Goal: Information Seeking & Learning: Learn about a topic

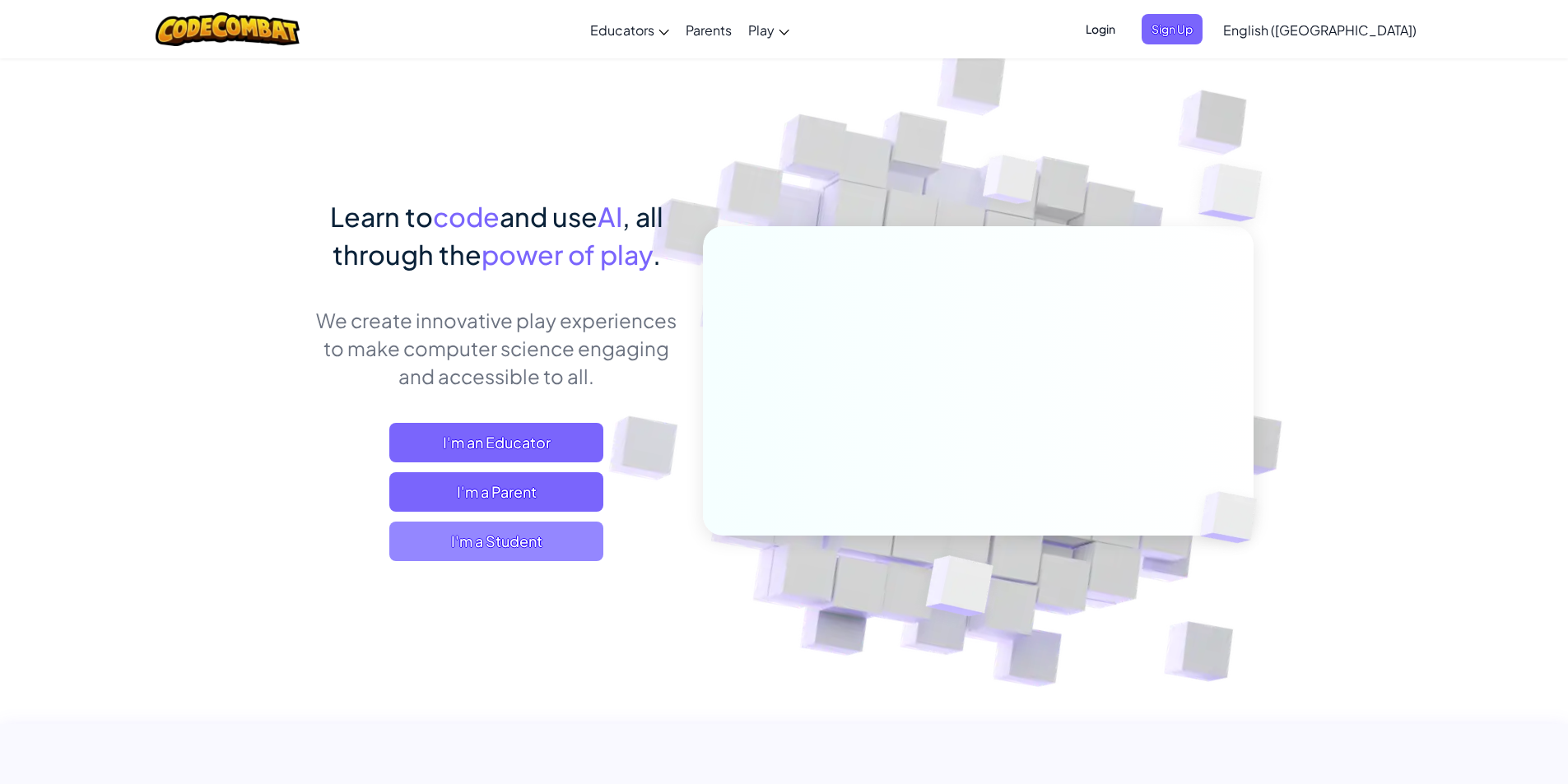
click at [538, 541] on span "I'm a Student" at bounding box center [497, 541] width 214 height 40
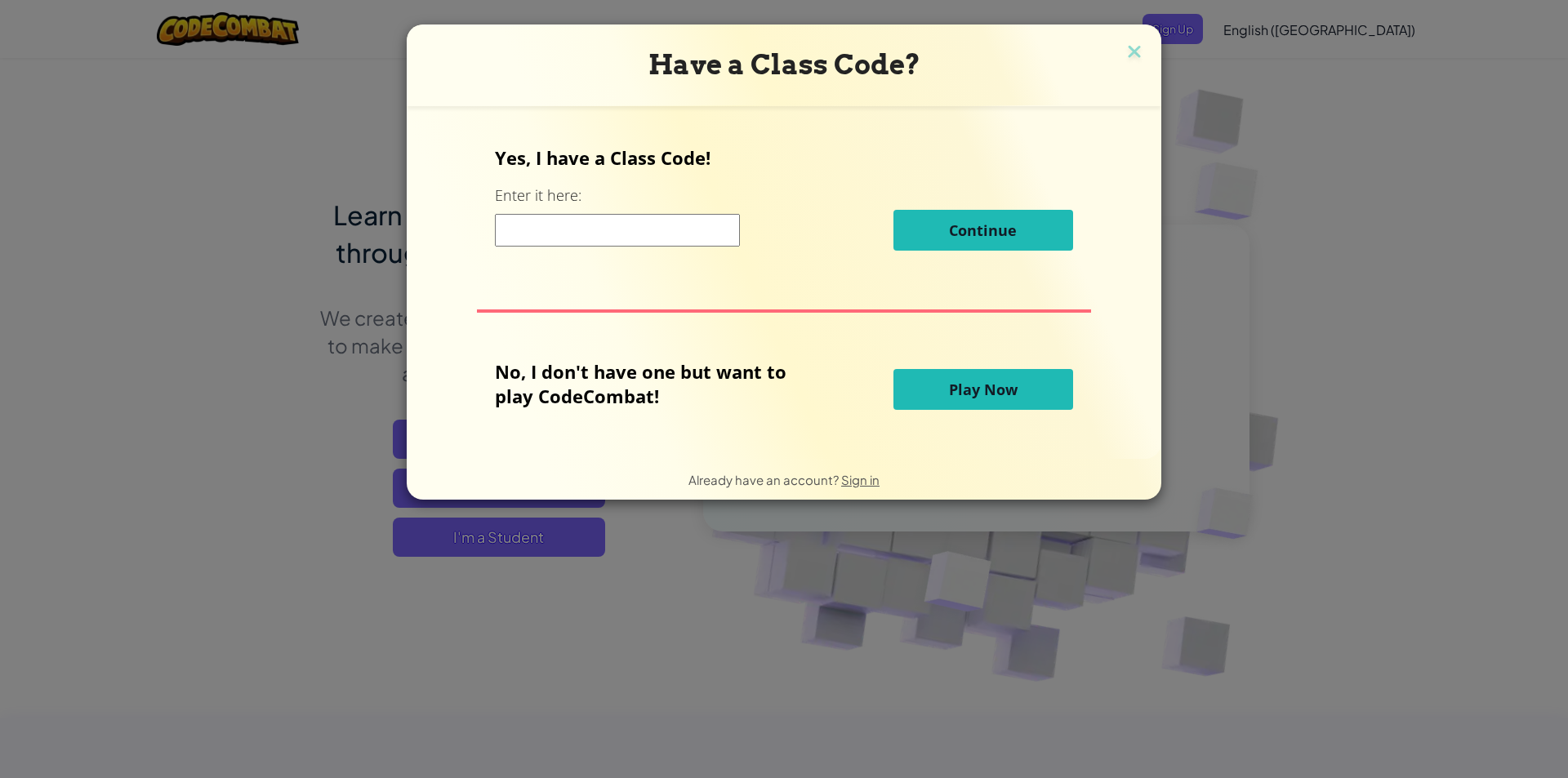
click at [977, 395] on span "Play Now" at bounding box center [983, 390] width 68 height 20
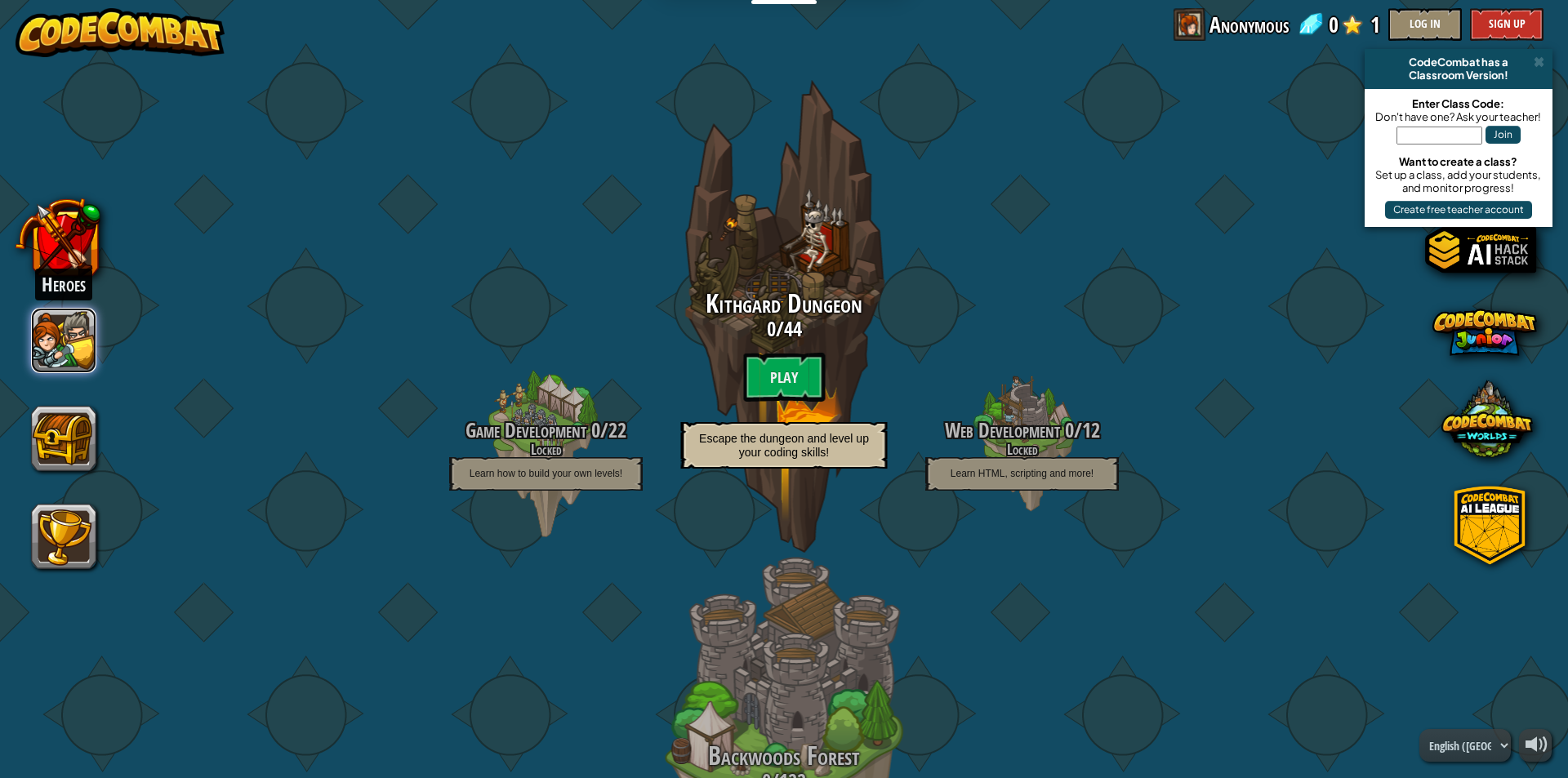
click at [92, 343] on button at bounding box center [63, 340] width 65 height 65
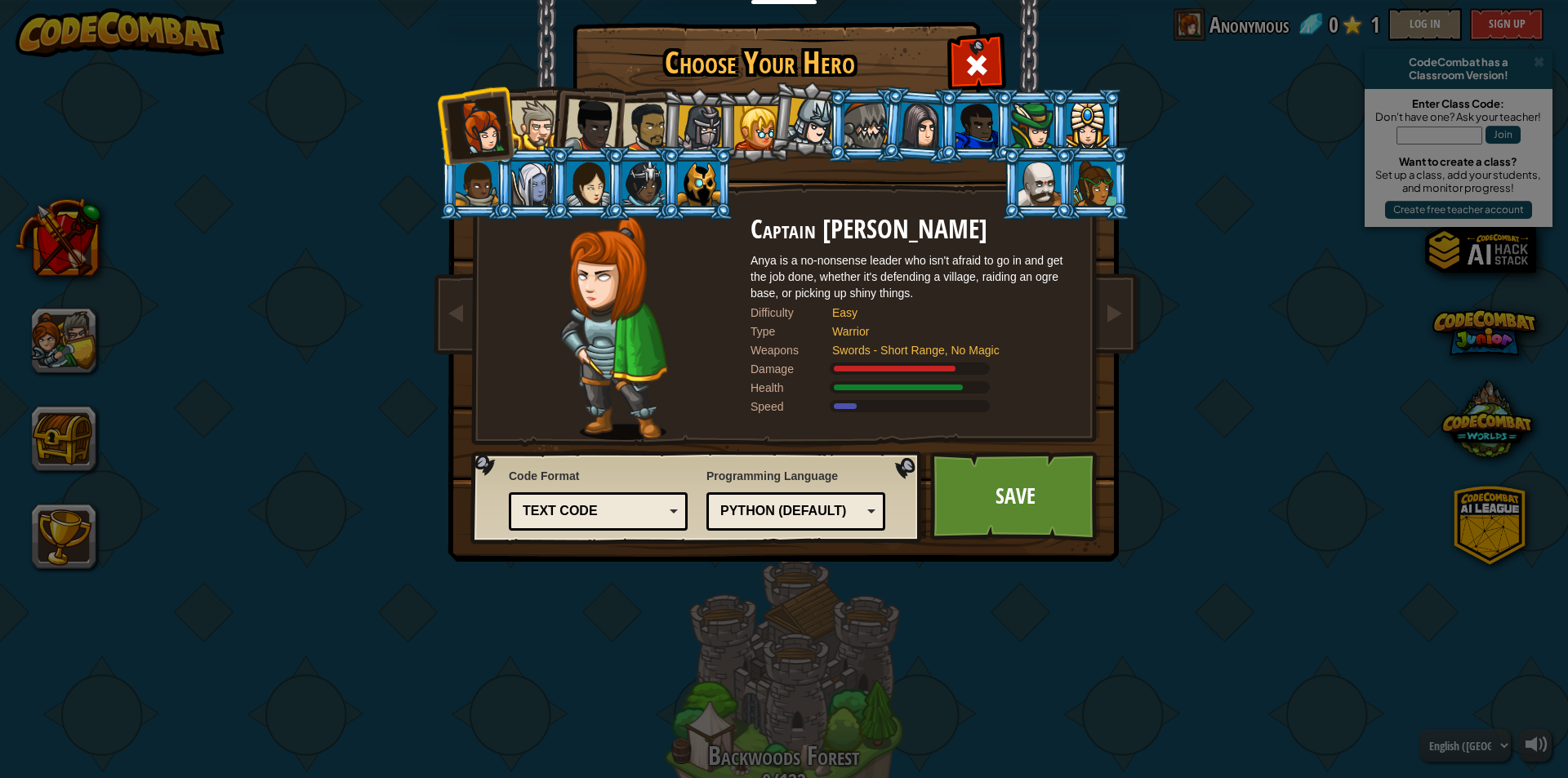
click at [980, 121] on div at bounding box center [976, 126] width 43 height 45
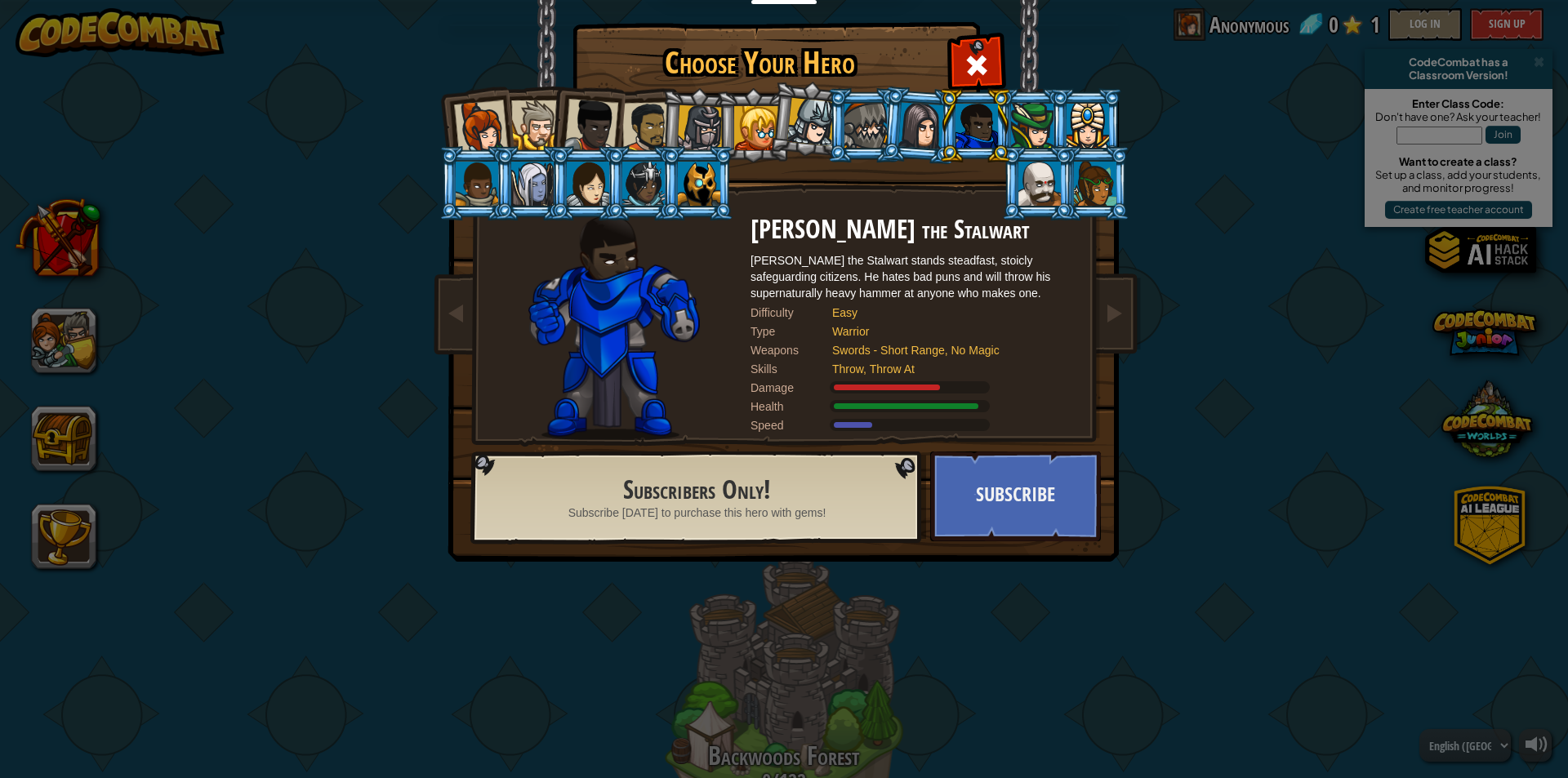
click at [610, 124] on div at bounding box center [591, 125] width 54 height 54
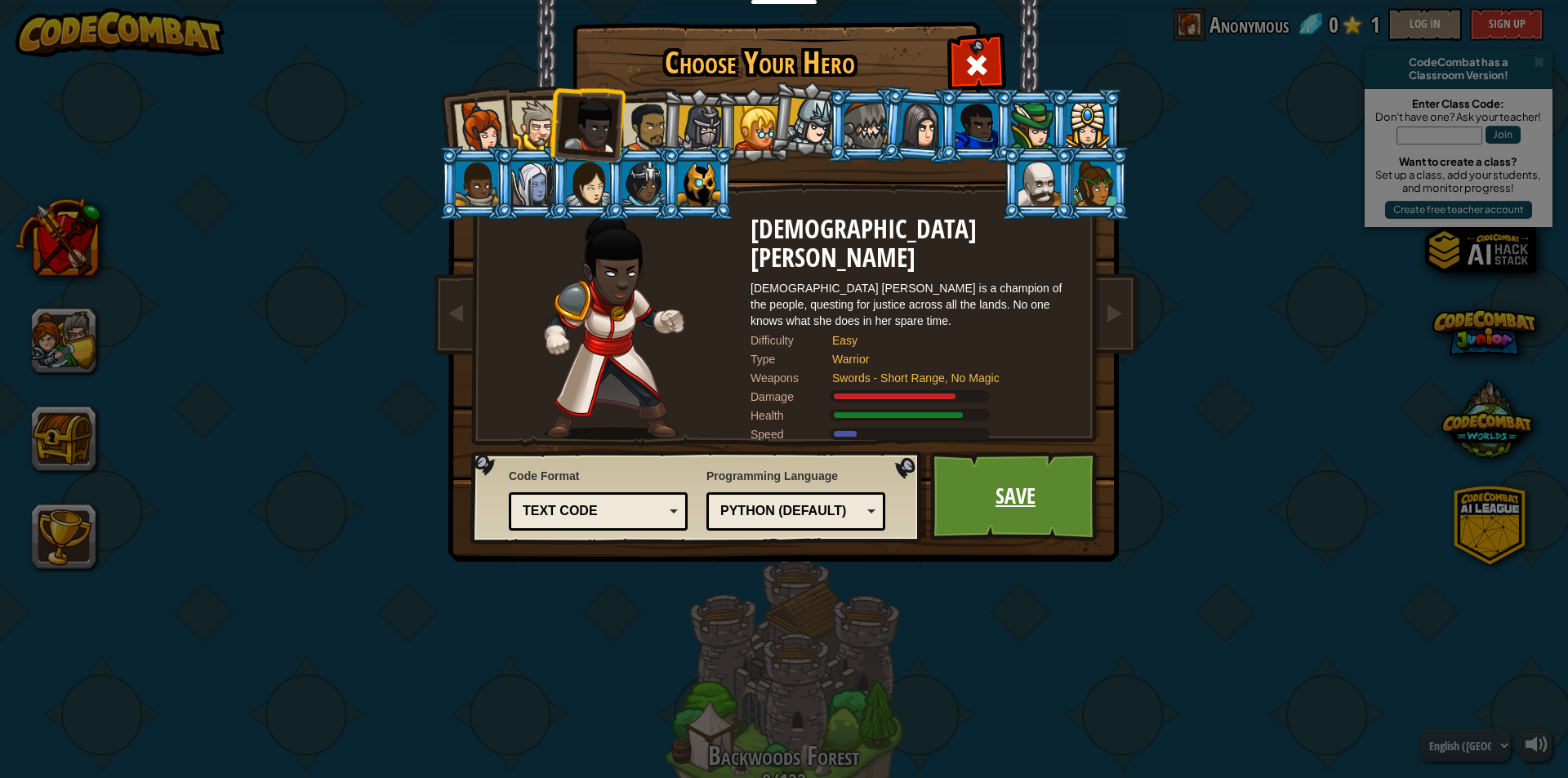
click at [983, 504] on link "Save" at bounding box center [1015, 496] width 171 height 90
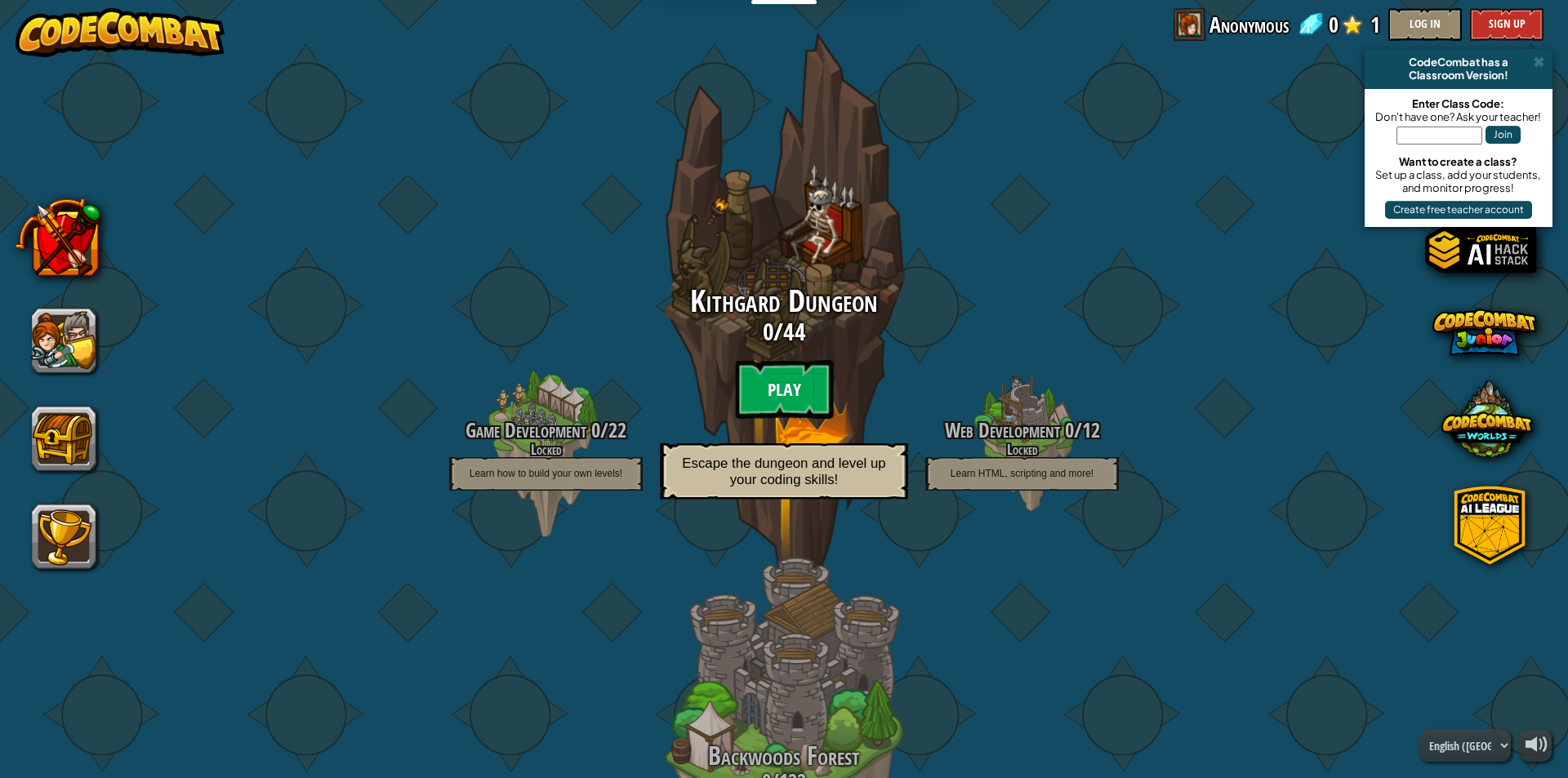
click at [767, 399] on btn "Play" at bounding box center [784, 389] width 98 height 59
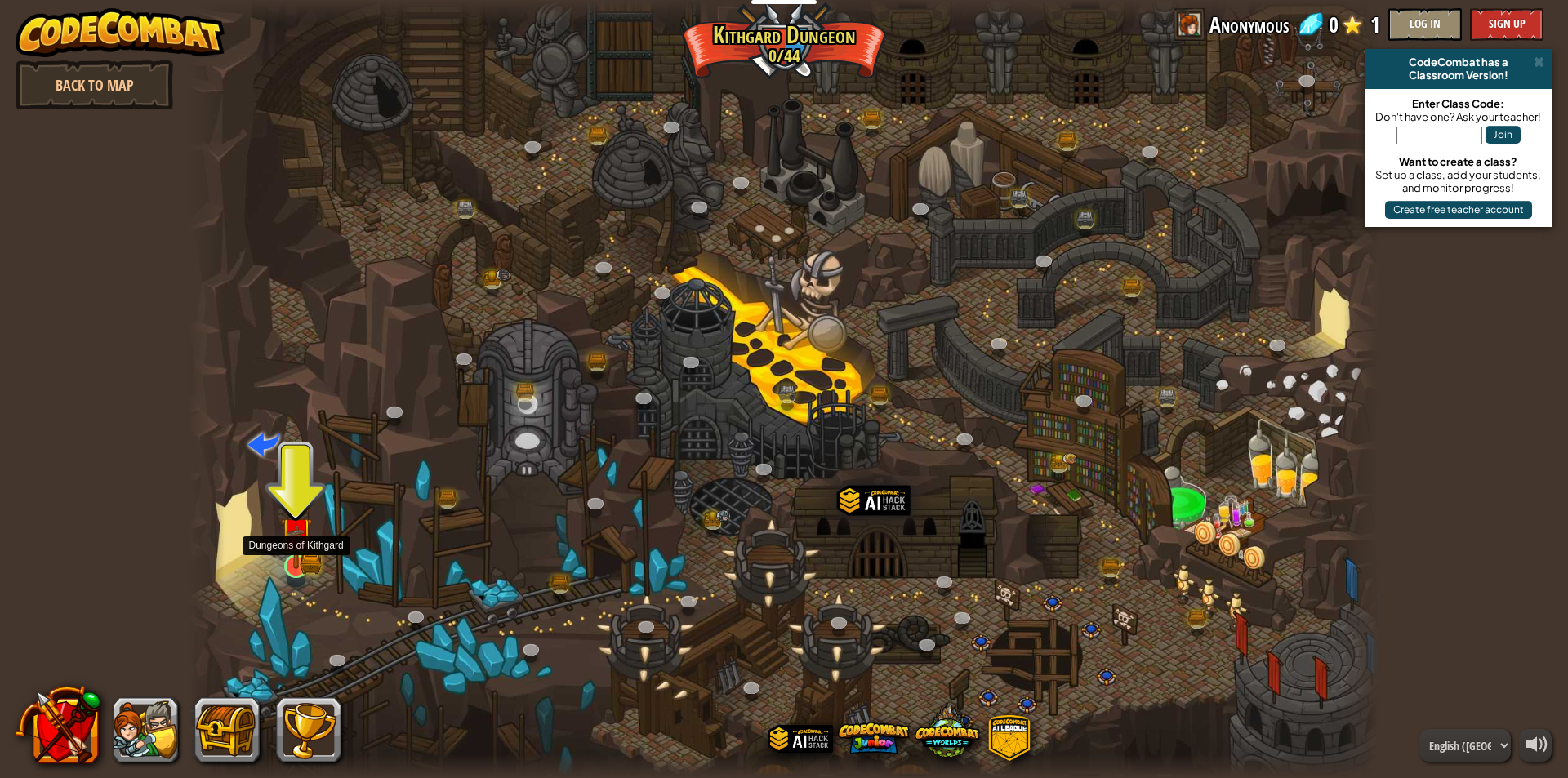
click at [280, 568] on img at bounding box center [296, 532] width 32 height 70
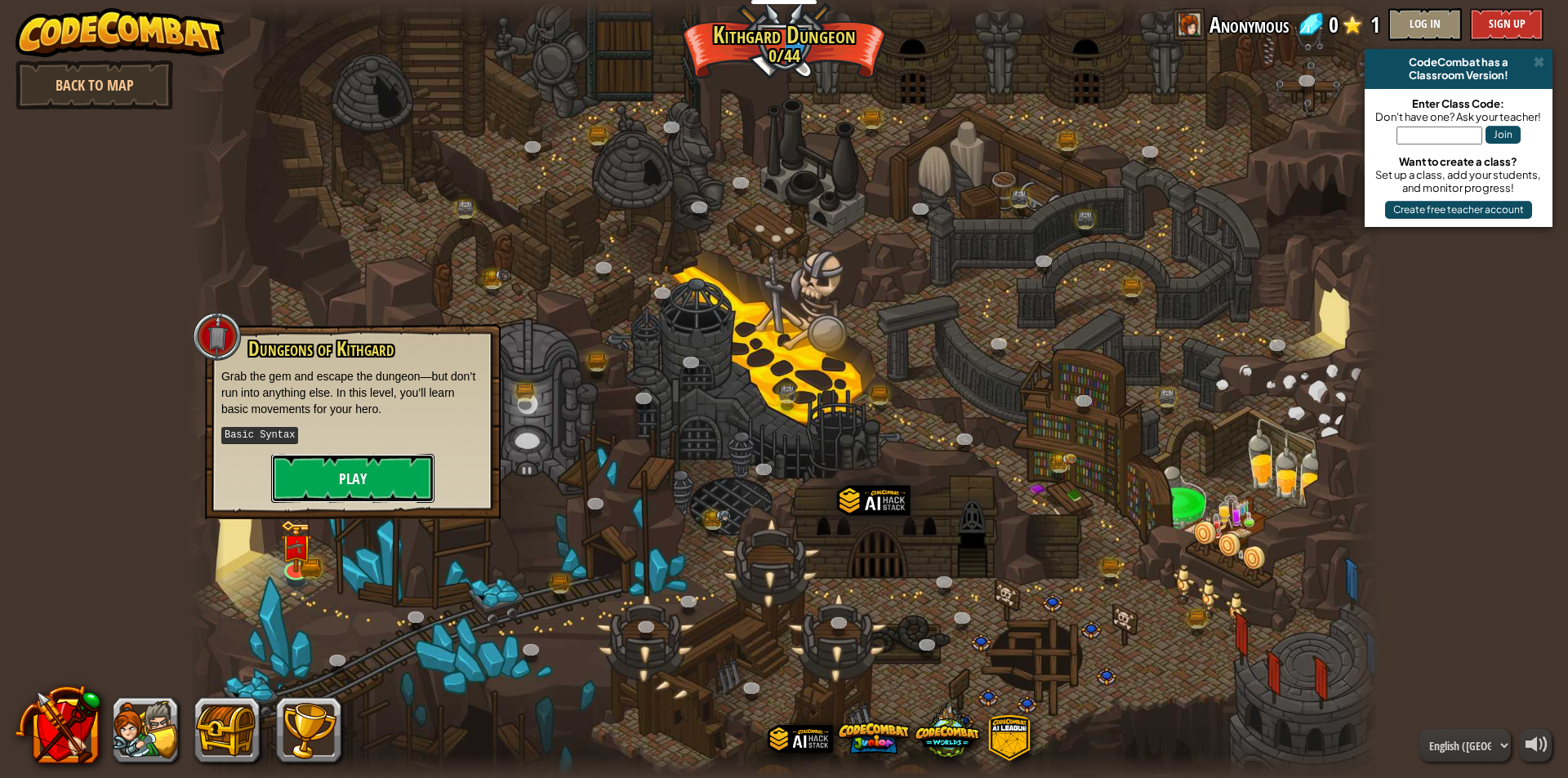
click at [308, 484] on button "Play" at bounding box center [353, 478] width 163 height 49
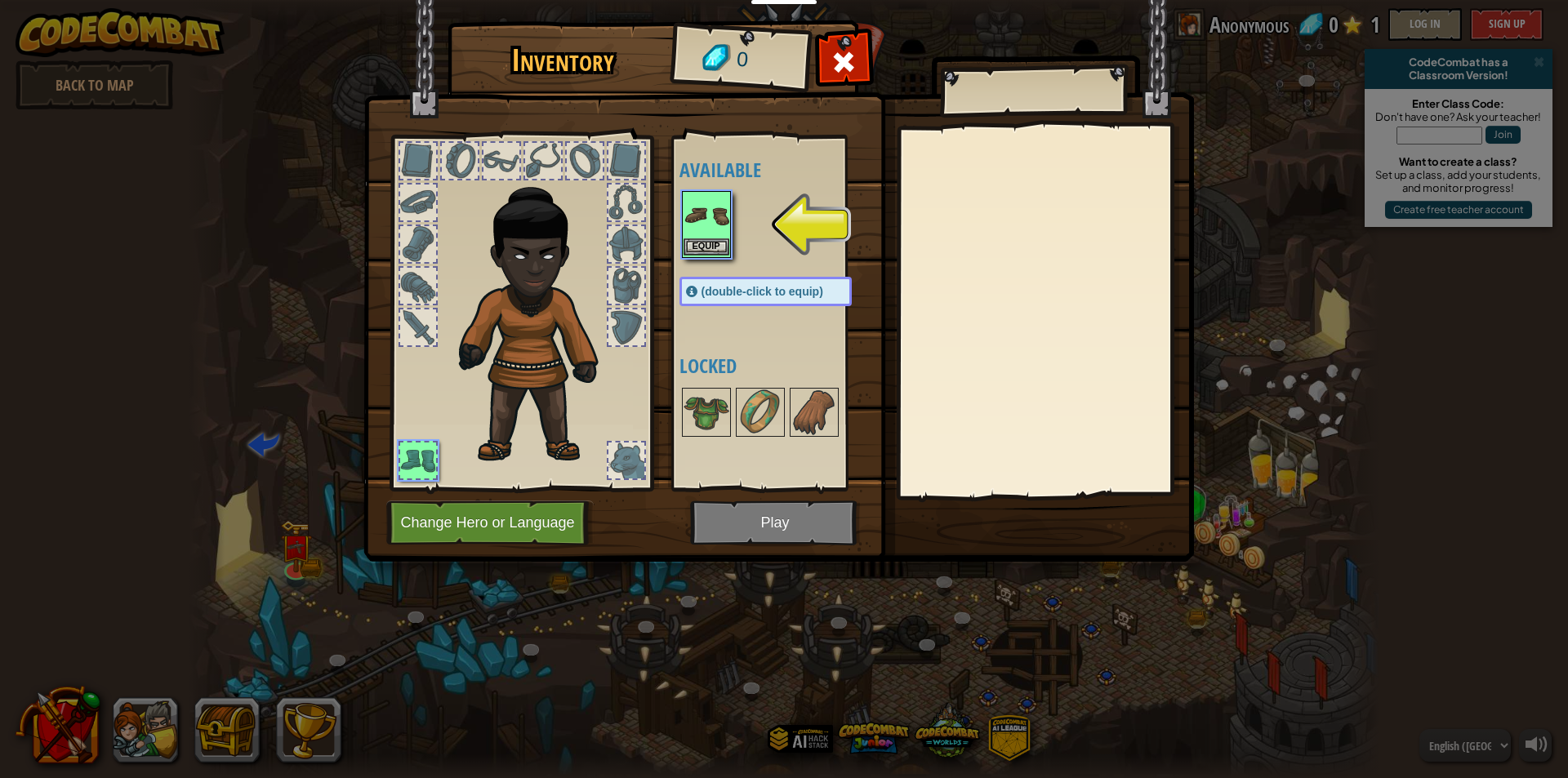
drag, startPoint x: 723, startPoint y: 214, endPoint x: 711, endPoint y: 218, distance: 12.6
click at [718, 217] on img at bounding box center [705, 215] width 45 height 45
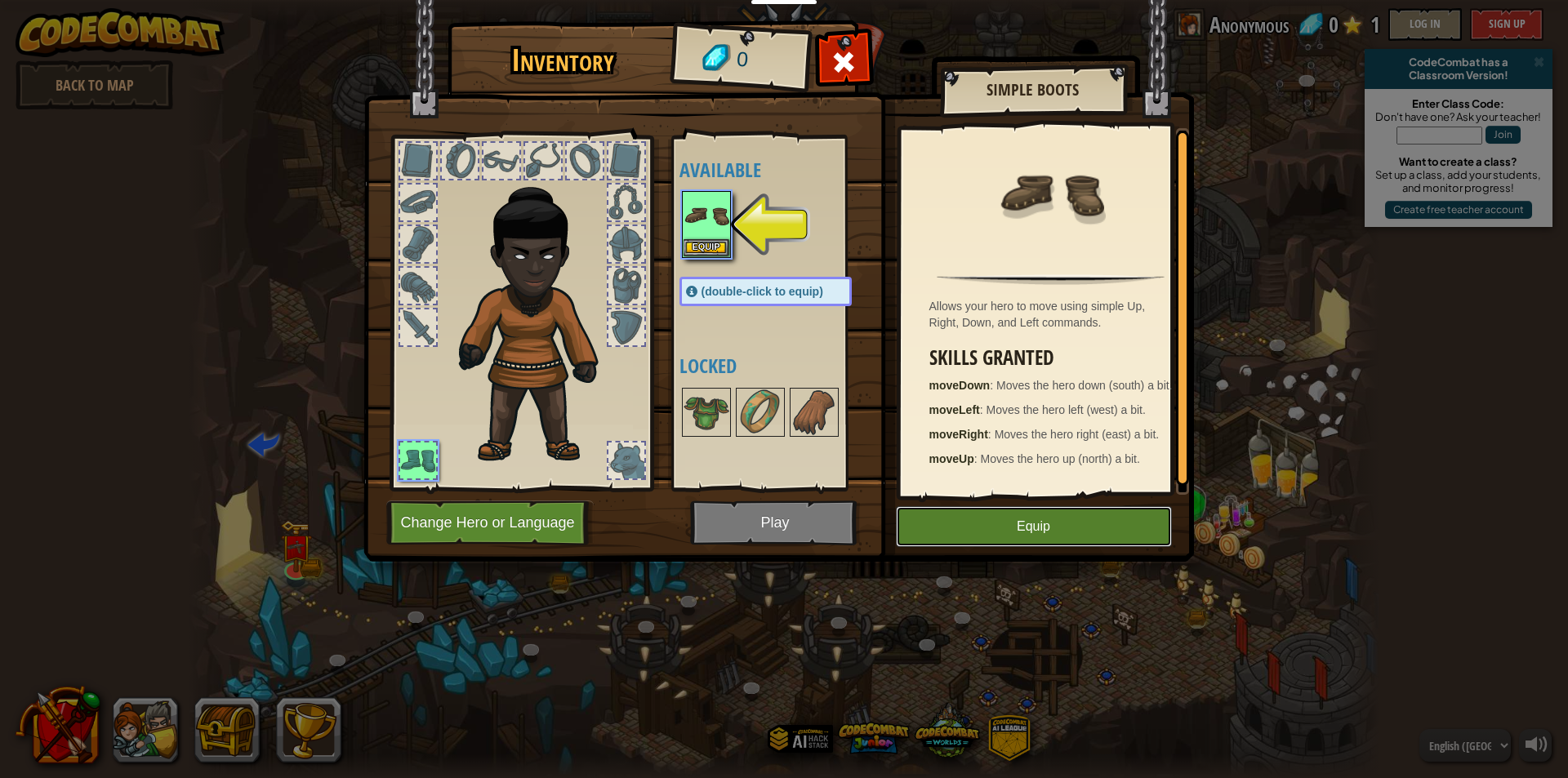
click at [1060, 518] on button "Equip" at bounding box center [1033, 527] width 276 height 41
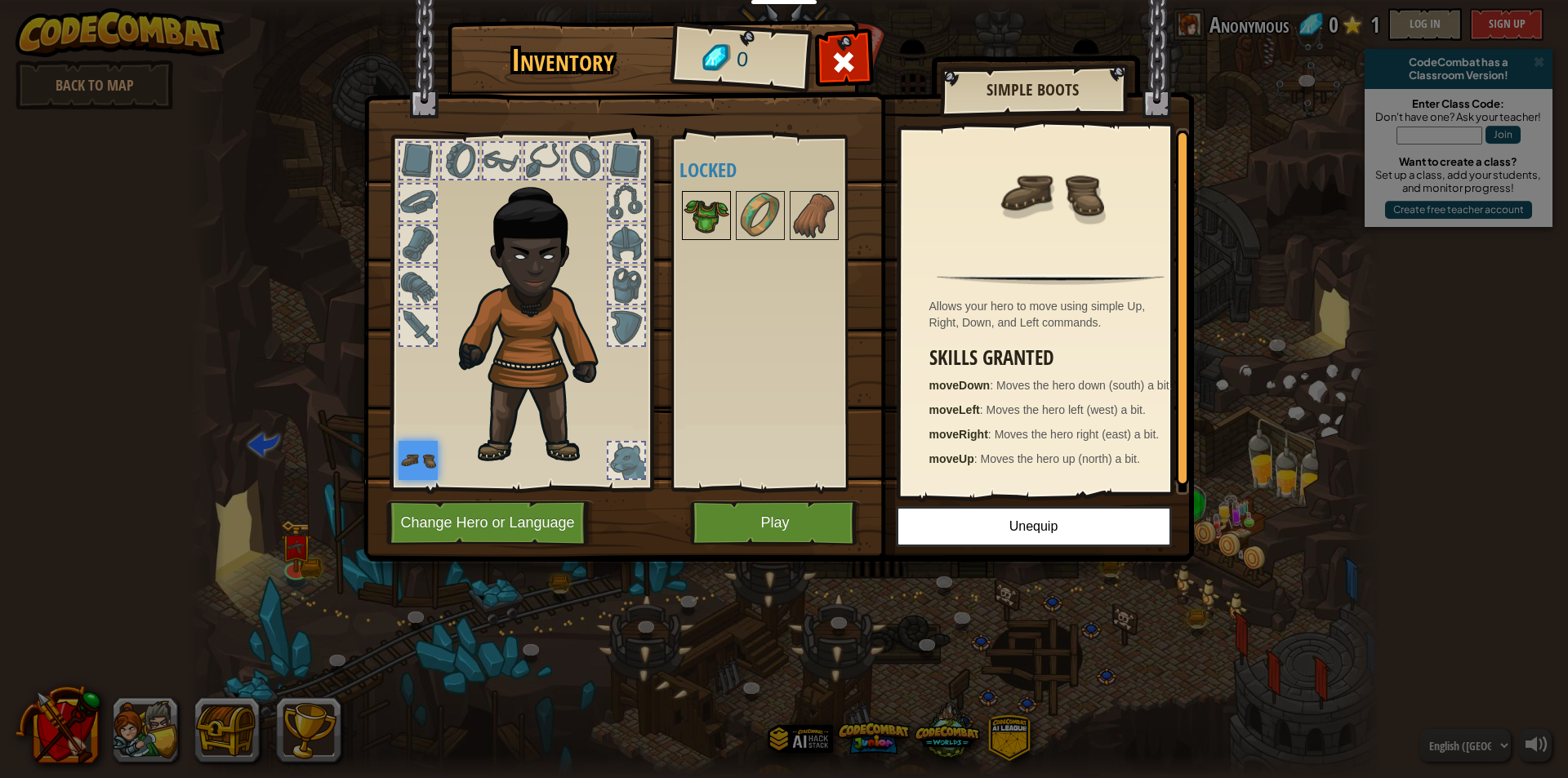
click at [717, 209] on img at bounding box center [705, 215] width 45 height 45
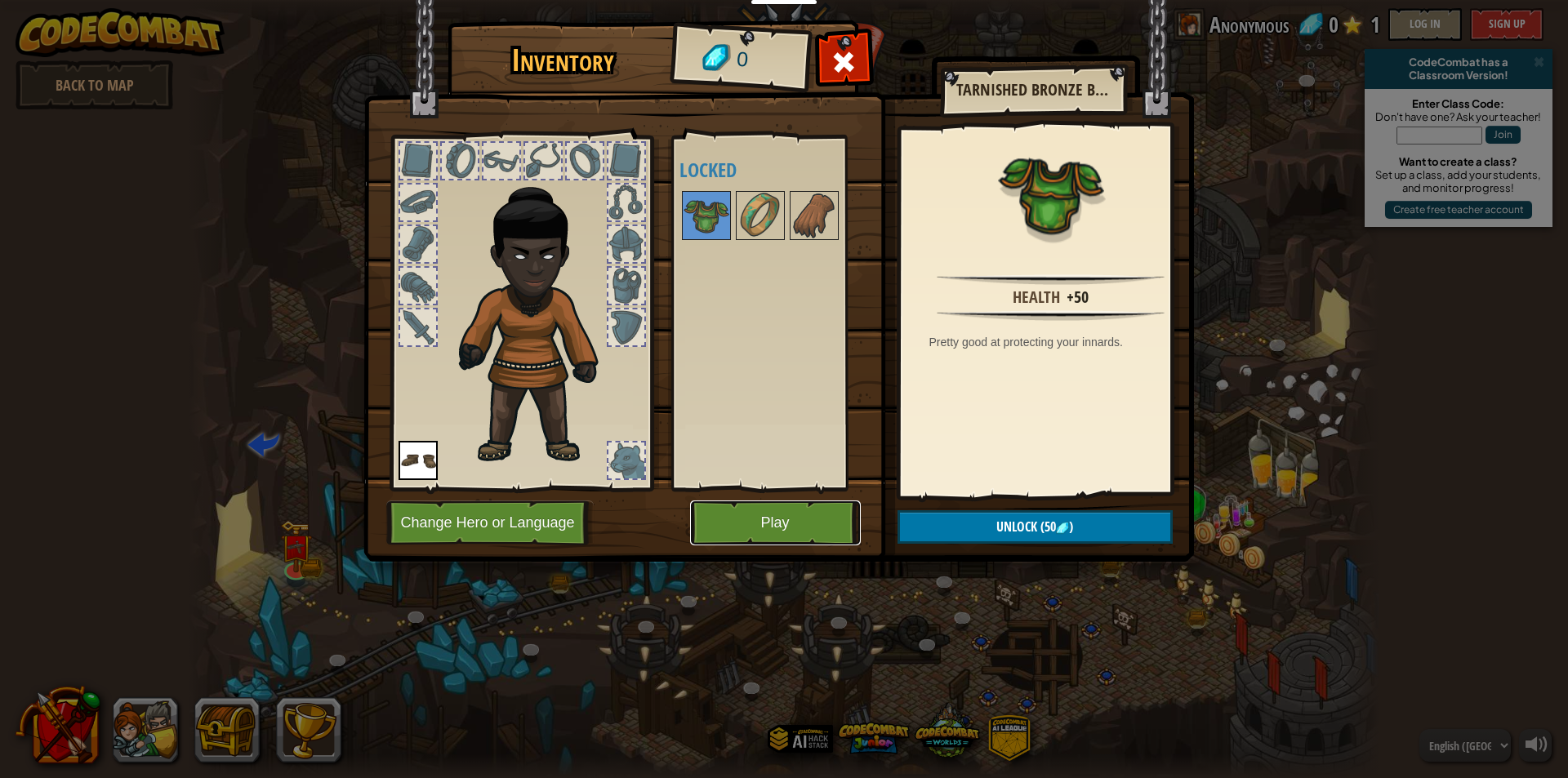
click at [825, 518] on button "Play" at bounding box center [775, 523] width 171 height 45
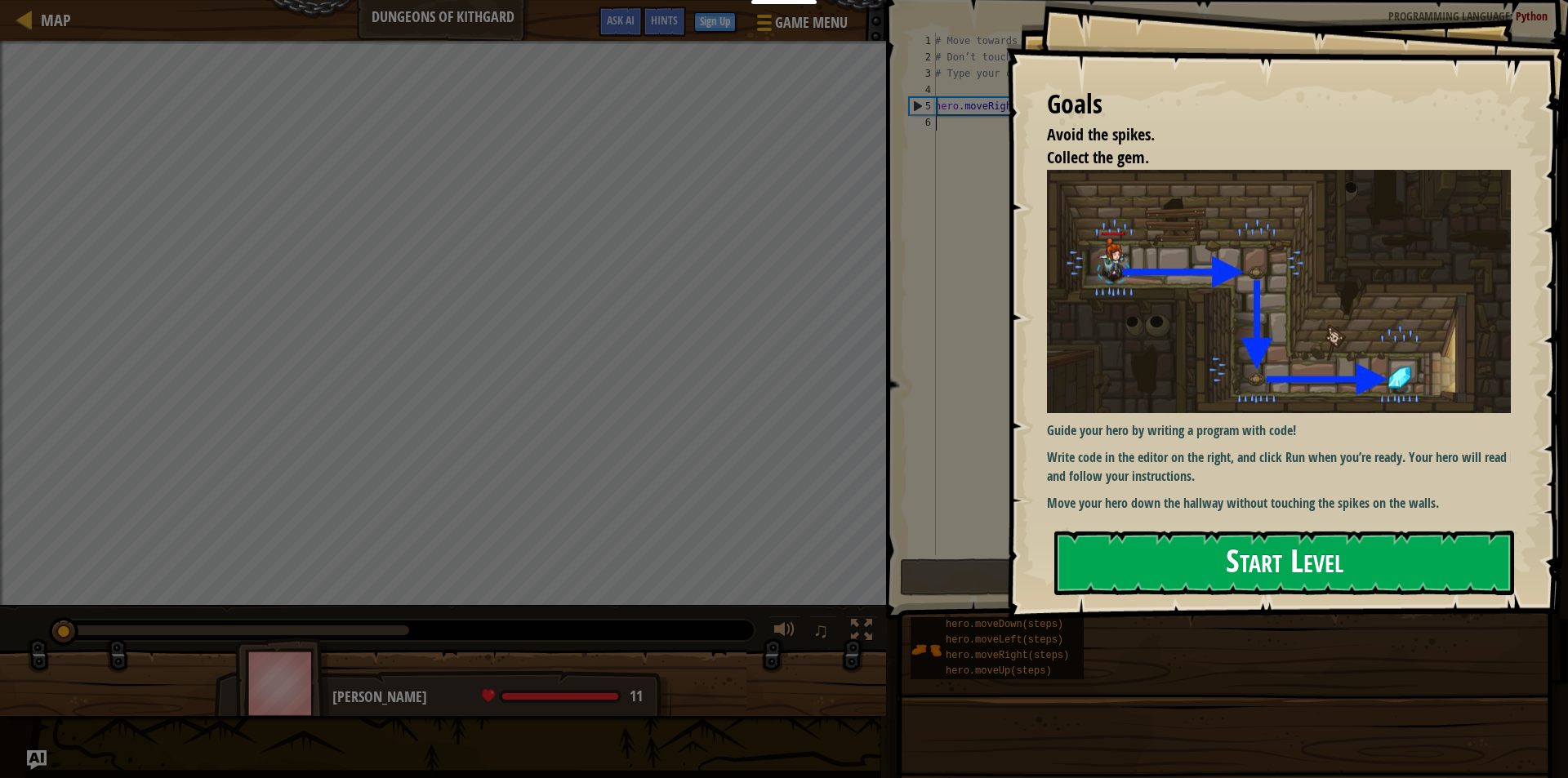
click at [1181, 551] on button "Start Level" at bounding box center [1284, 563] width 460 height 64
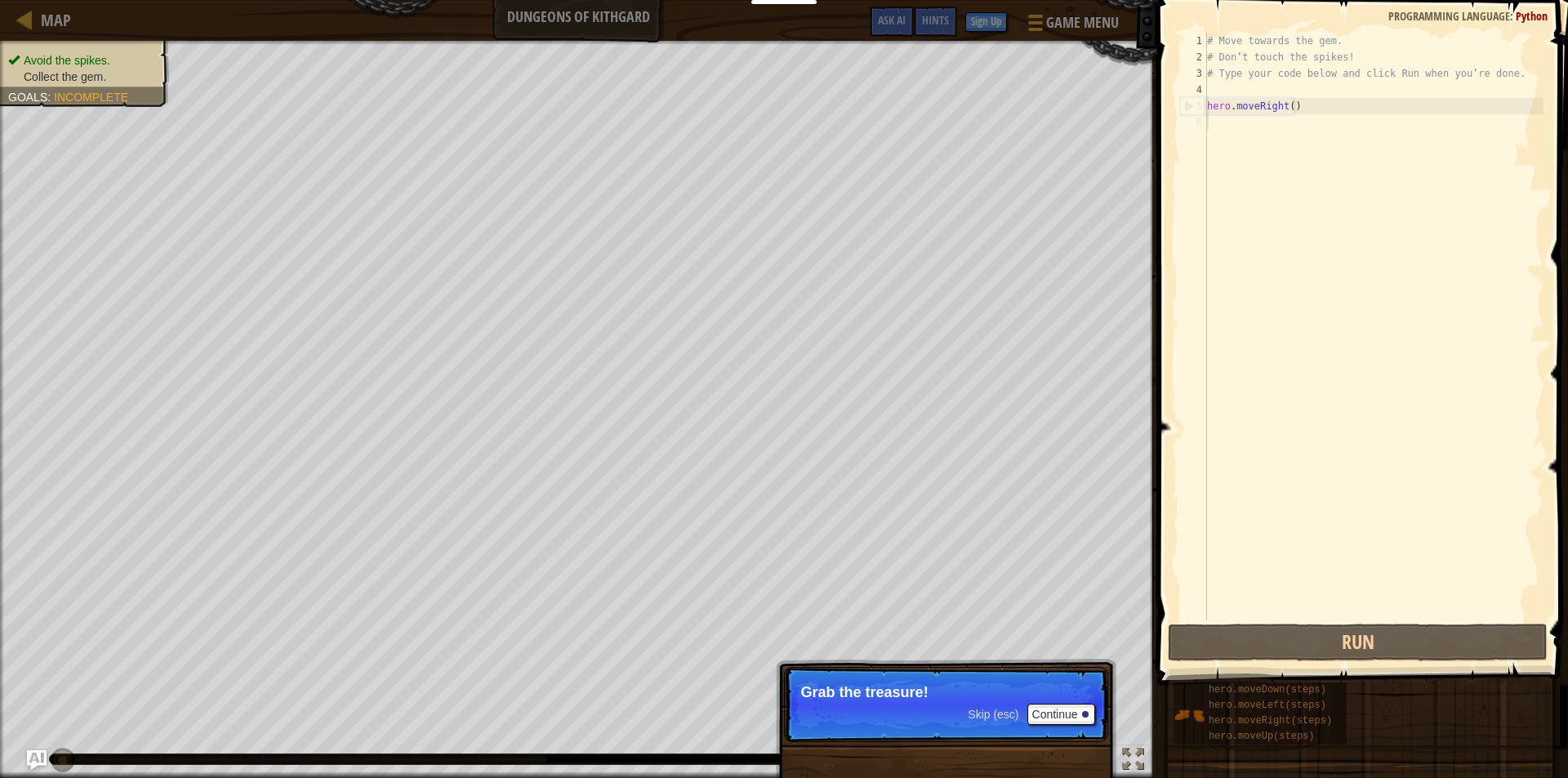
click at [895, 695] on p "Grab the treasure!" at bounding box center [946, 692] width 290 height 16
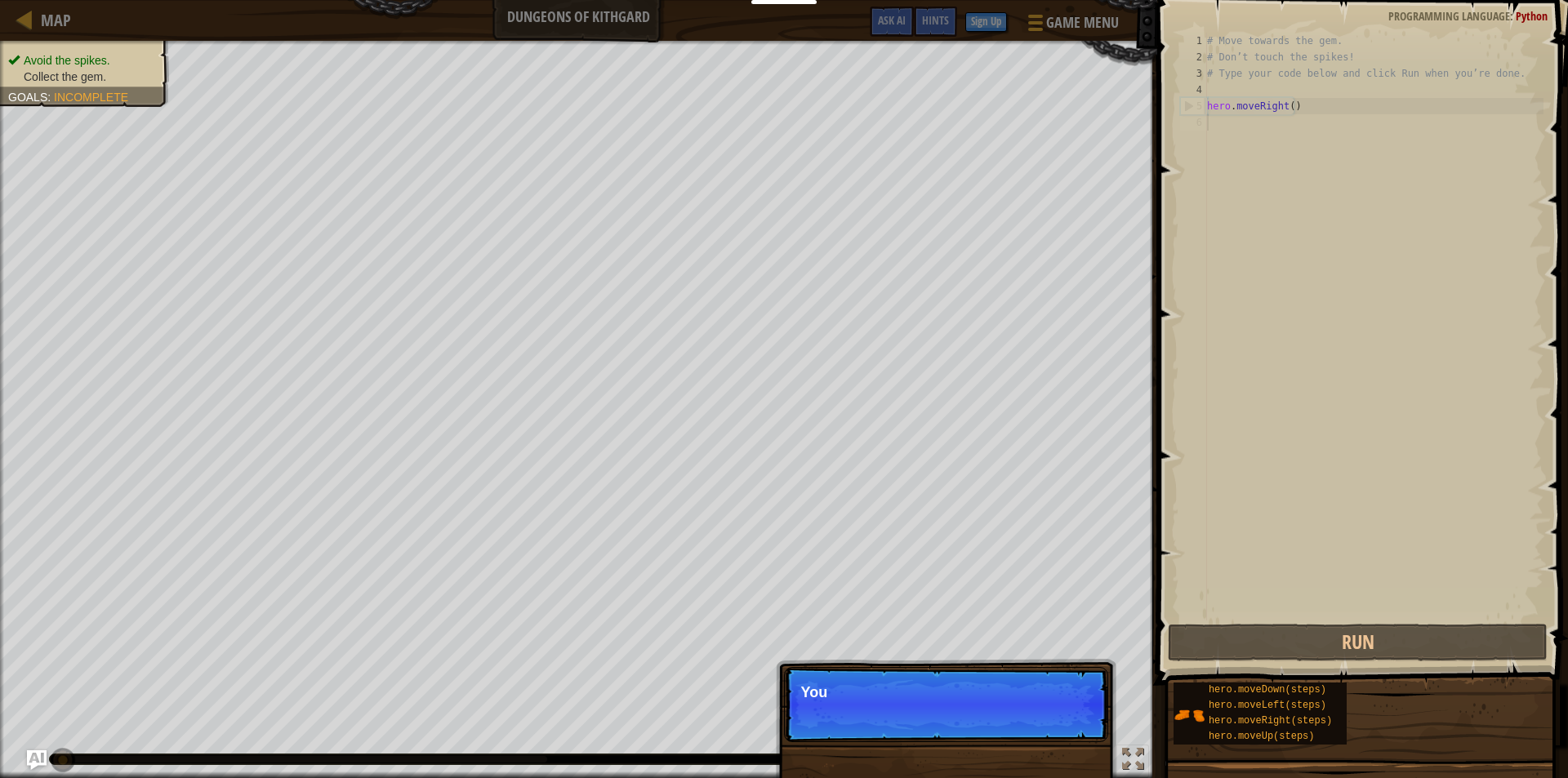
click at [1064, 714] on p "Skip (esc) Continue You" at bounding box center [945, 705] width 324 height 75
click at [1079, 719] on button "Continue" at bounding box center [1061, 715] width 68 height 21
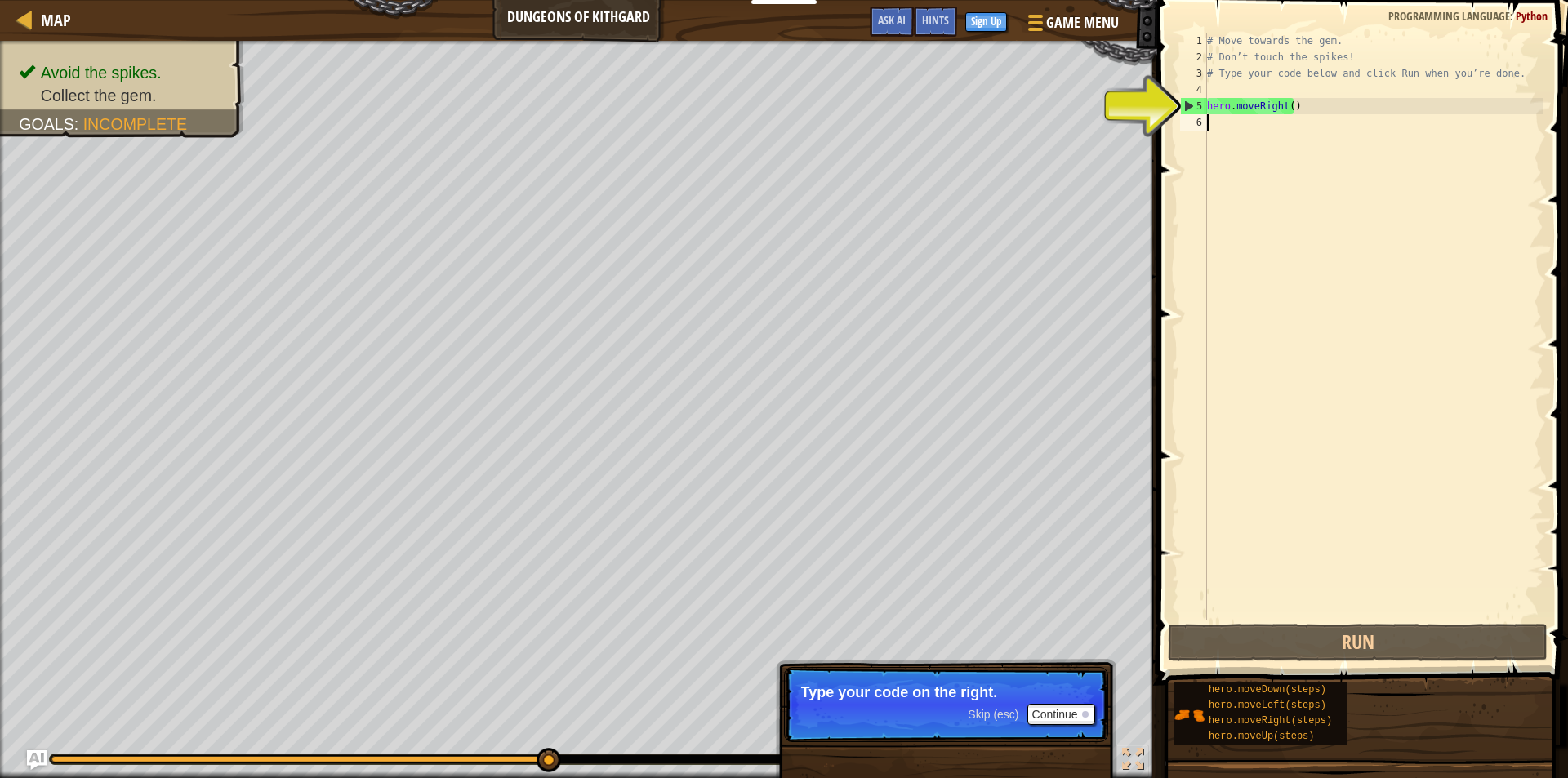
click at [1219, 128] on div "# Move towards the gem. # Don’t touch the spikes! # Type your code below and cl…" at bounding box center [1374, 343] width 339 height 621
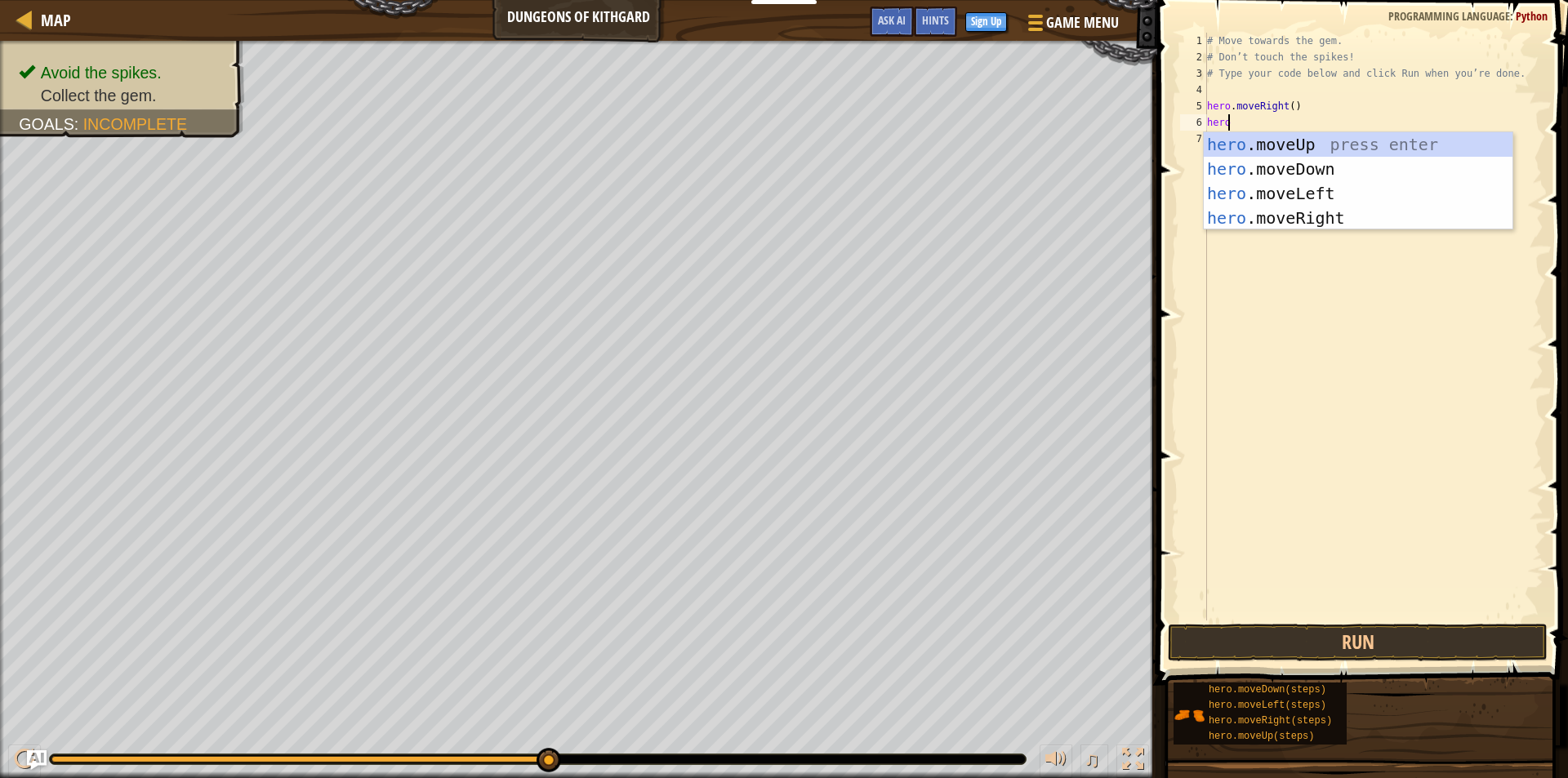
scroll to position [7, 1]
type textarea "hero."
click at [1294, 161] on div "hero. moveUp press enter hero. moveDown press enter hero. moveLeft press enter …" at bounding box center [1358, 206] width 309 height 147
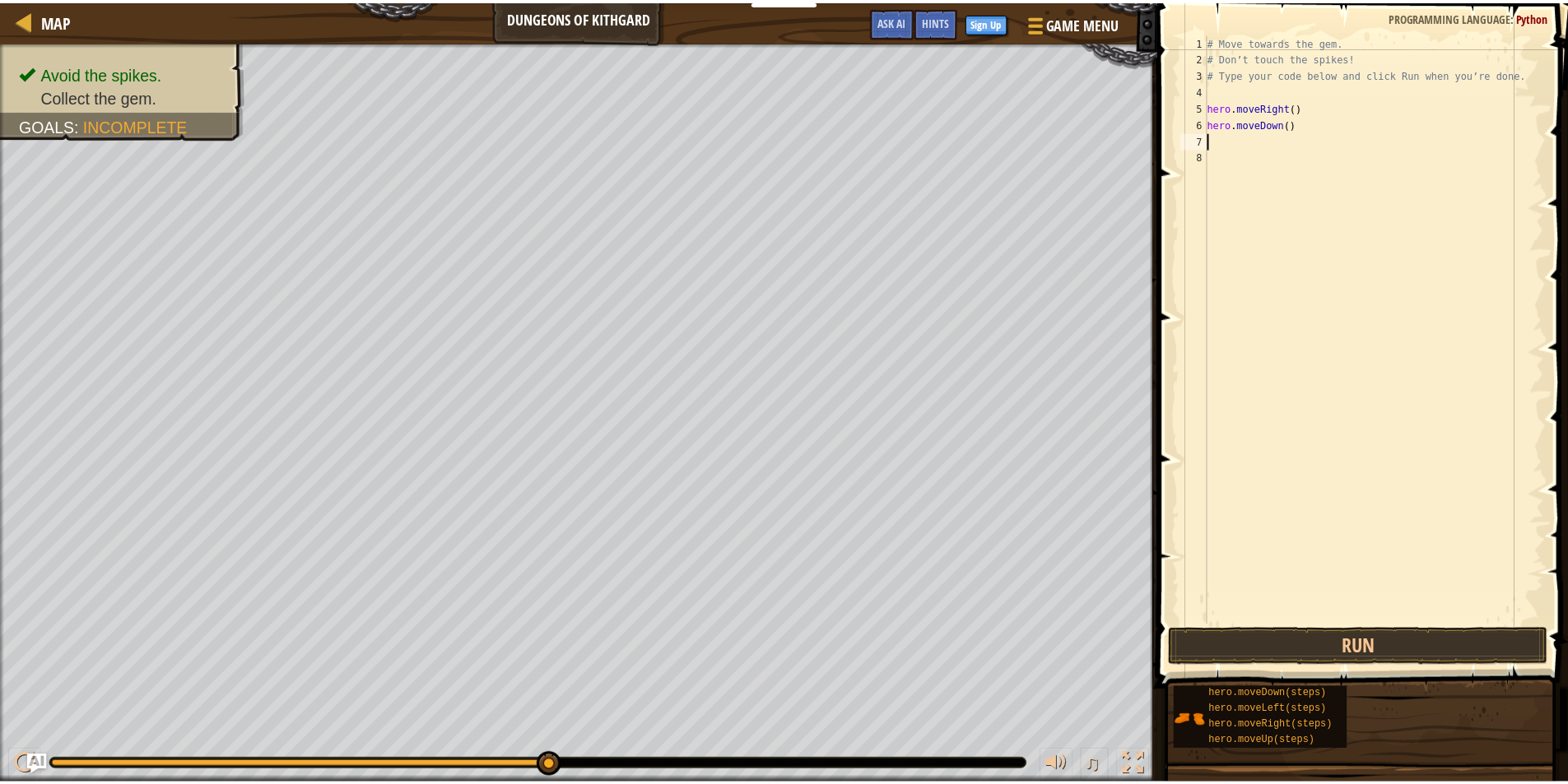
scroll to position [7, 0]
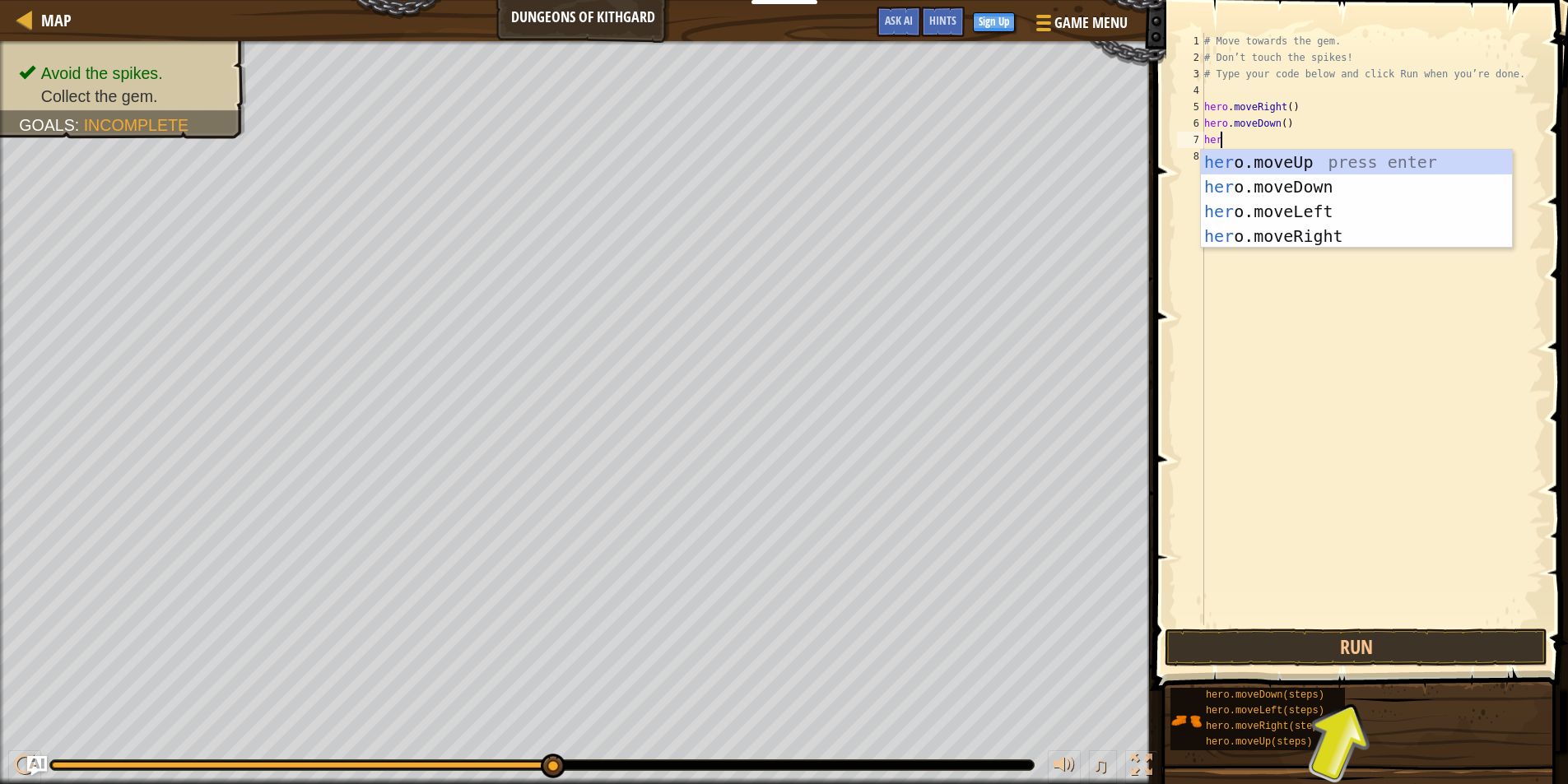
type textarea "hero"
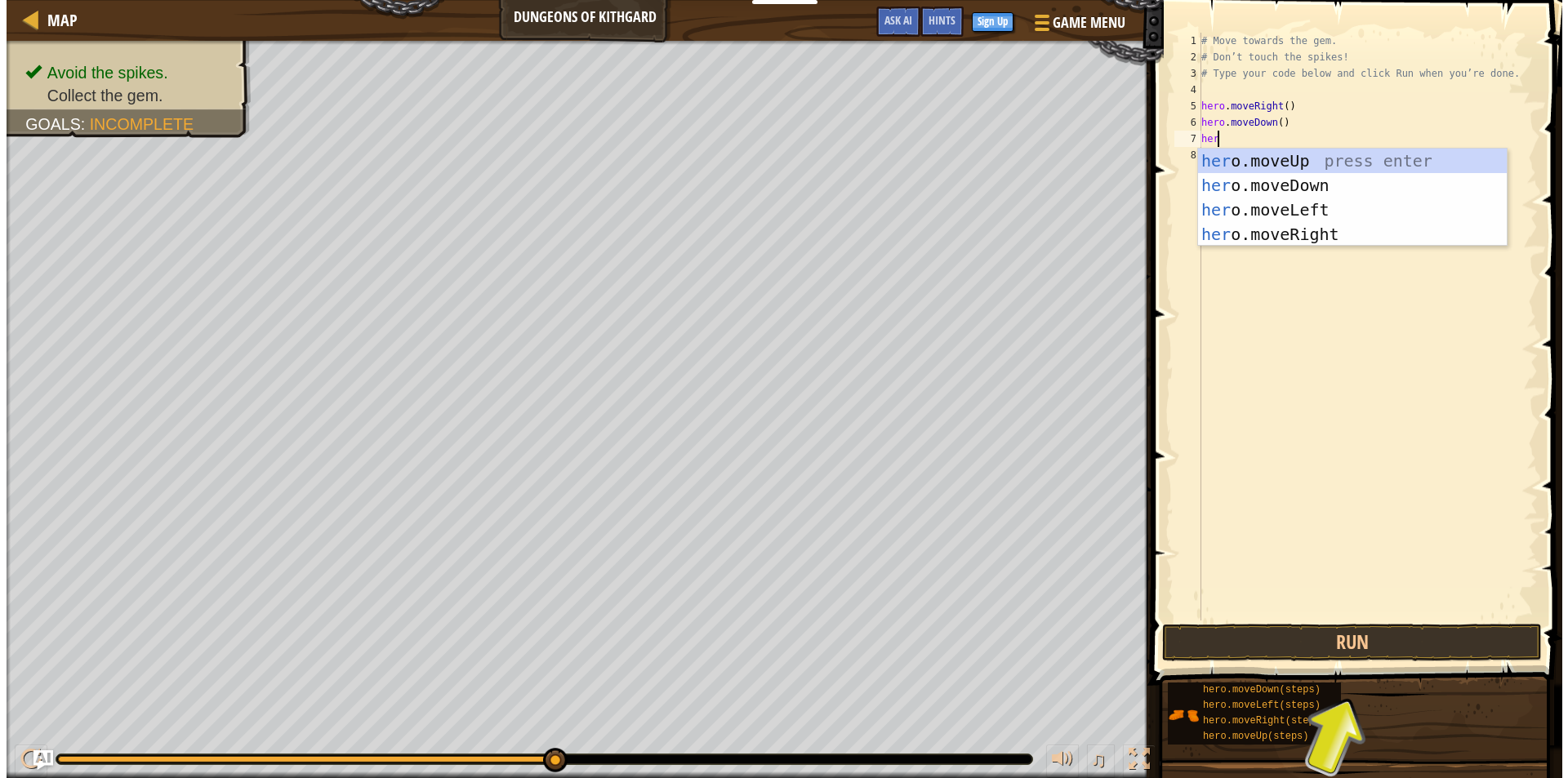
scroll to position [7, 1]
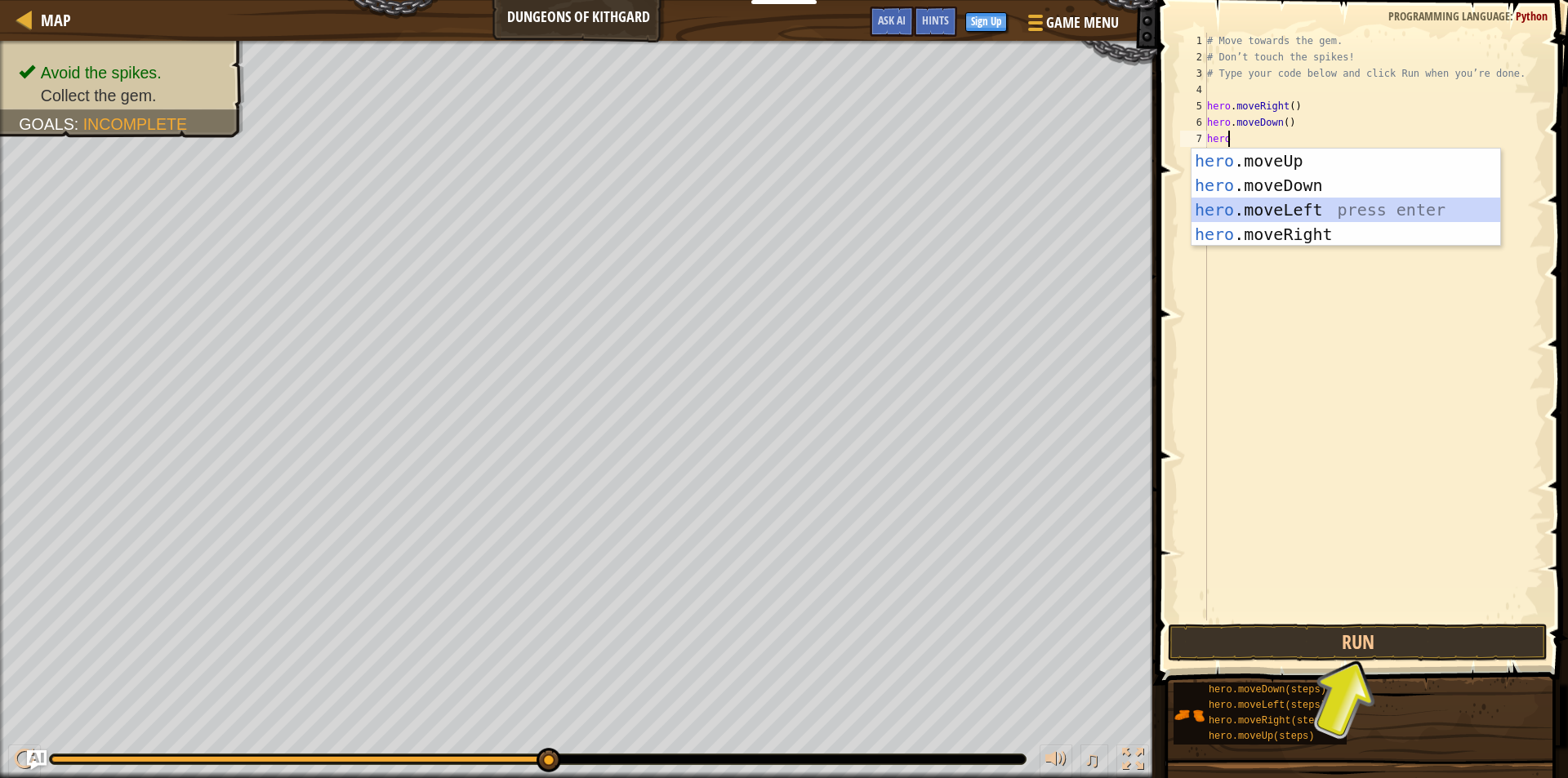
click at [1241, 206] on div "hero .moveUp press enter hero .moveDown press enter hero .moveLeft press enter …" at bounding box center [1346, 222] width 309 height 147
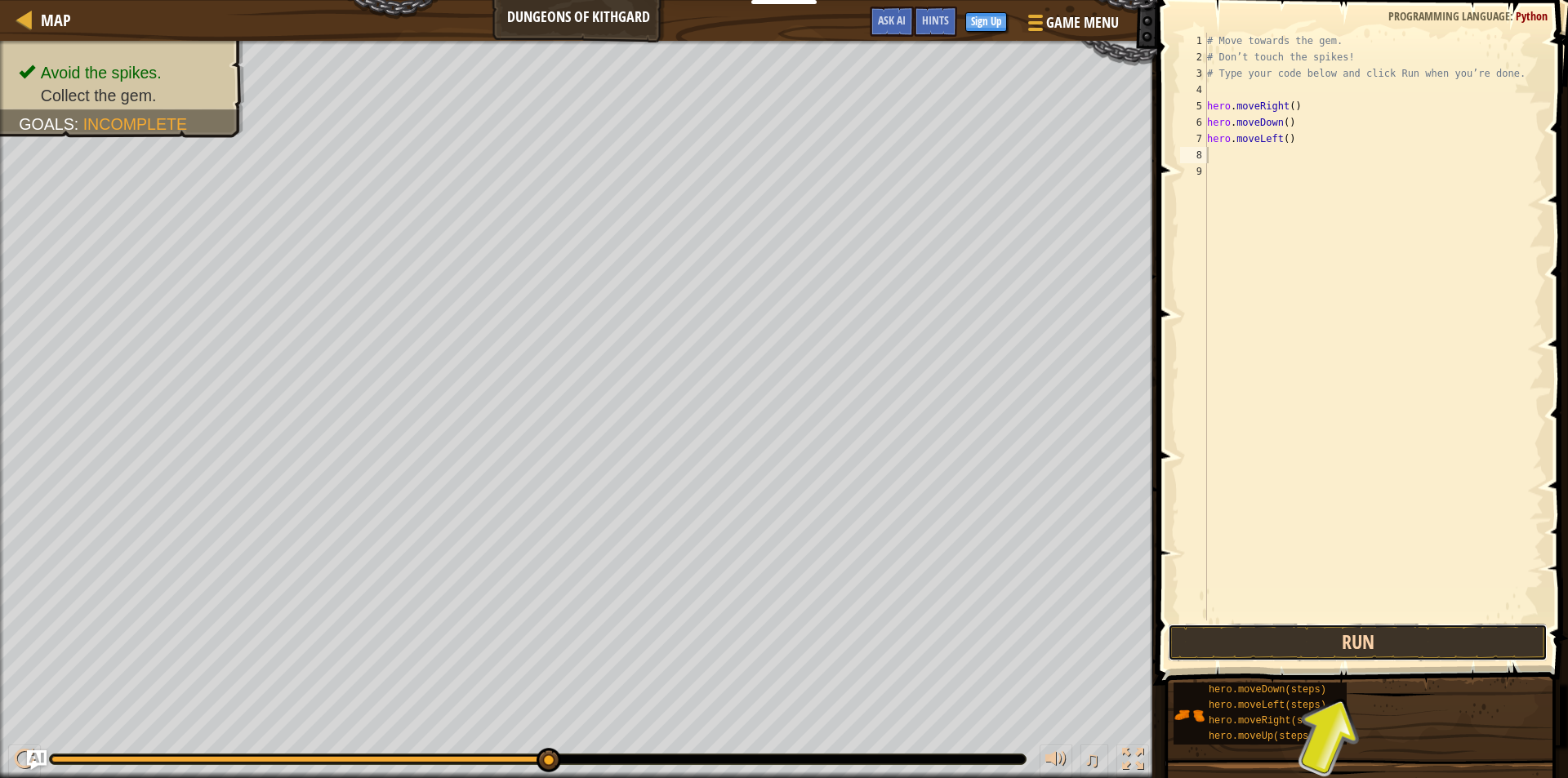
click at [1334, 644] on button "Run" at bounding box center [1357, 643] width 380 height 38
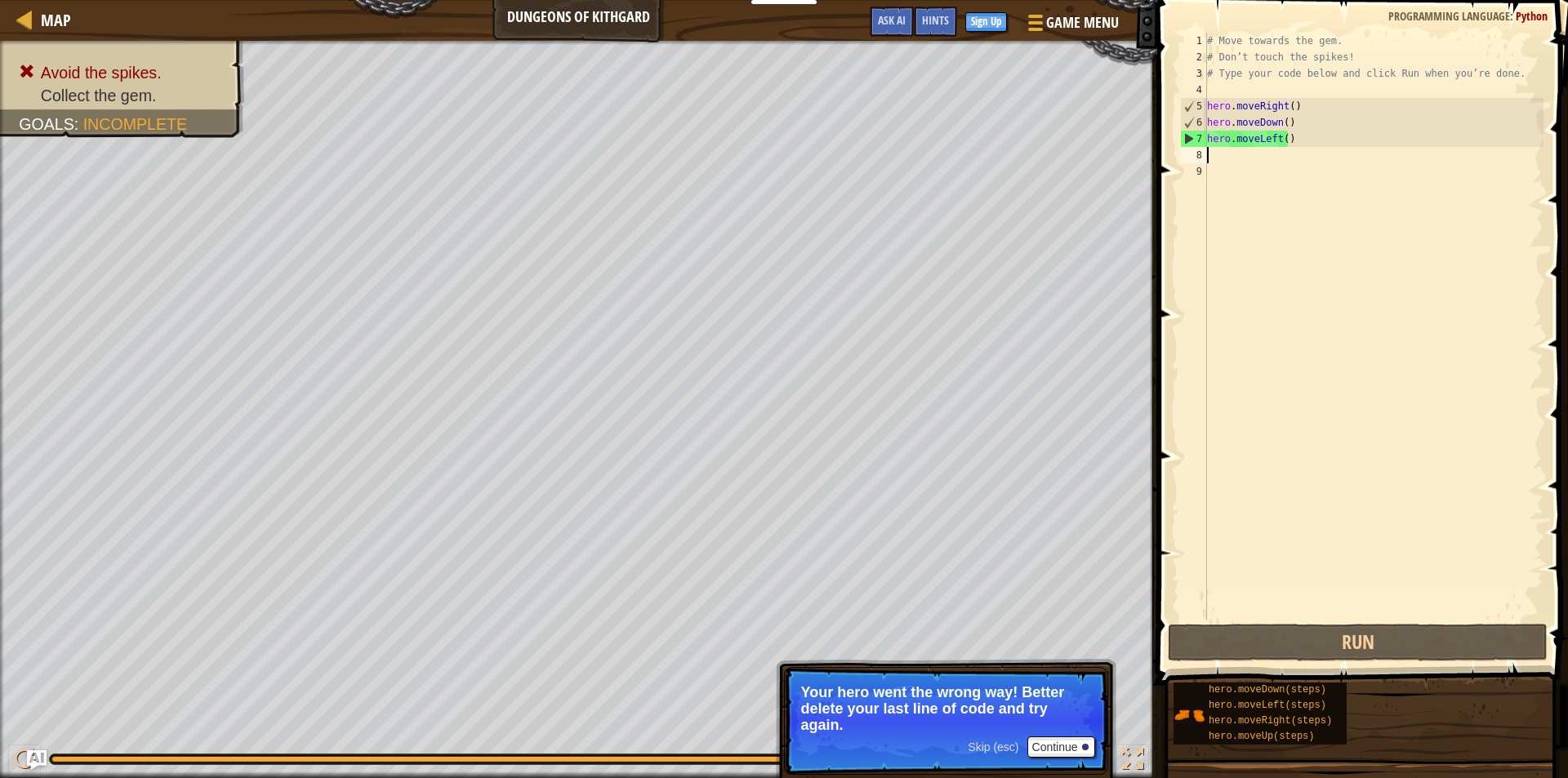
click at [1280, 139] on div "# Move towards the gem. # Don’t touch the spikes! # Type your code below and cl…" at bounding box center [1374, 343] width 339 height 621
drag, startPoint x: 1283, startPoint y: 137, endPoint x: 1243, endPoint y: 137, distance: 40.0
click at [1243, 137] on div "# Move towards the gem. # Don’t touch the spikes! # Type your code below and cl…" at bounding box center [1374, 343] width 339 height 621
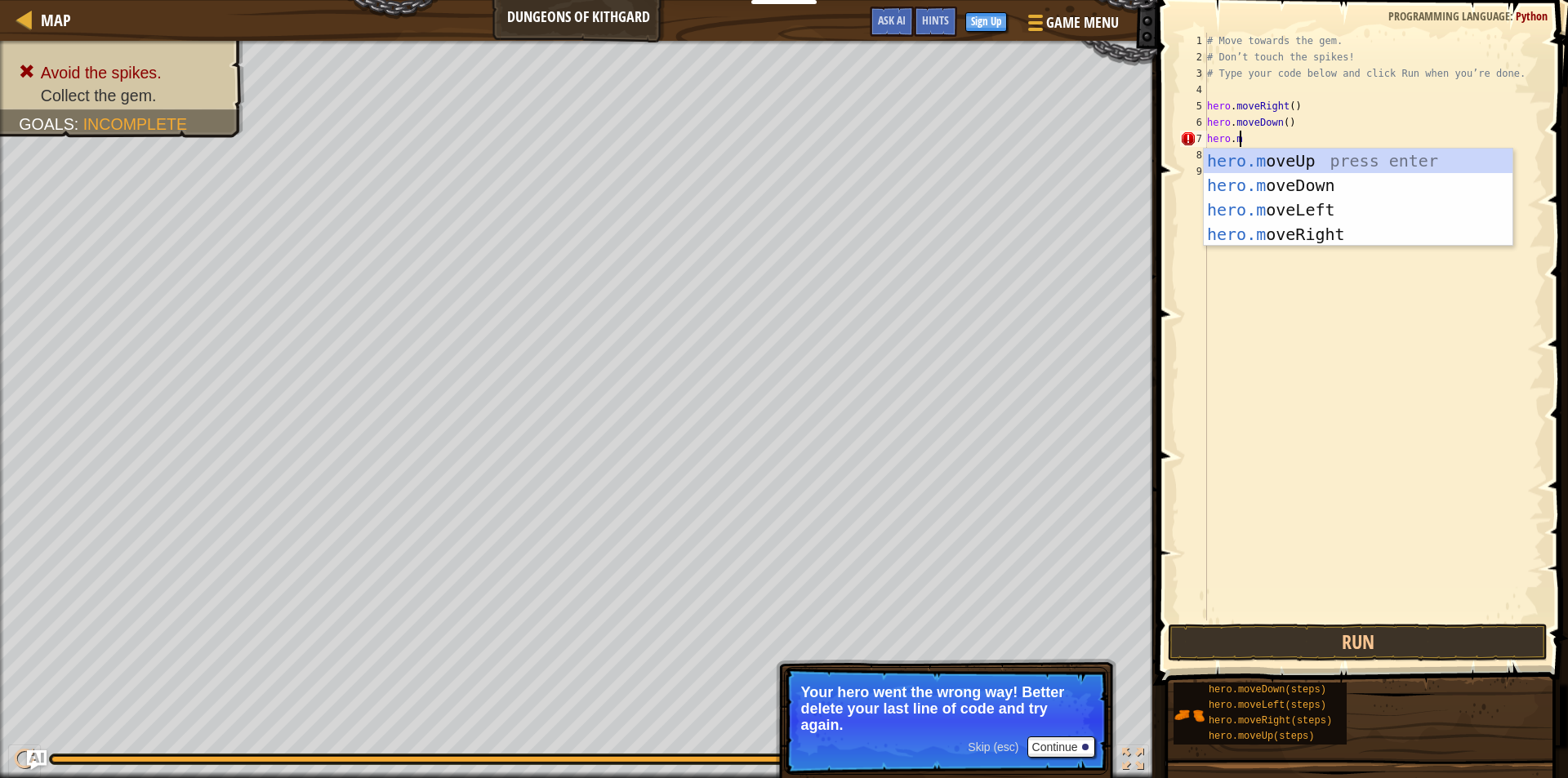
scroll to position [7, 2]
type textarea "hero.mov"
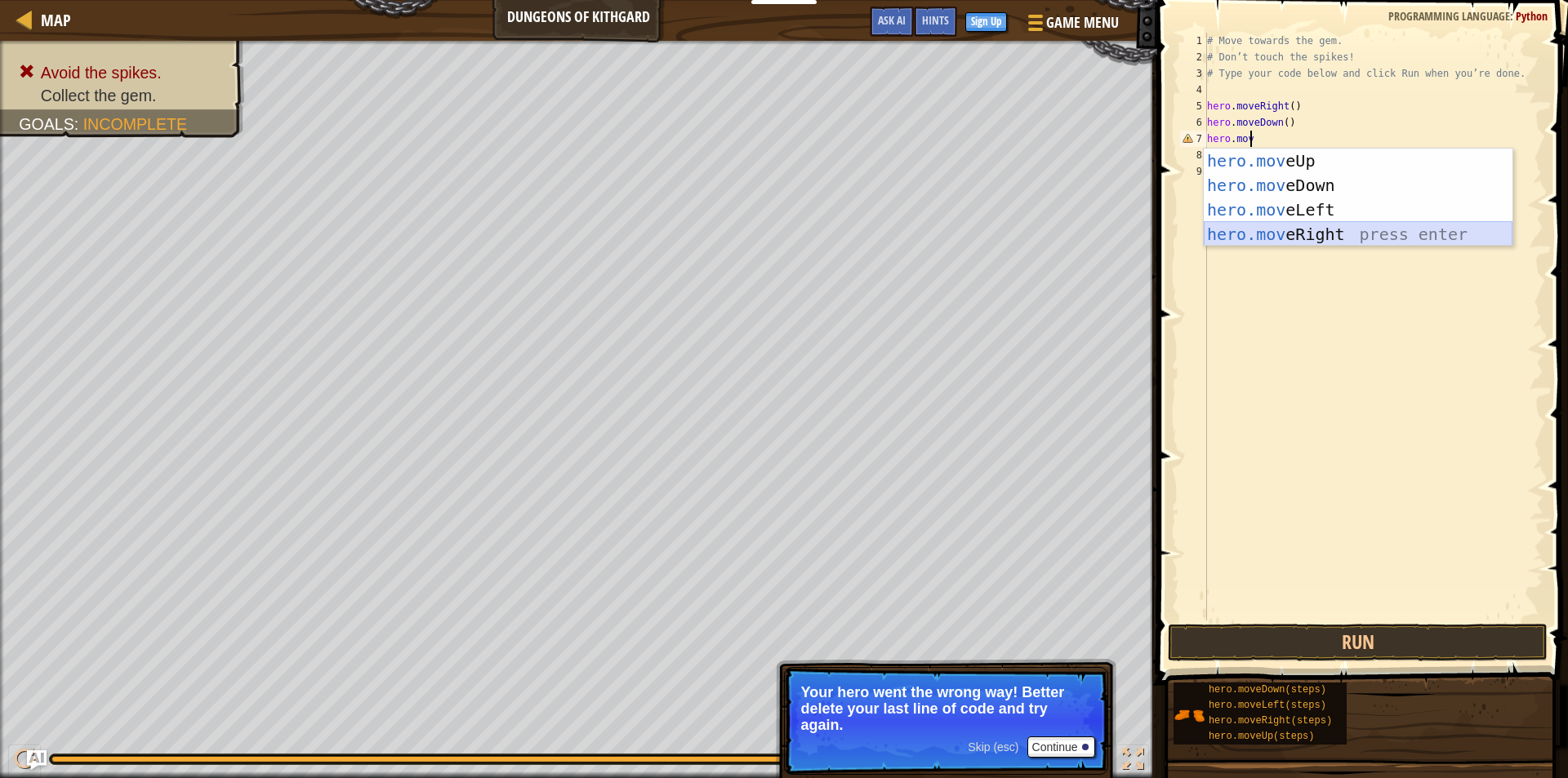
click at [1295, 242] on div "hero.mov eUp press enter hero.mov eDown press enter hero.mov eLeft press enter …" at bounding box center [1358, 222] width 309 height 147
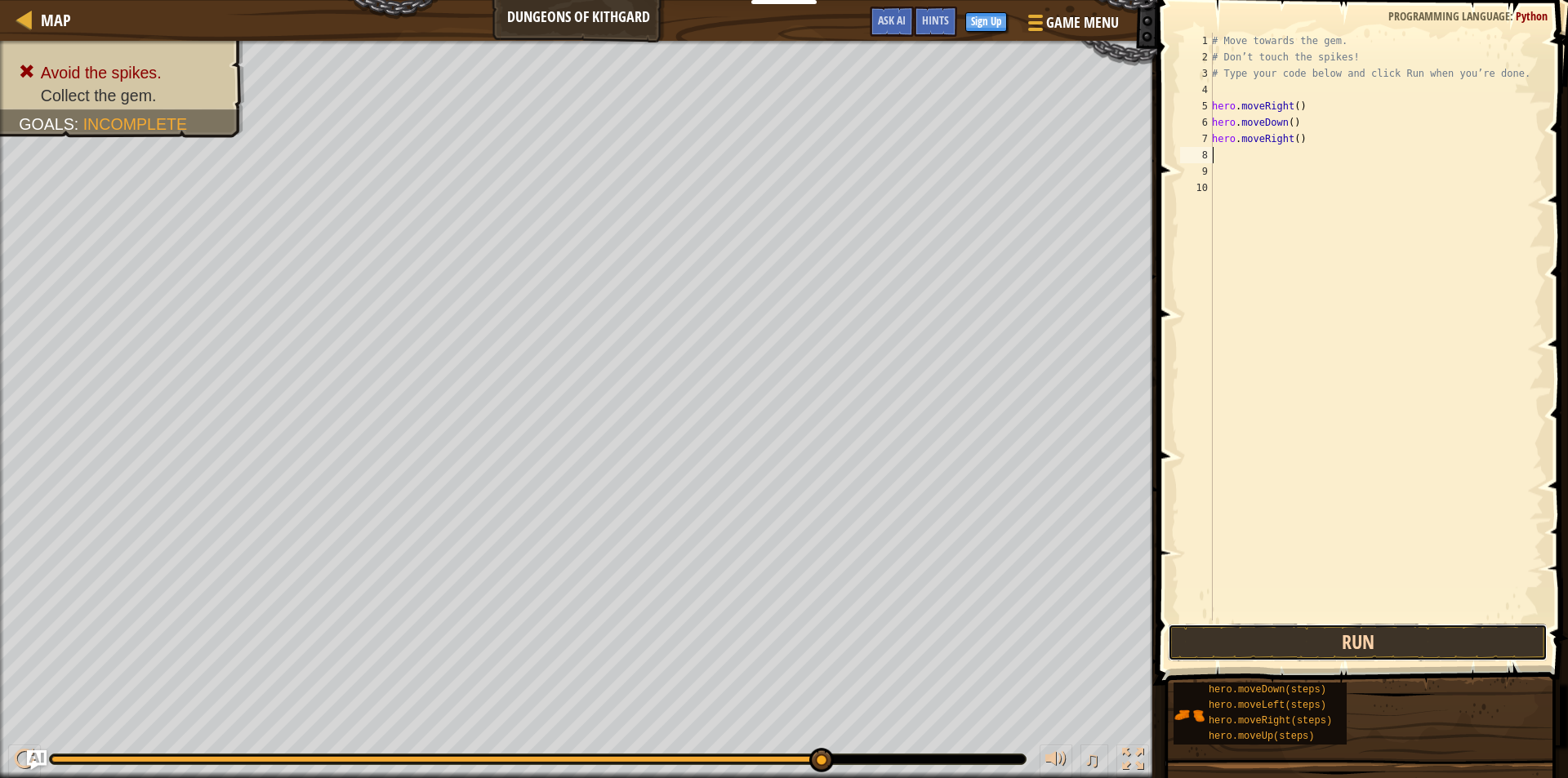
click at [1365, 651] on button "Run" at bounding box center [1357, 643] width 380 height 38
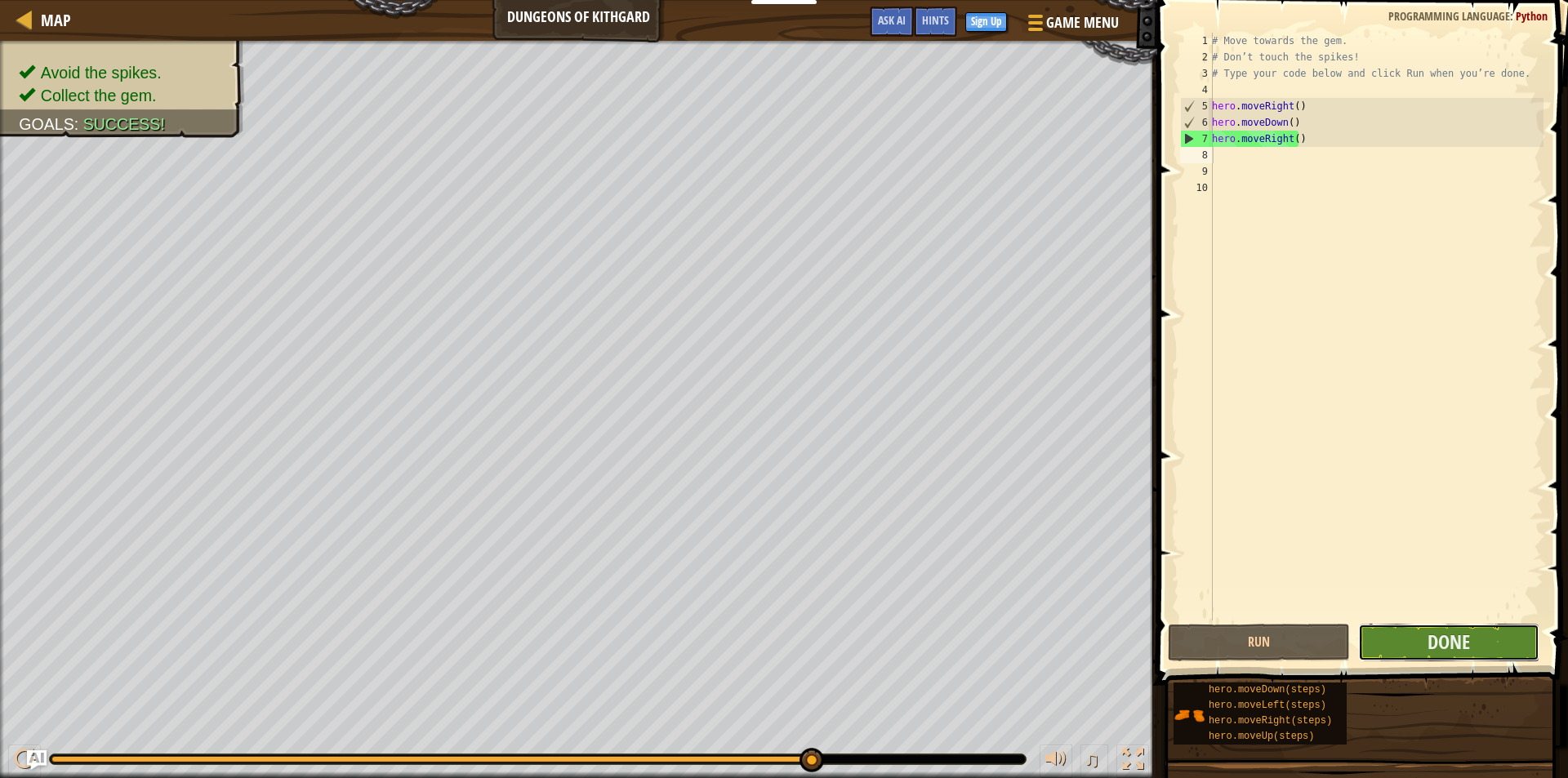
click at [1489, 644] on button "Done" at bounding box center [1449, 643] width 182 height 38
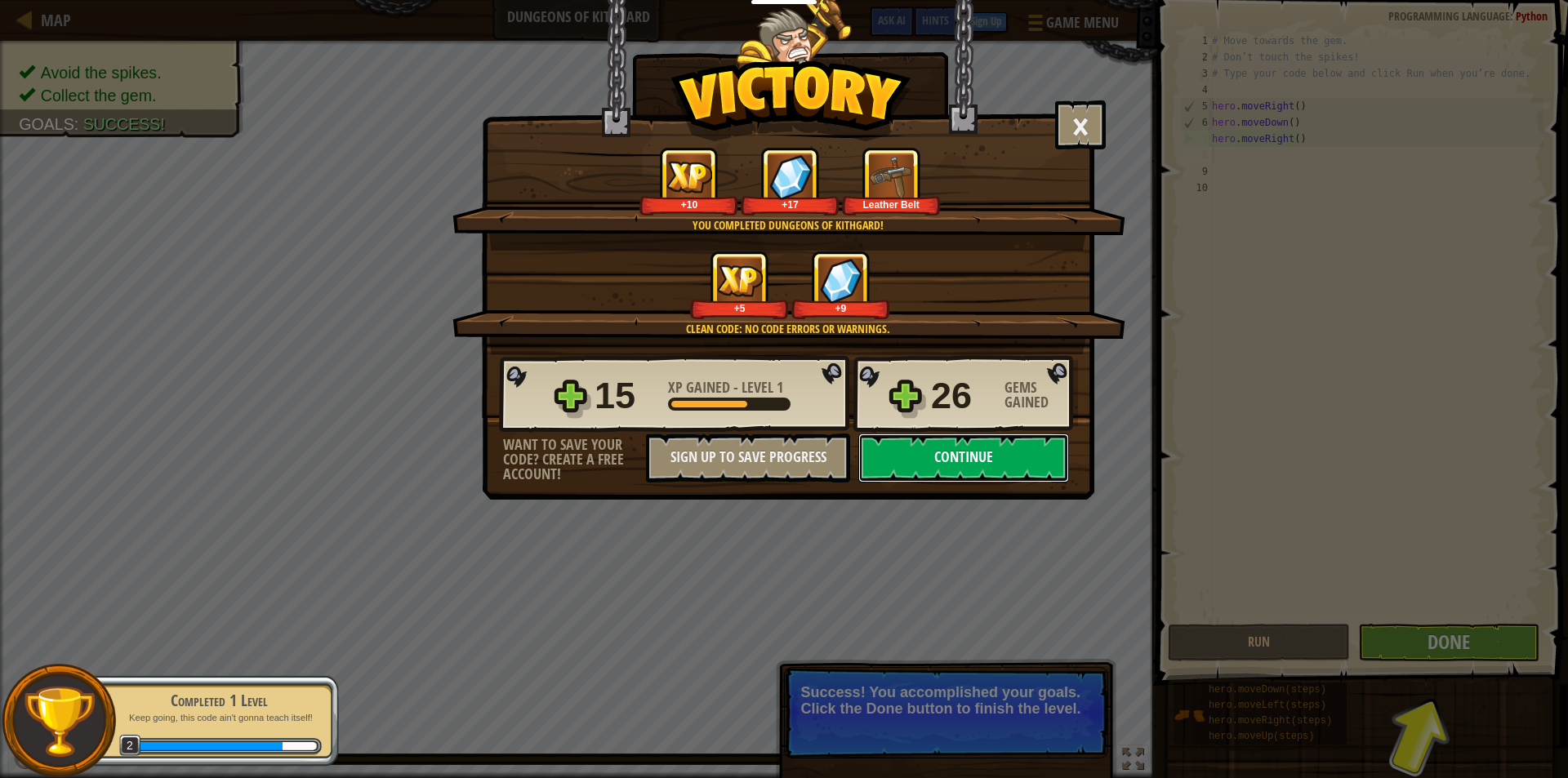
click at [967, 459] on button "Continue" at bounding box center [964, 457] width 211 height 49
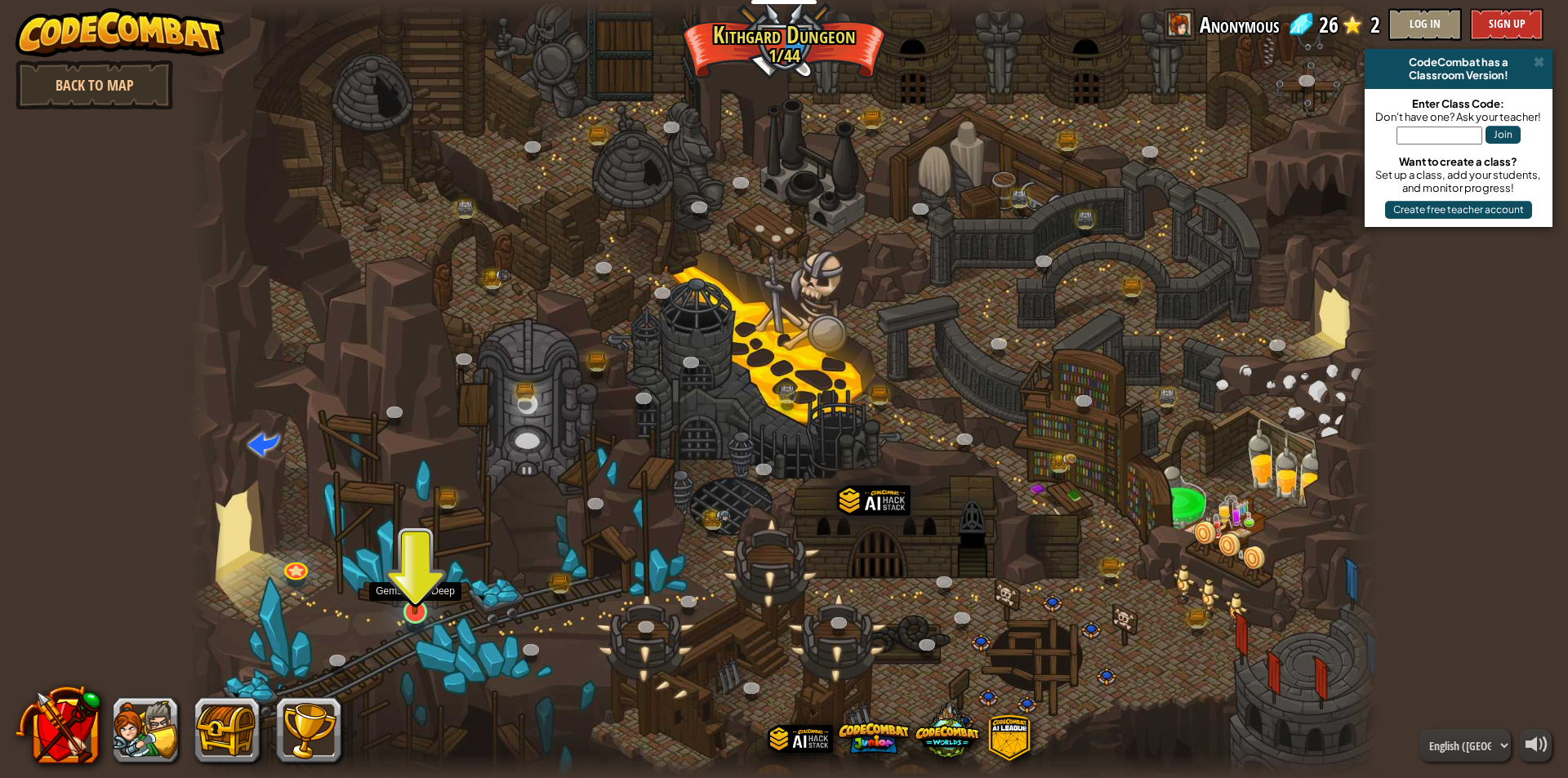
click at [420, 588] on img at bounding box center [415, 577] width 32 height 73
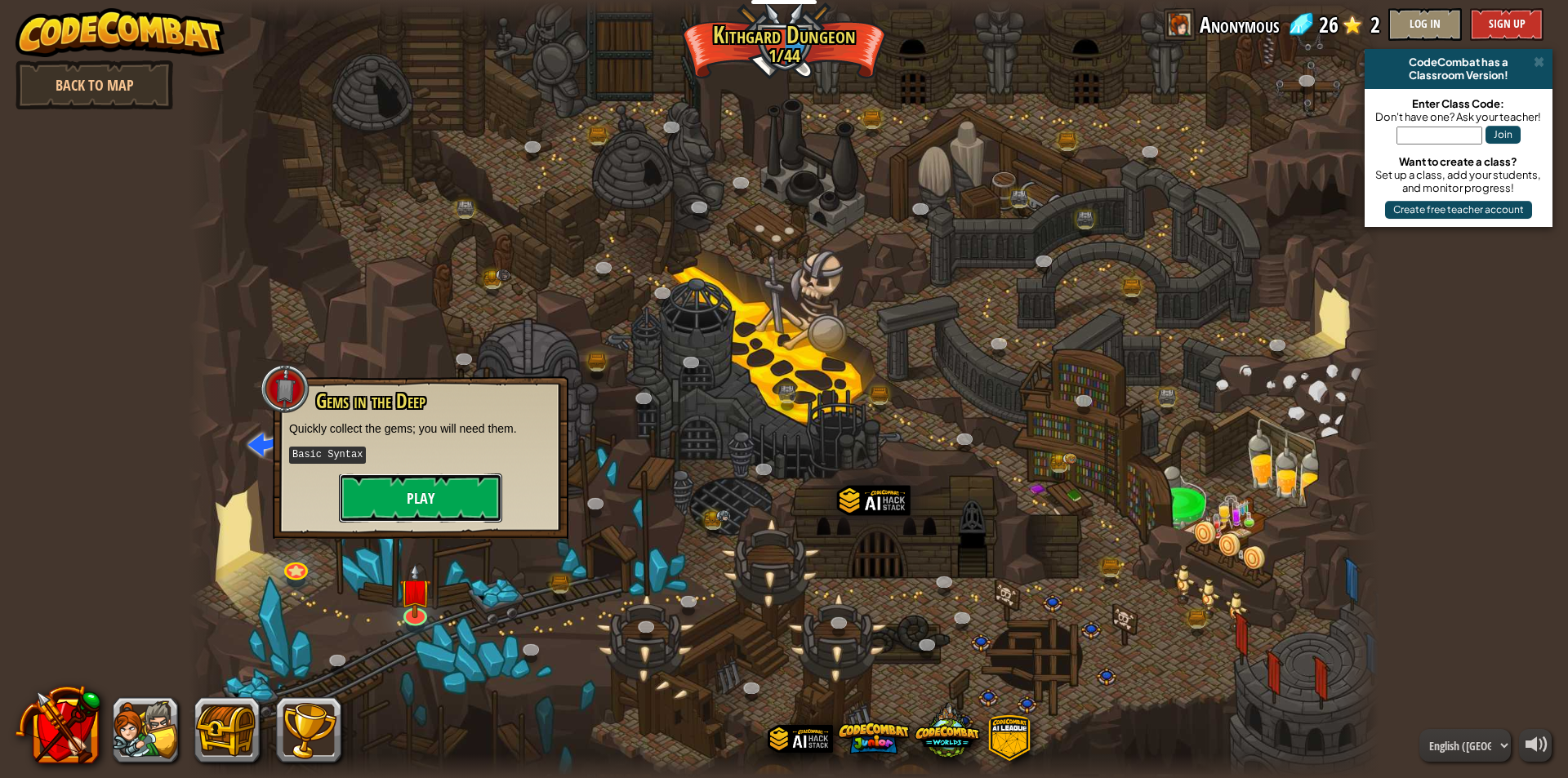
click at [438, 502] on button "Play" at bounding box center [420, 498] width 163 height 49
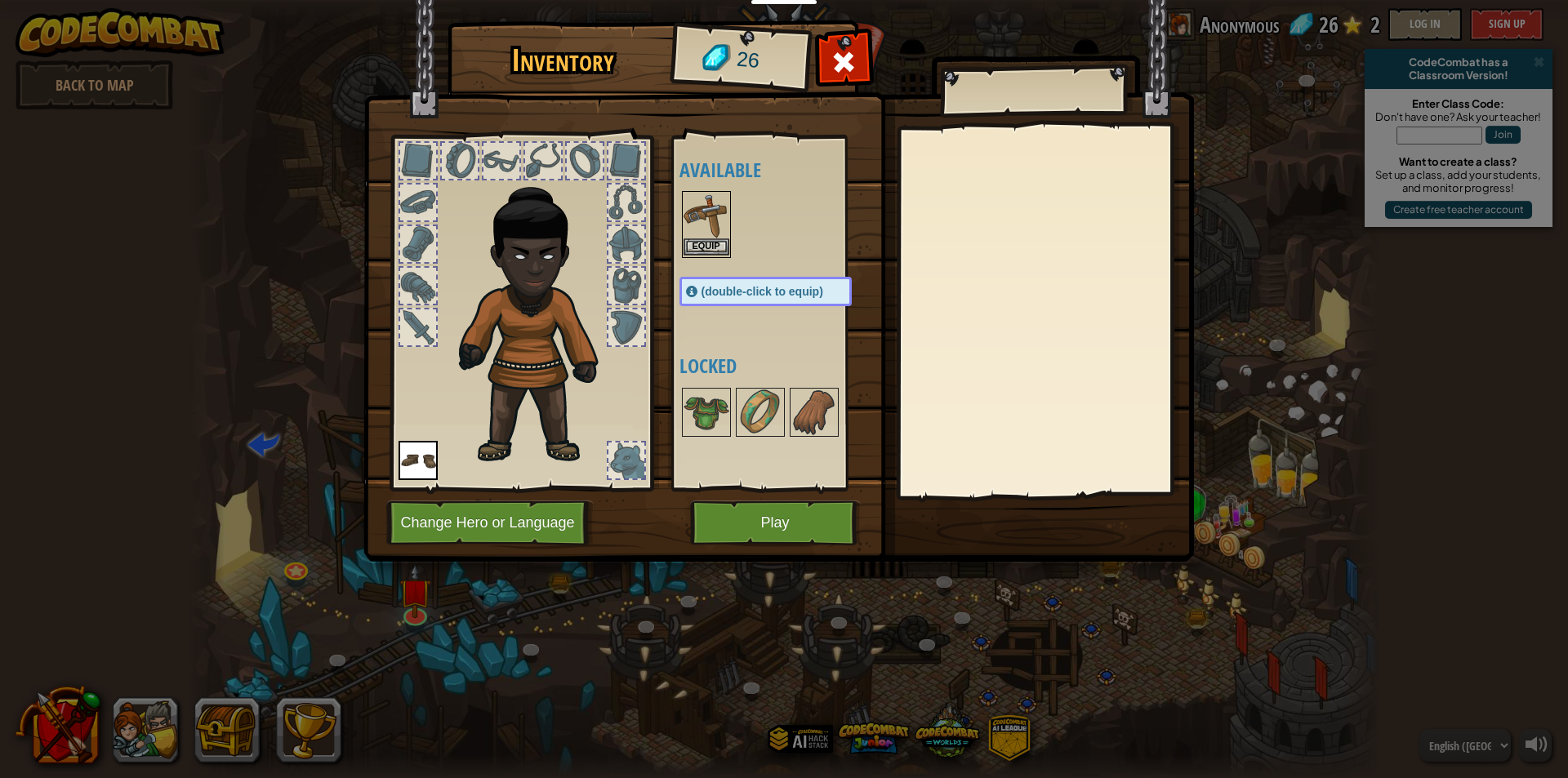
drag, startPoint x: 672, startPoint y: 216, endPoint x: 689, endPoint y: 214, distance: 17.1
click at [680, 215] on div "Available Equip Equip (double-click to equip) Locked" at bounding box center [772, 313] width 200 height 355
click at [694, 213] on img at bounding box center [705, 215] width 45 height 45
click at [709, 240] on button "Equip" at bounding box center [705, 246] width 45 height 17
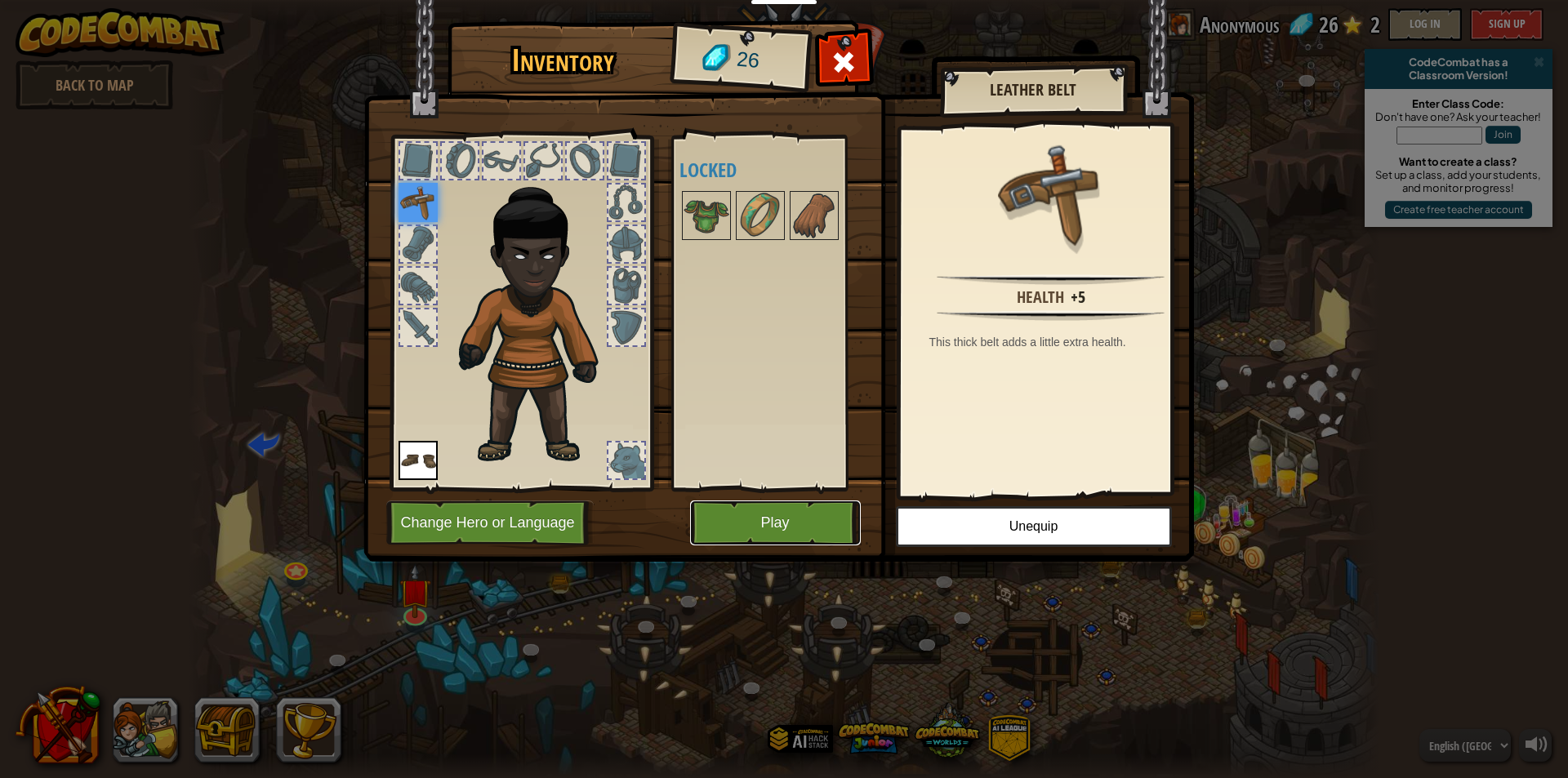
click at [803, 510] on button "Play" at bounding box center [775, 523] width 171 height 45
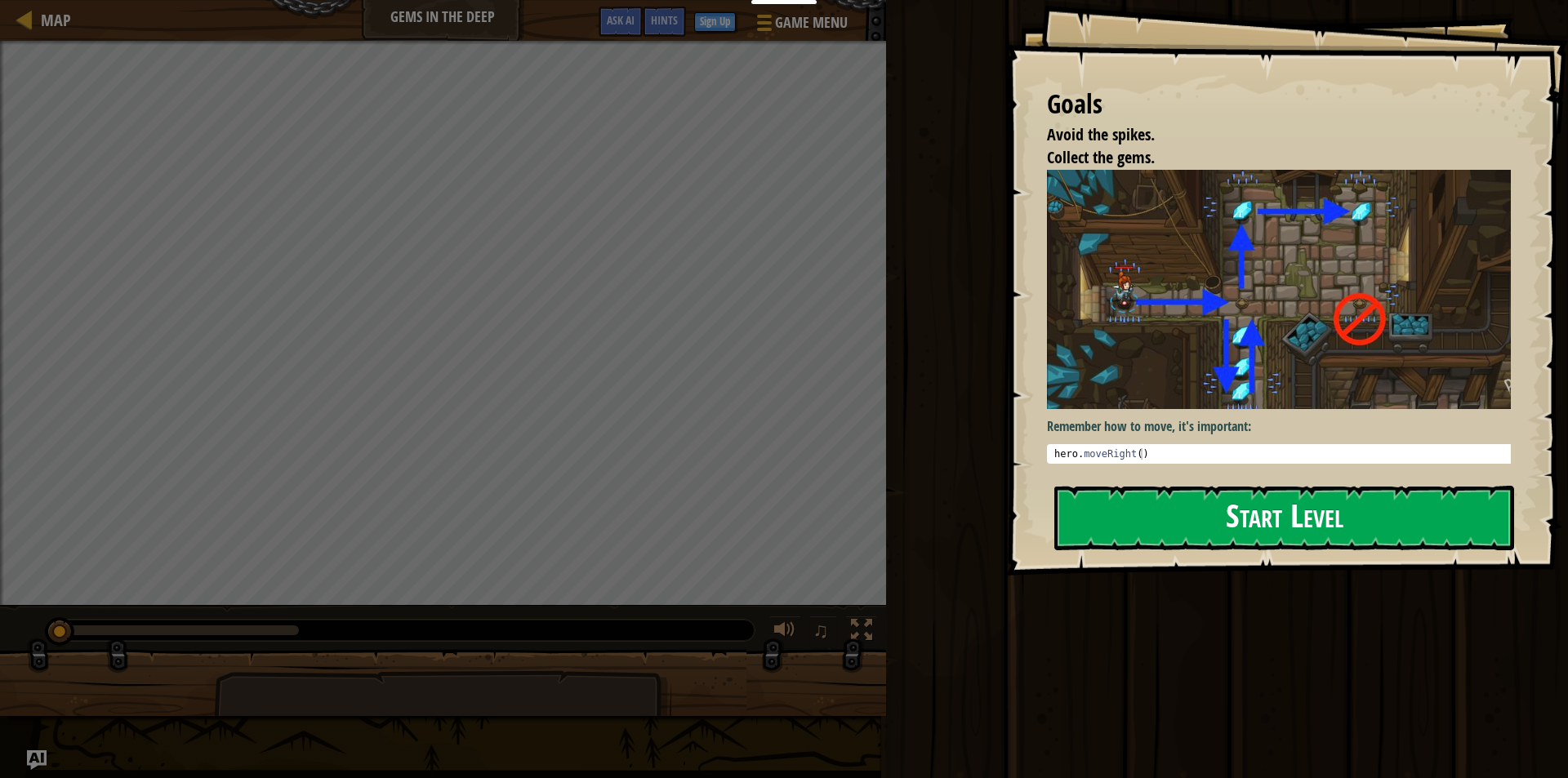
click at [1260, 525] on button "Start Level" at bounding box center [1284, 518] width 460 height 64
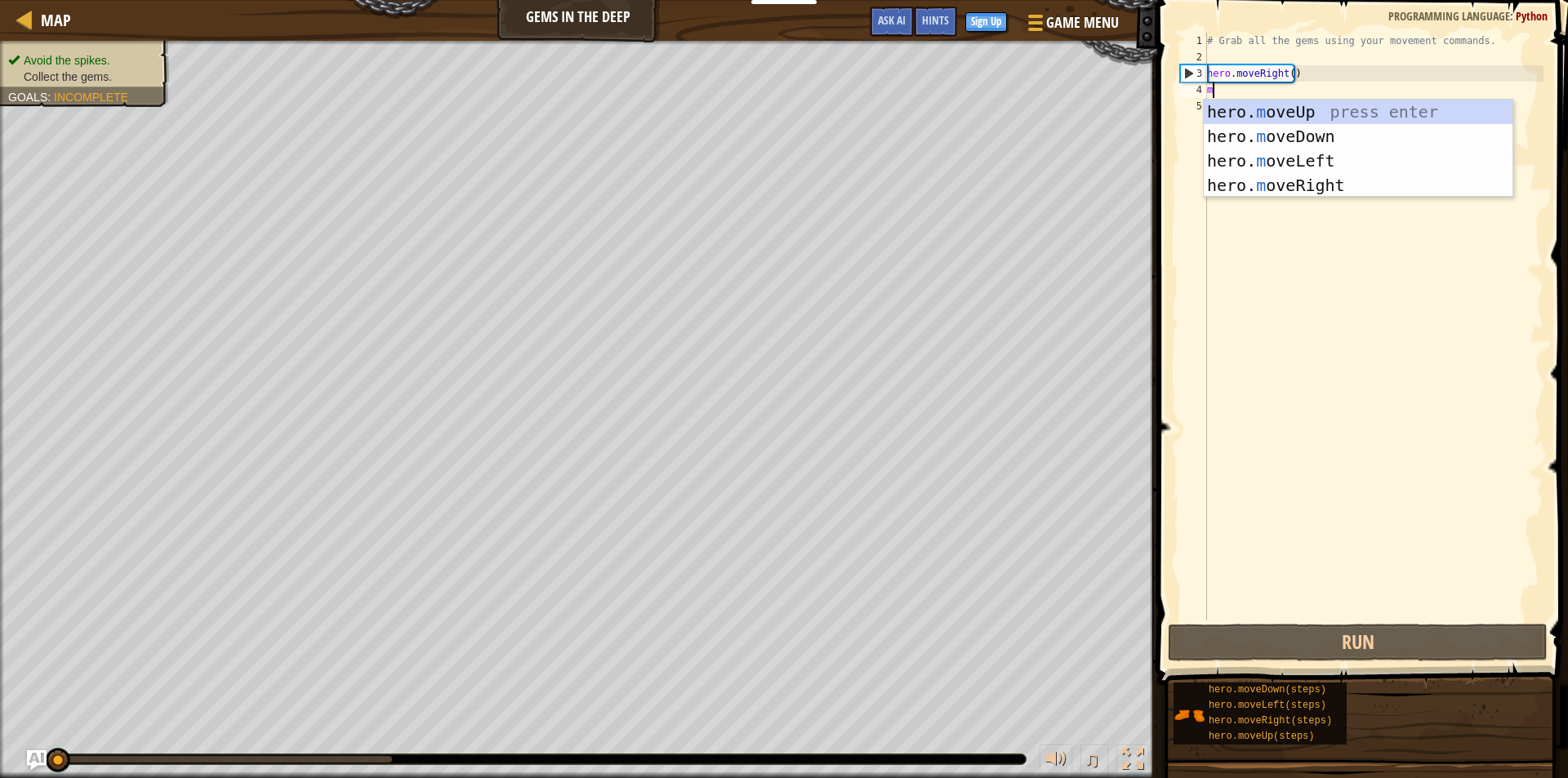
scroll to position [7, 0]
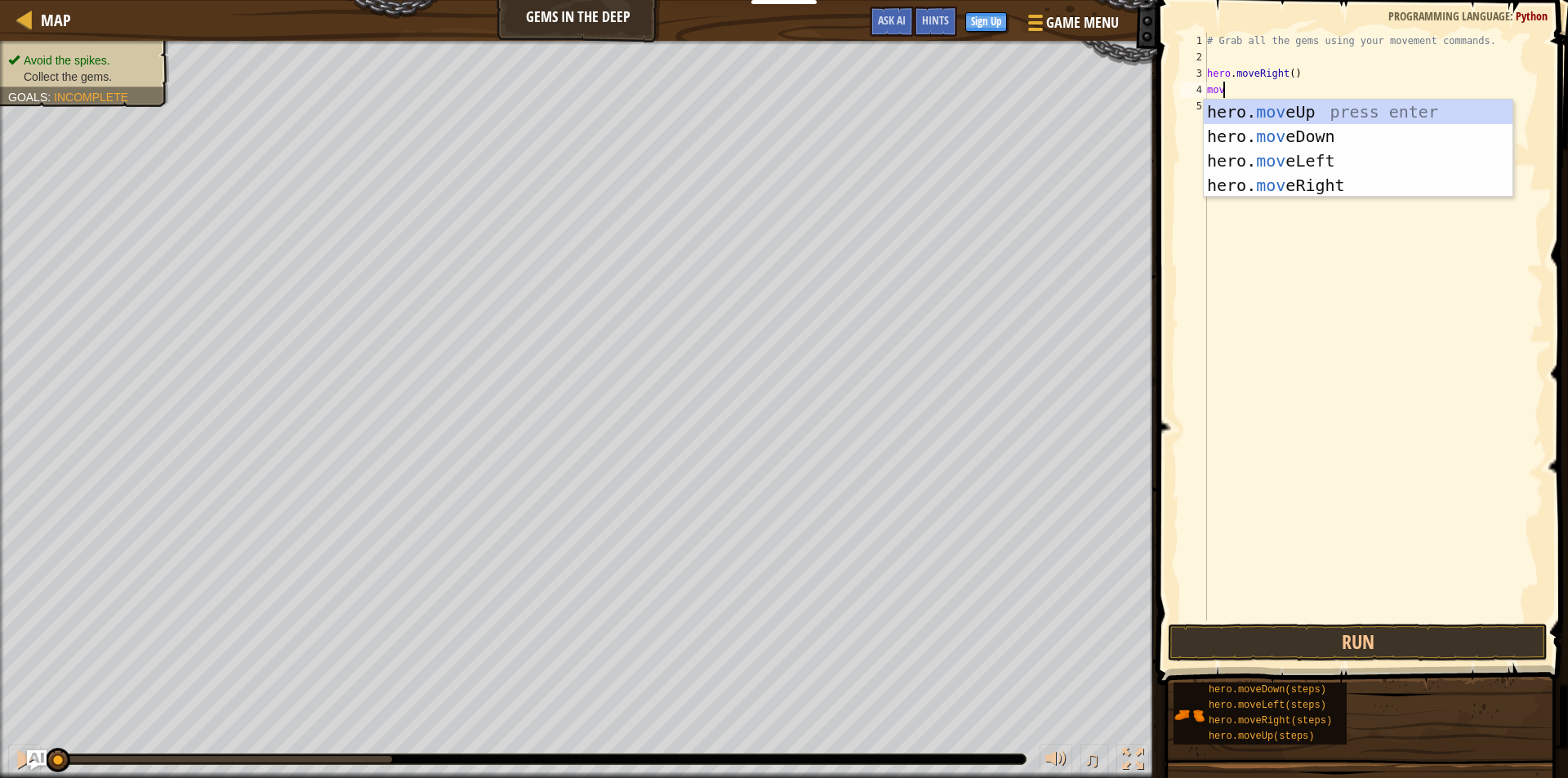
type textarea "move"
click at [1238, 177] on div "hero. move Up press enter hero. move Down press enter hero. move Left press ent…" at bounding box center [1358, 173] width 309 height 147
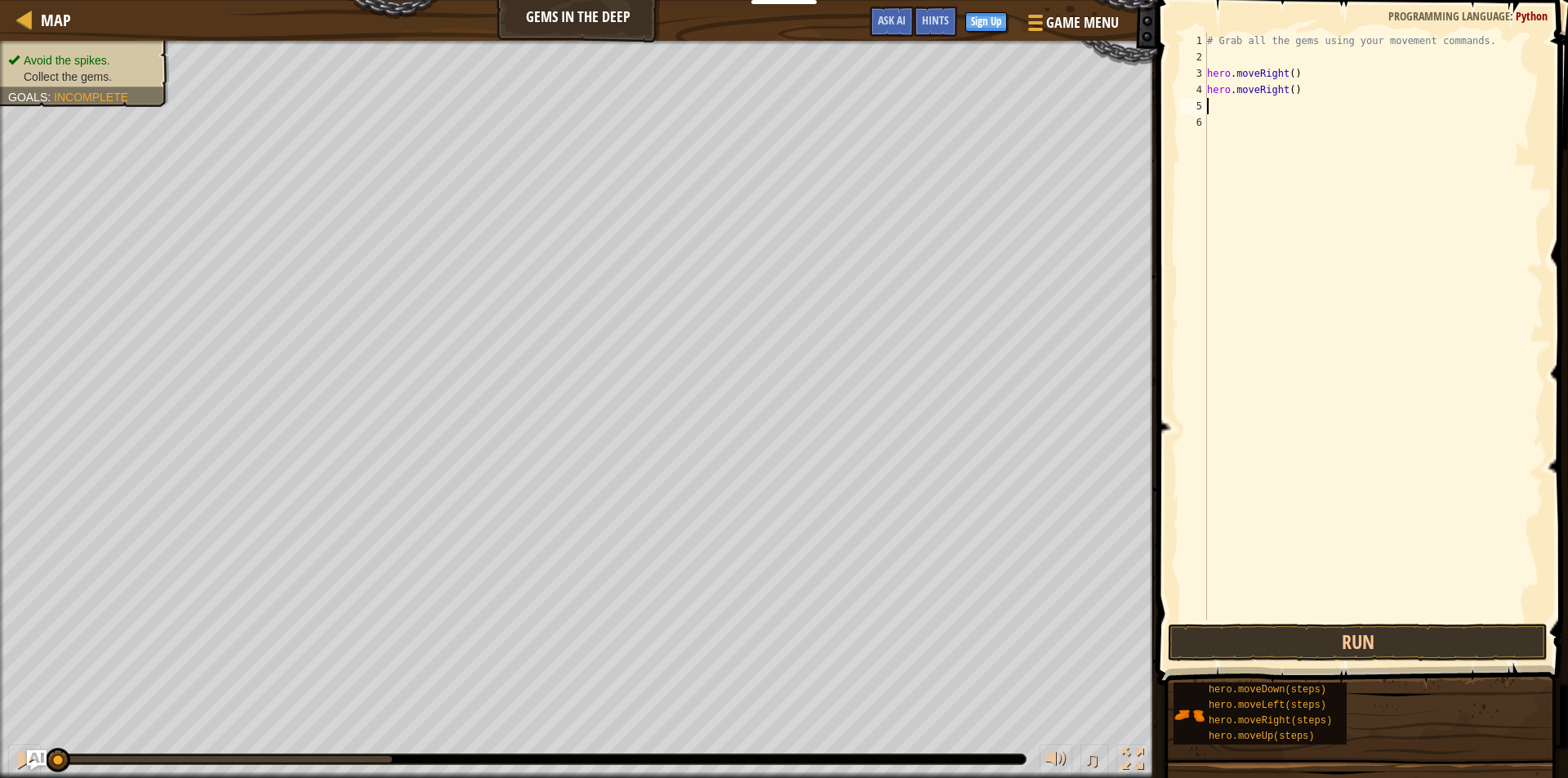
scroll to position [7, 0]
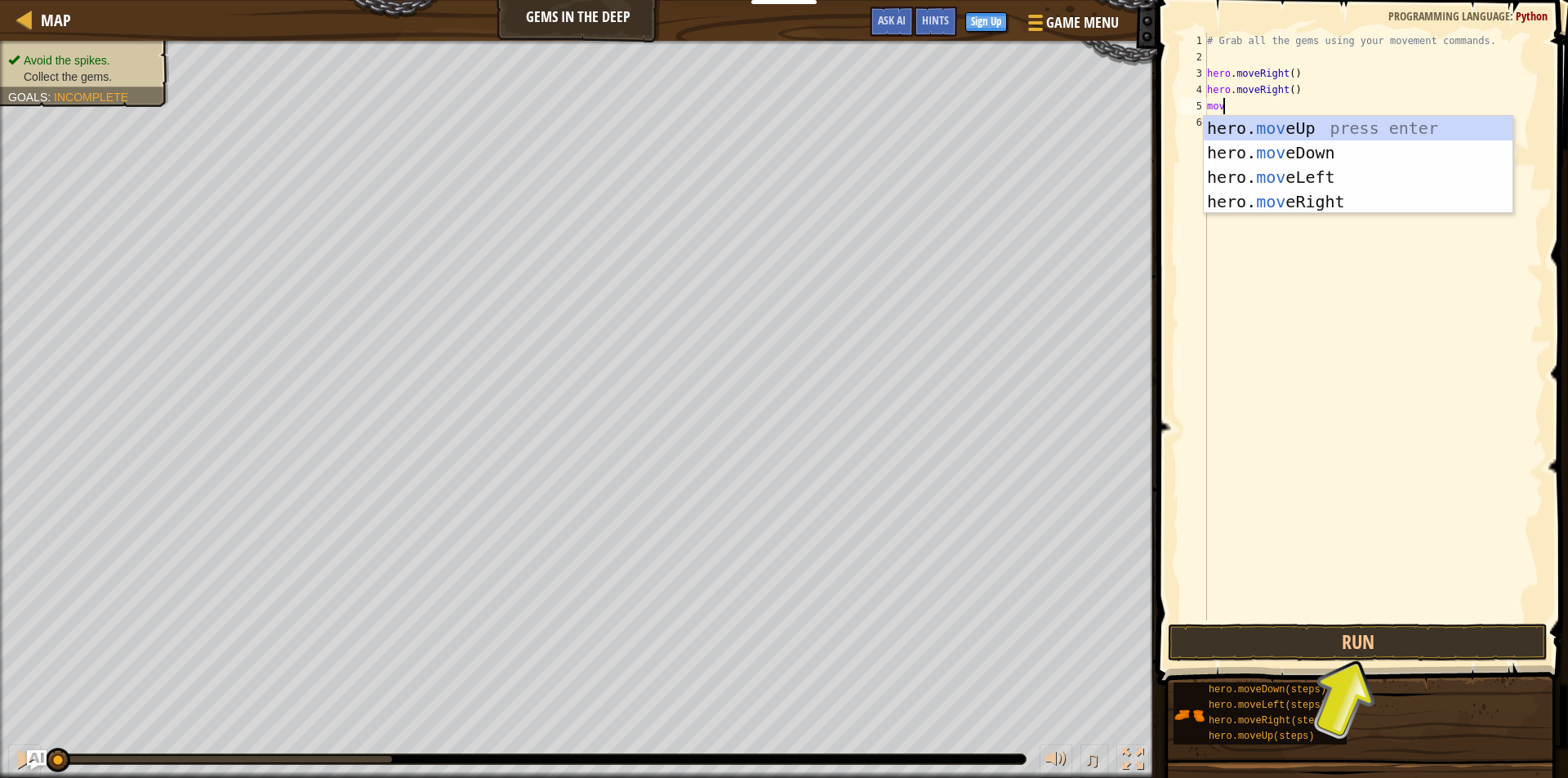
type textarea "move"
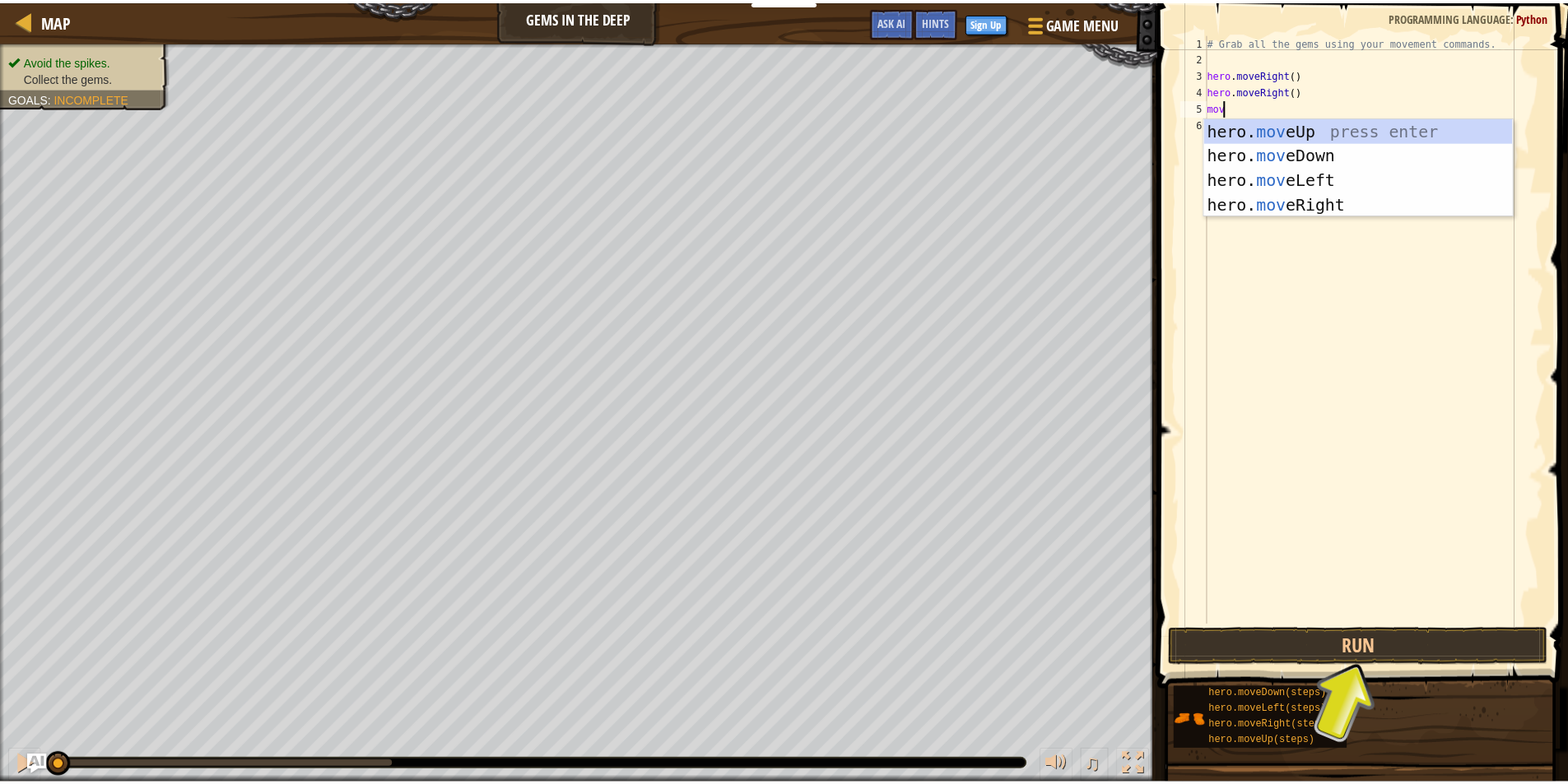
scroll to position [7, 1]
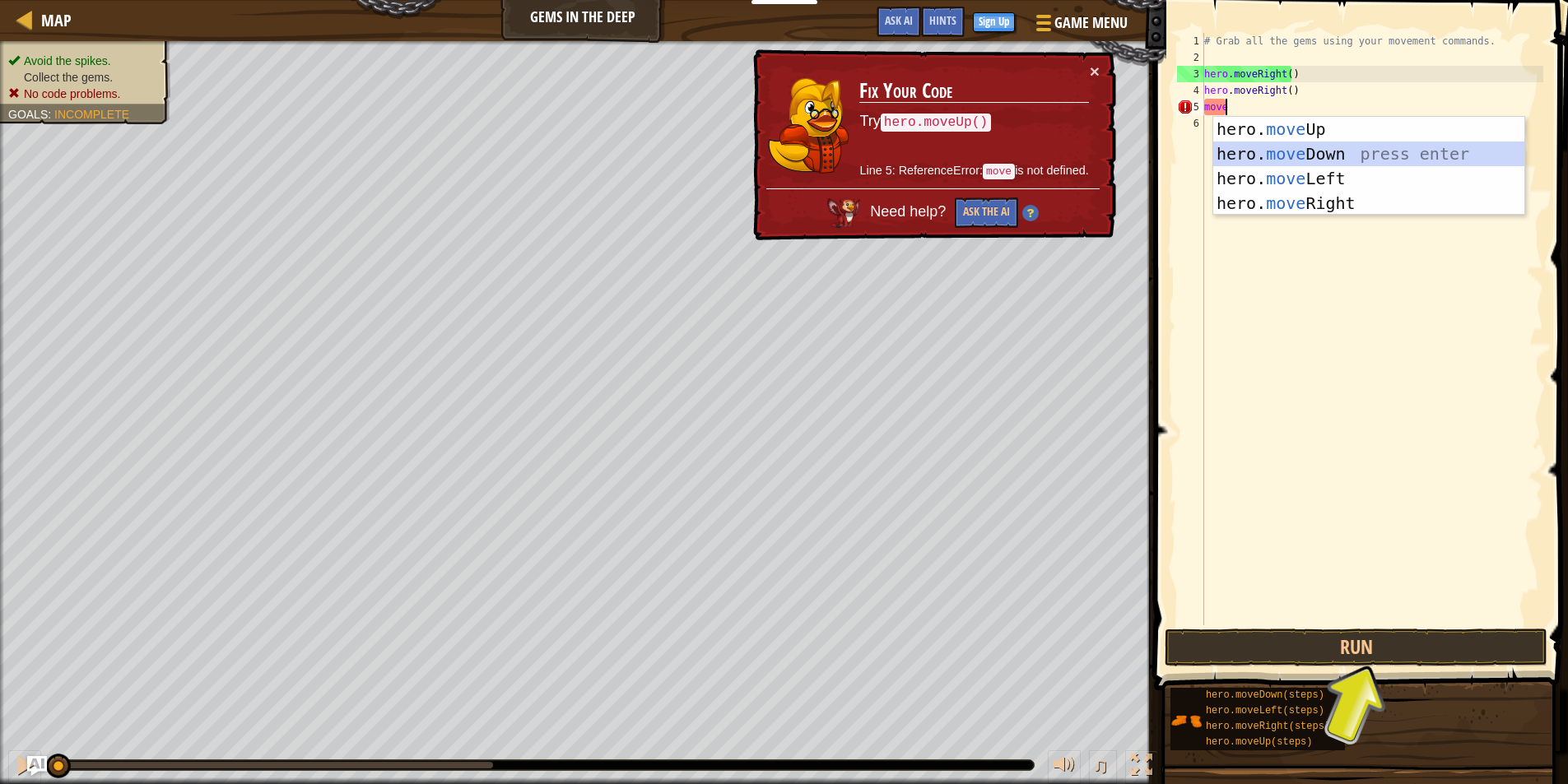
click at [1246, 145] on div "hero. move Up press enter hero. move Down press enter hero. move Left press ent…" at bounding box center [1369, 191] width 311 height 148
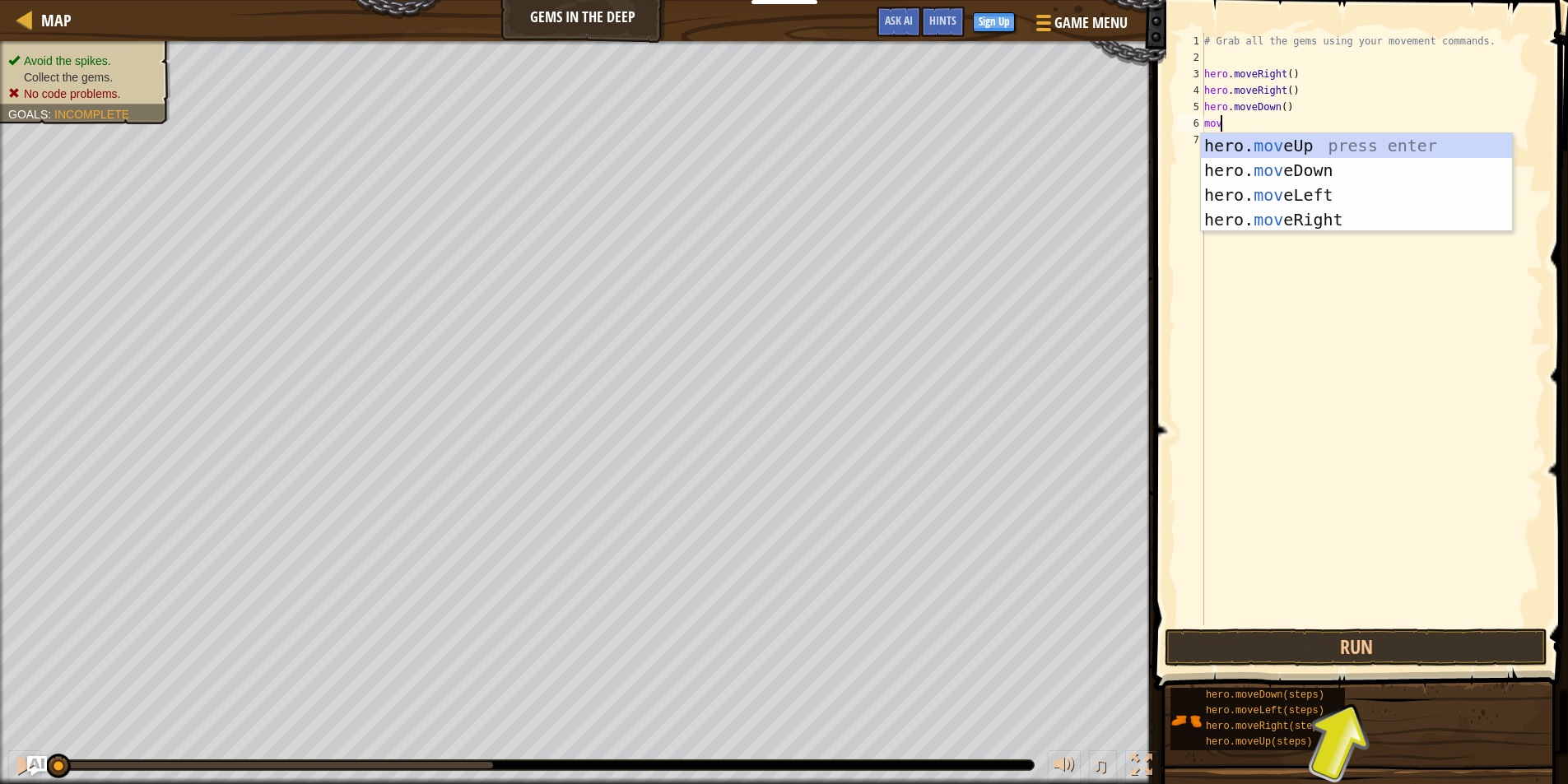
type textarea "move"
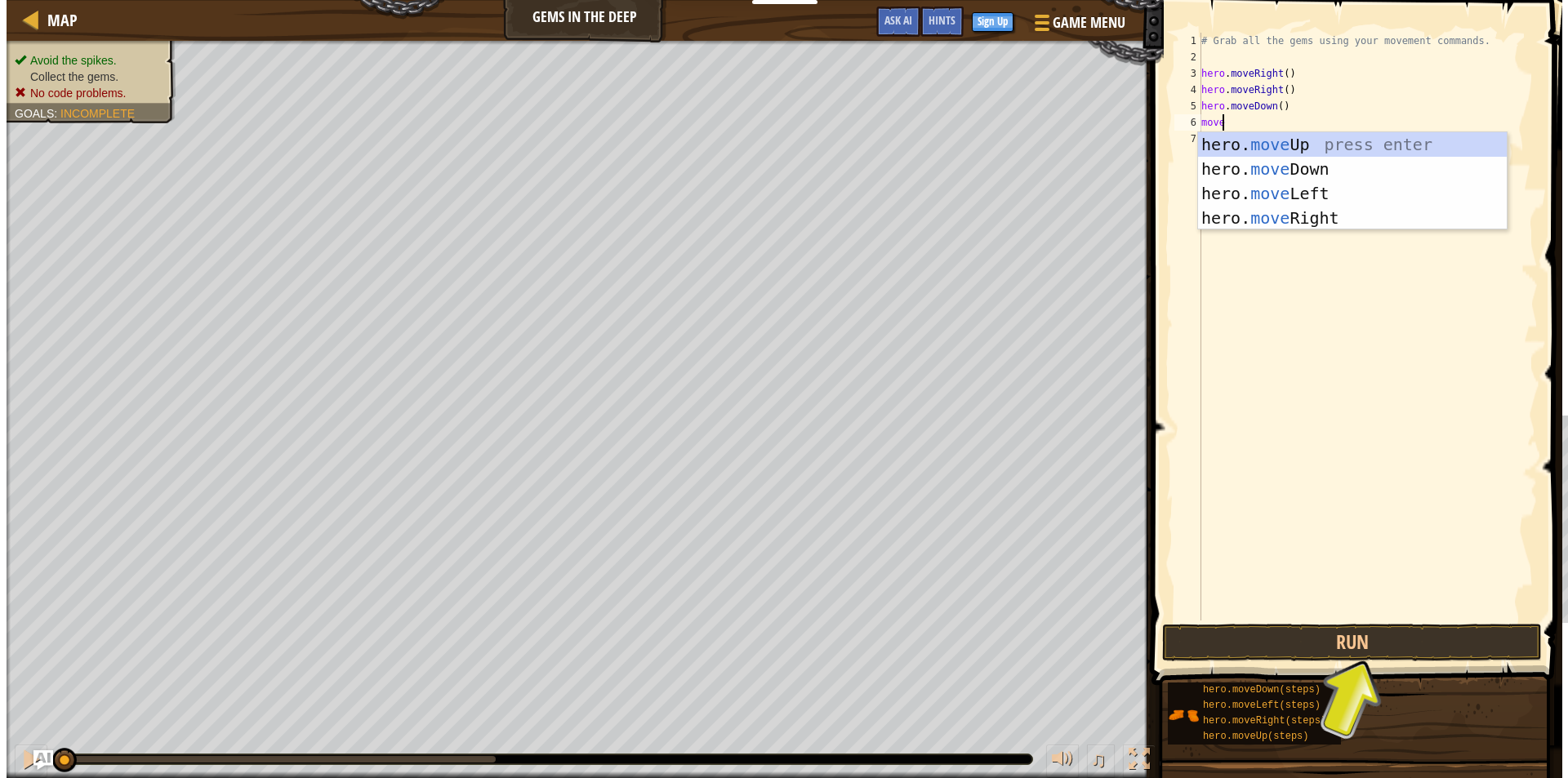
scroll to position [7, 1]
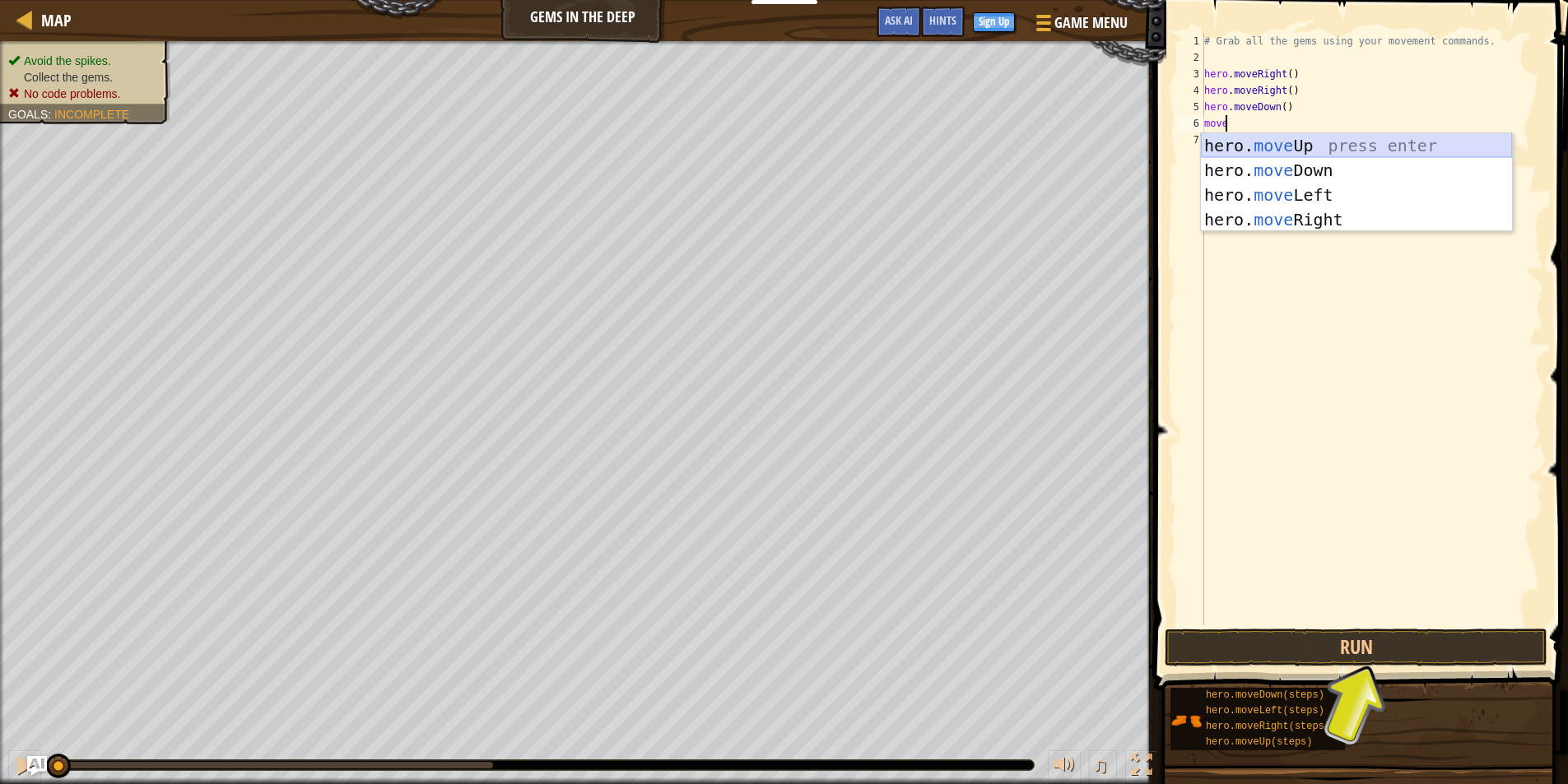
click at [1258, 144] on div "hero. move Up press enter hero. move Down press enter hero. move Left press ent…" at bounding box center [1356, 208] width 311 height 148
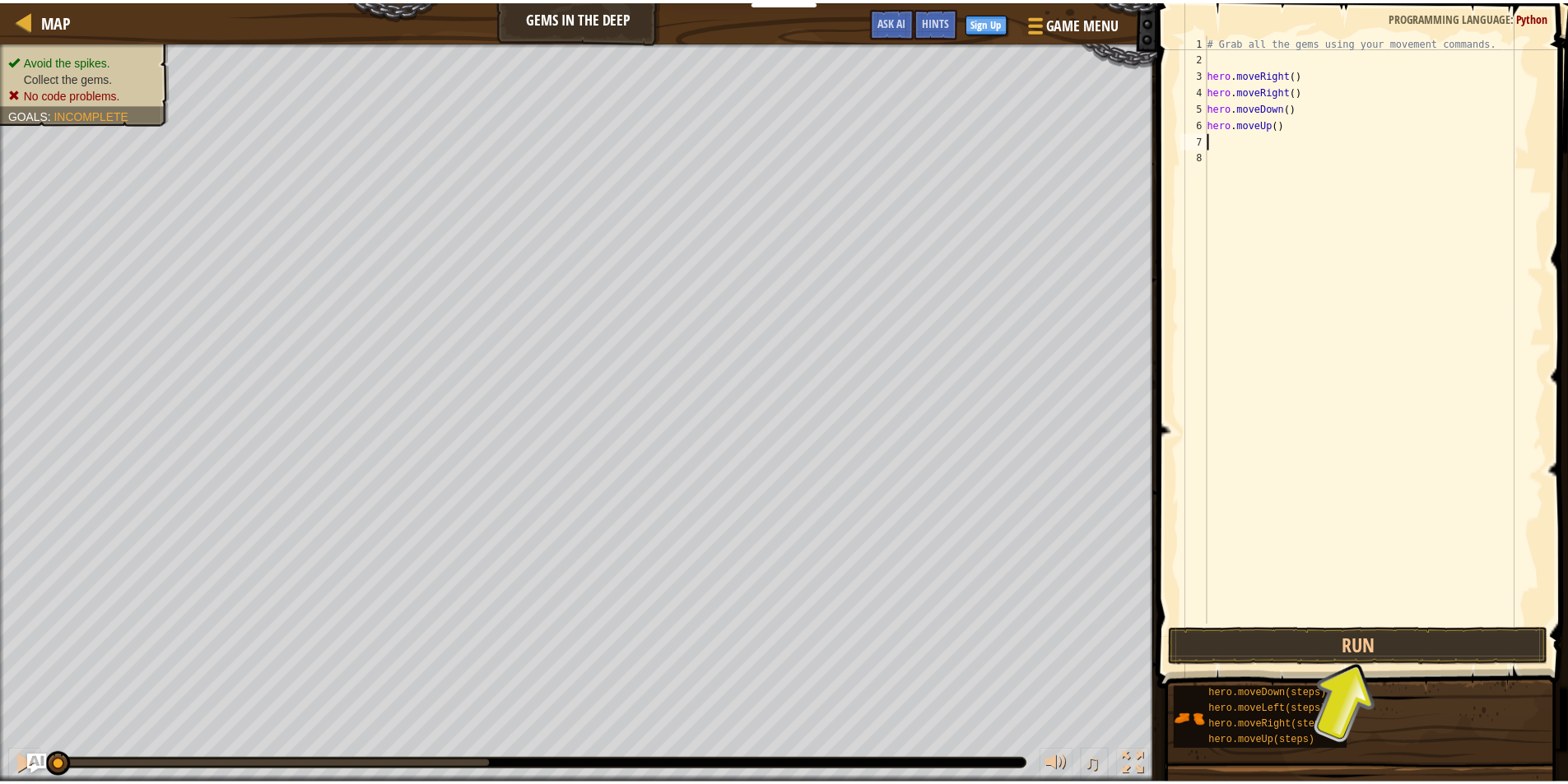
scroll to position [7, 0]
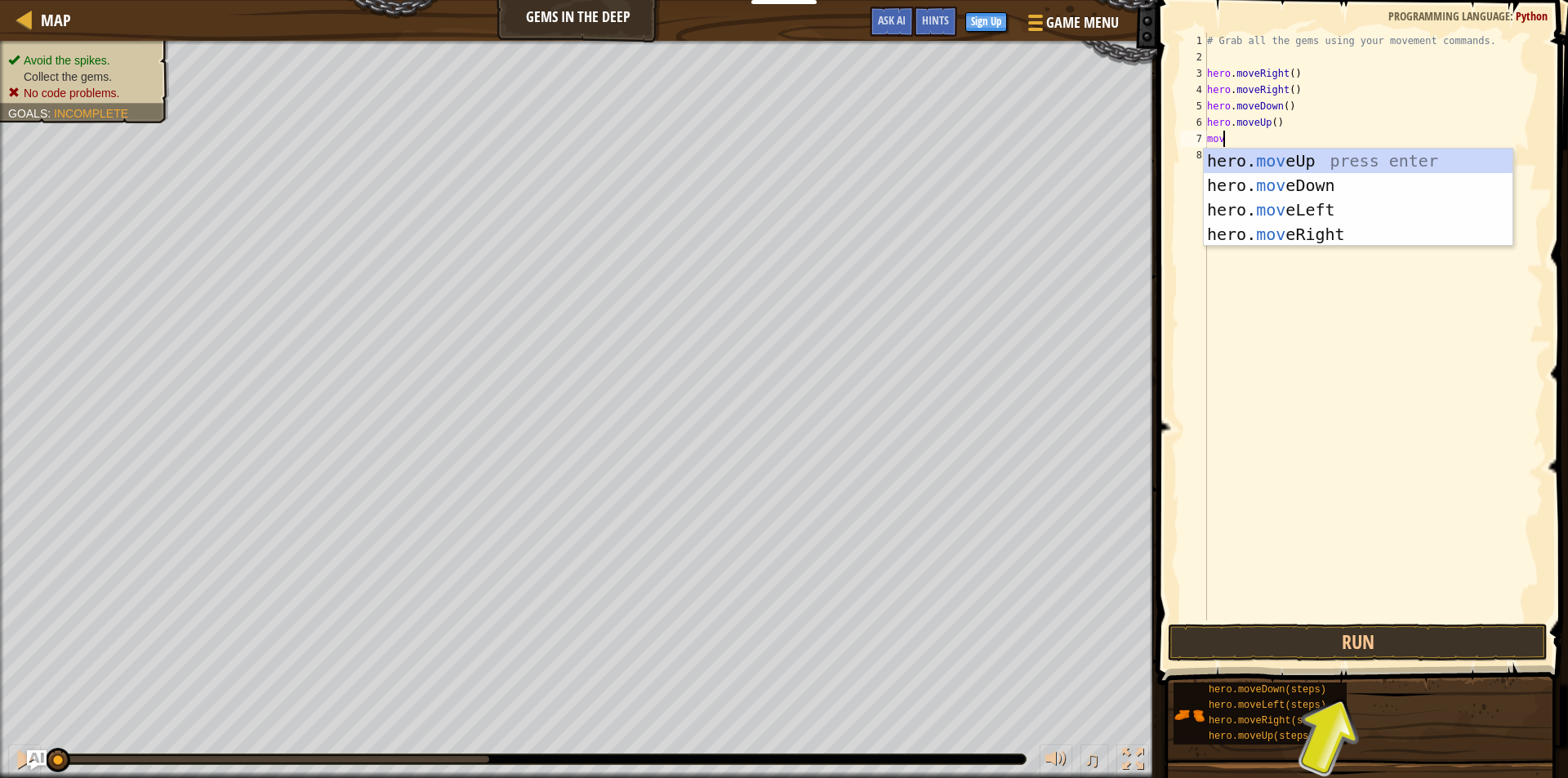
type textarea "move"
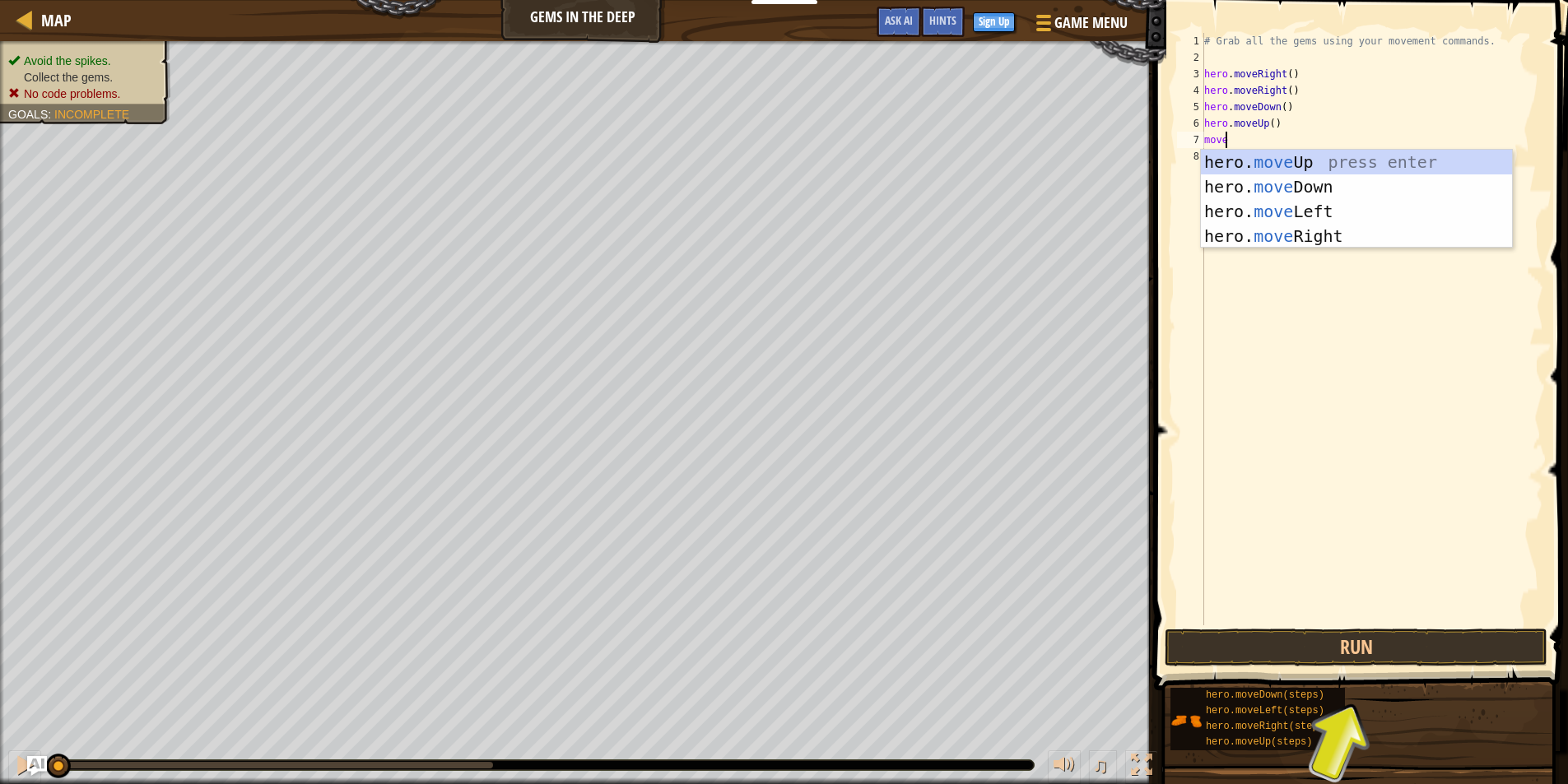
scroll to position [7, 1]
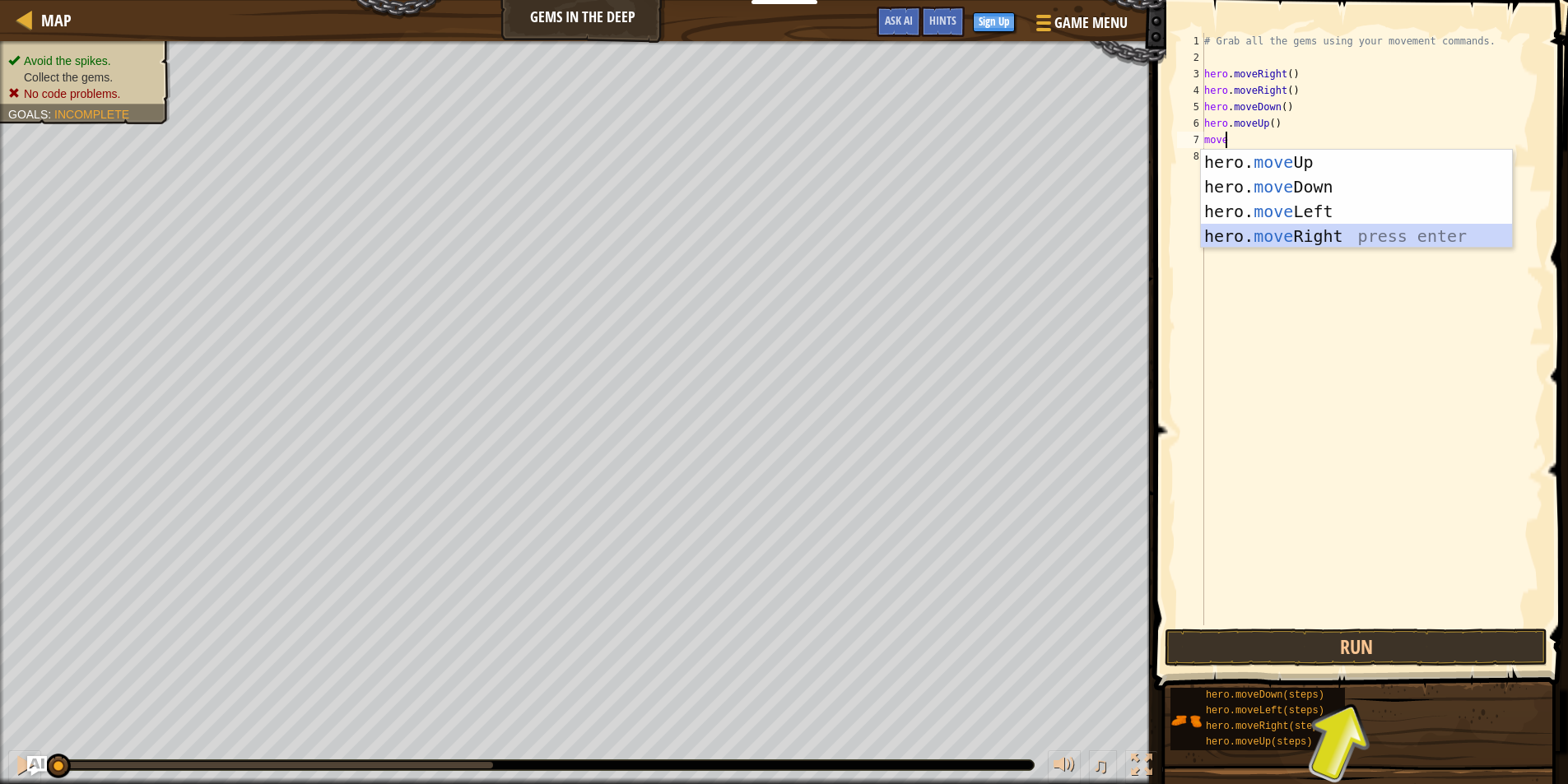
click at [1248, 240] on div "hero. move Up press enter hero. move Down press enter hero. move Left press ent…" at bounding box center [1356, 223] width 311 height 148
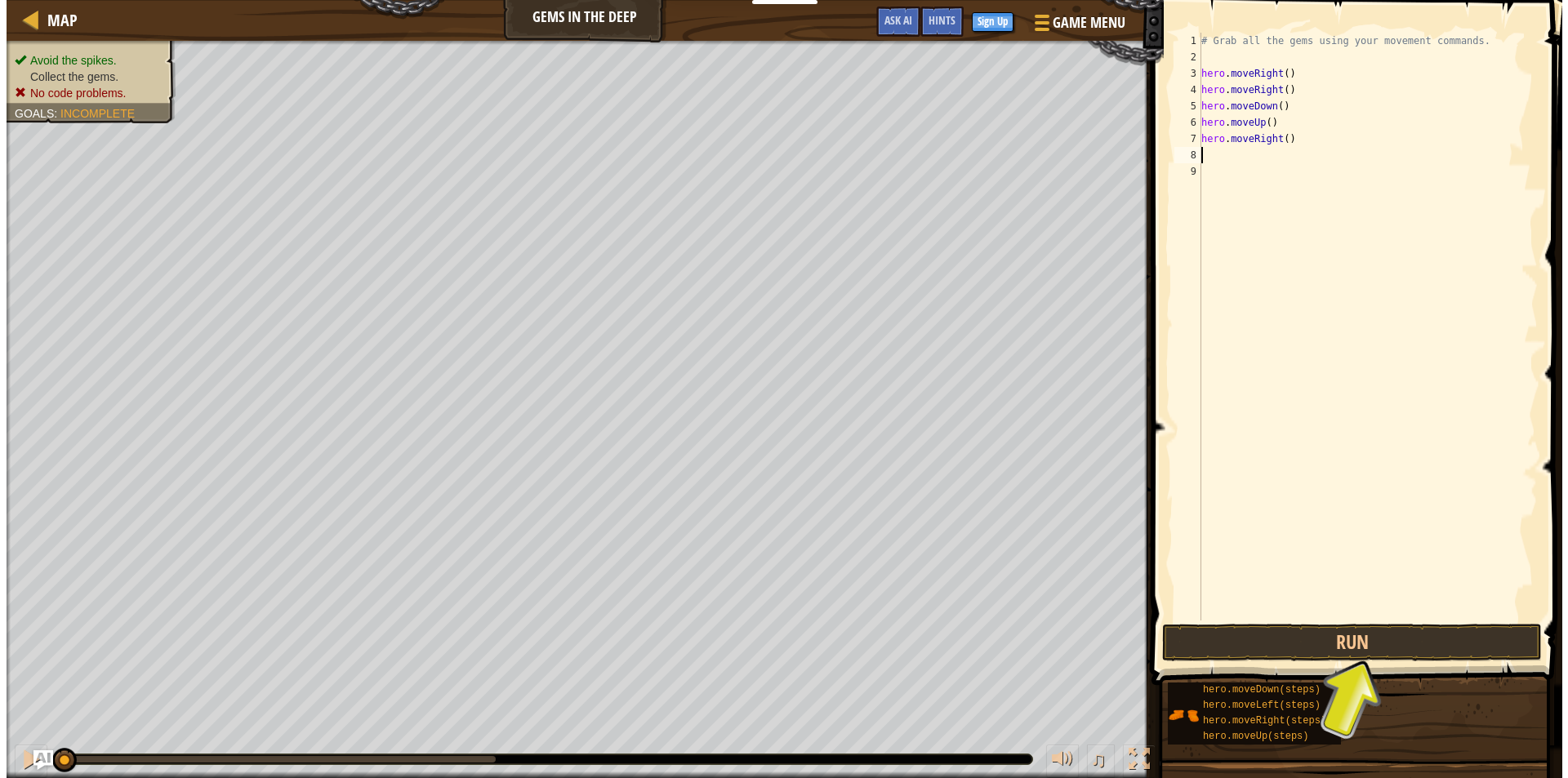
scroll to position [7, 0]
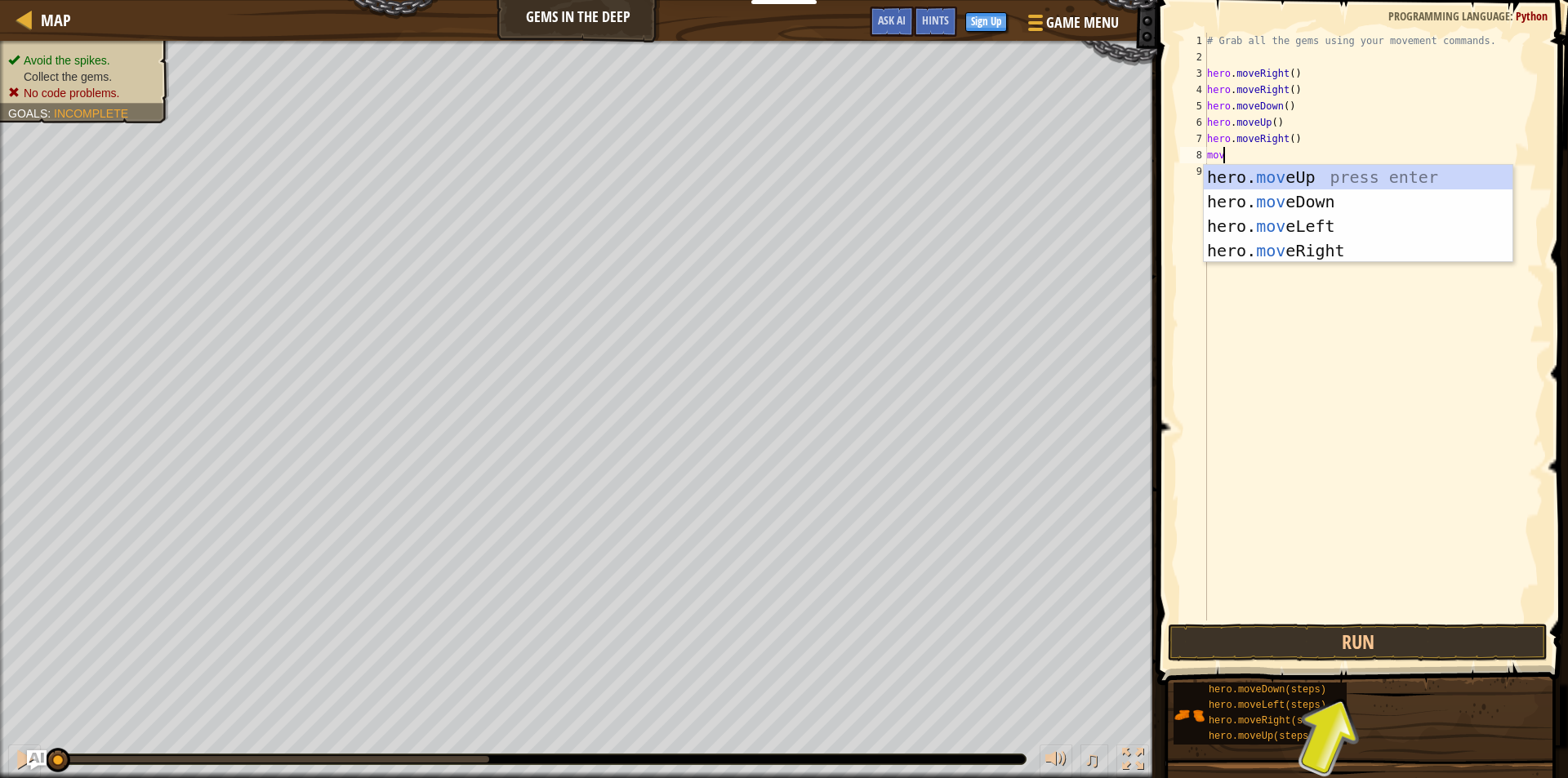
type textarea "move"
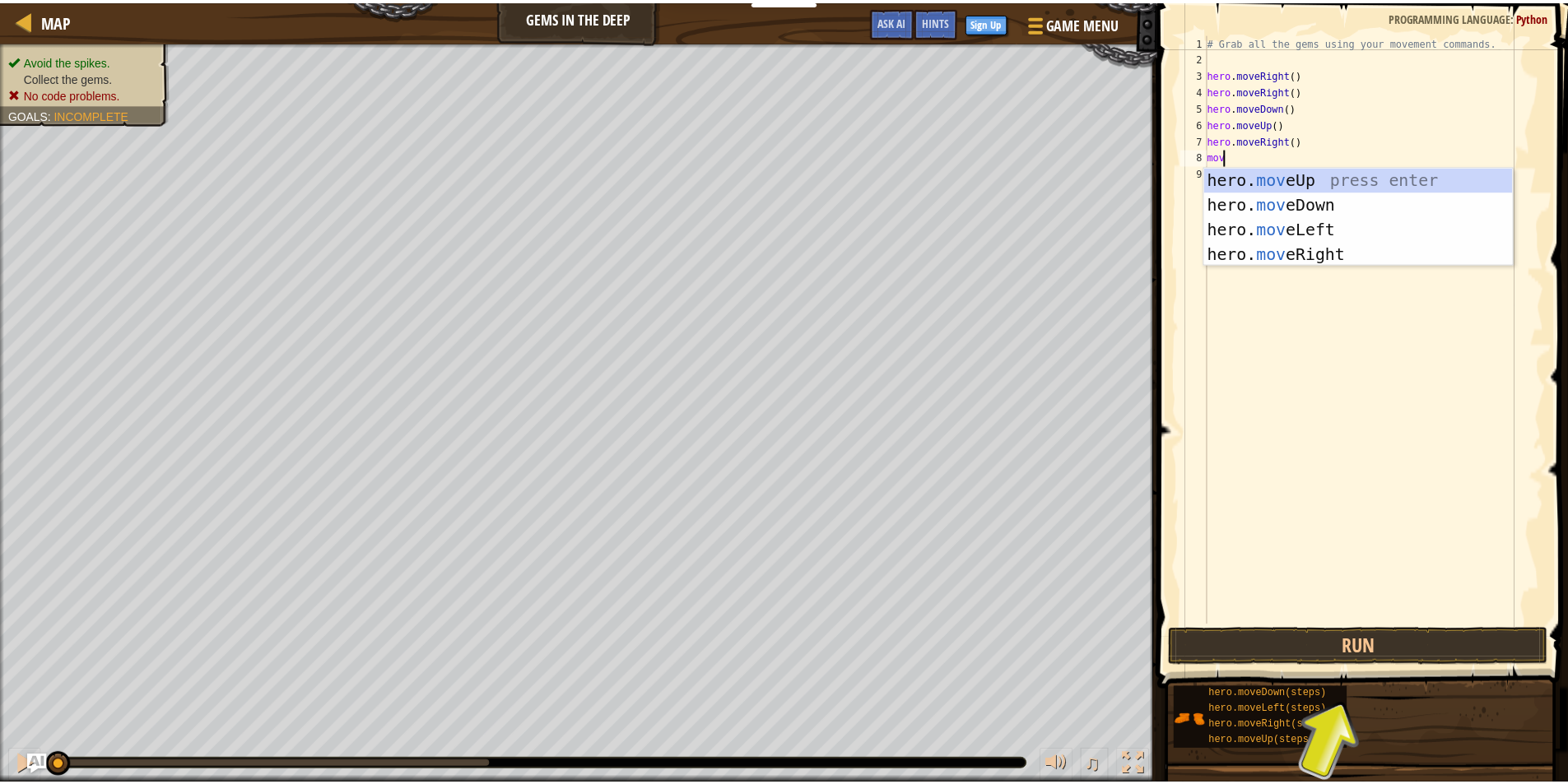
scroll to position [7, 1]
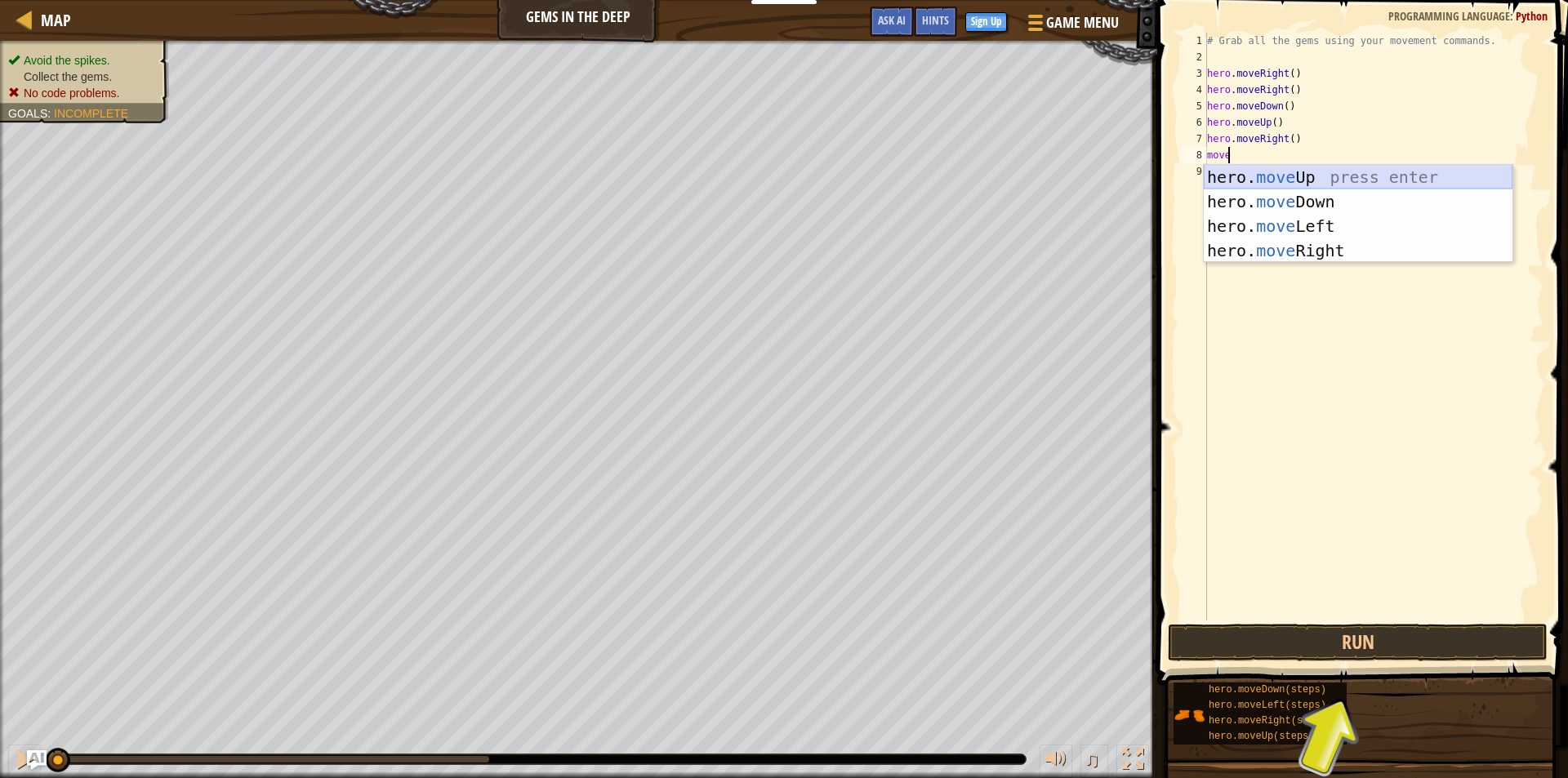
click at [1285, 171] on div "hero. move Up press enter hero. move Down press enter hero. move Left press ent…" at bounding box center [1358, 238] width 309 height 147
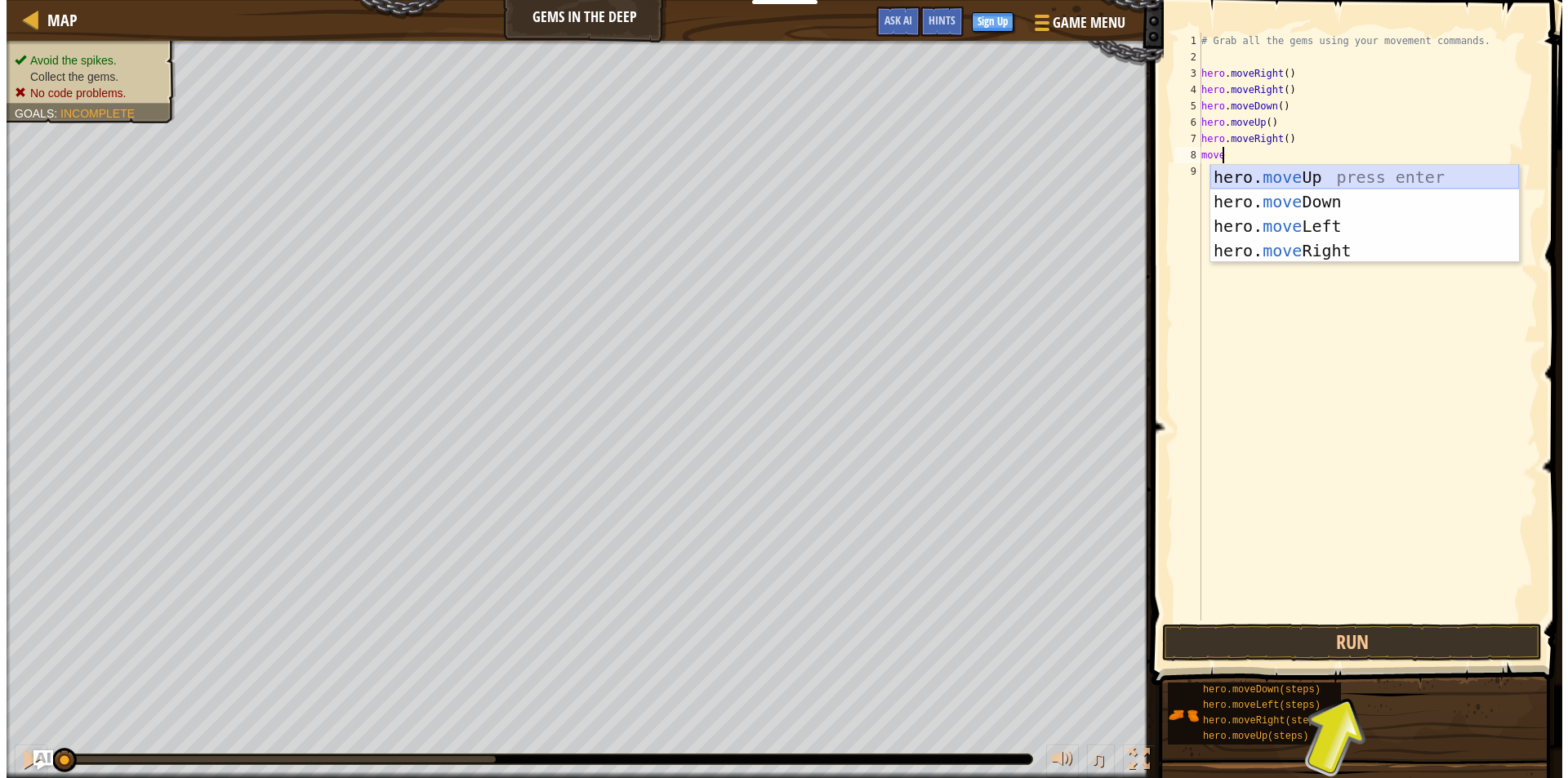
scroll to position [7, 0]
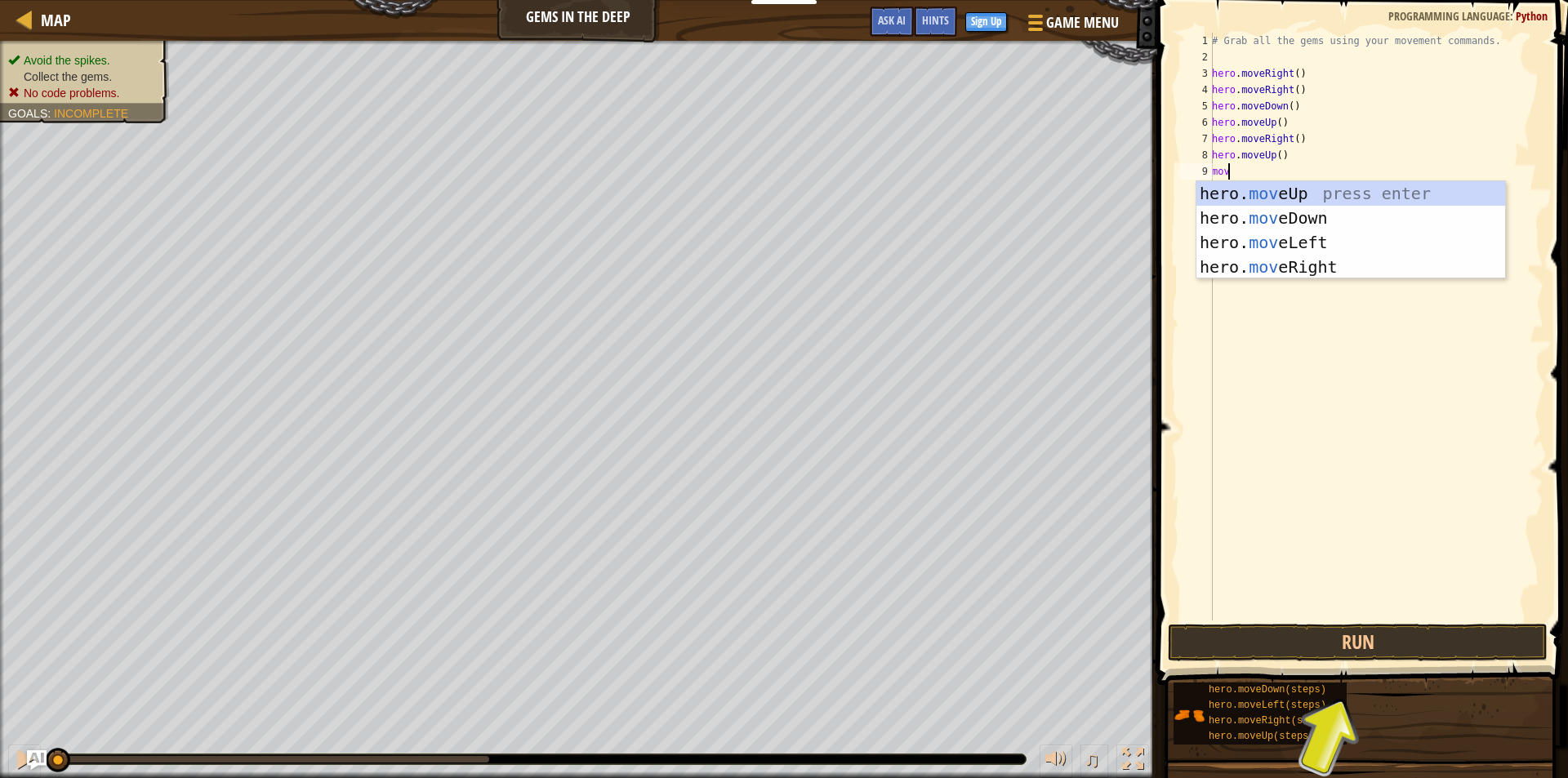
type textarea "move"
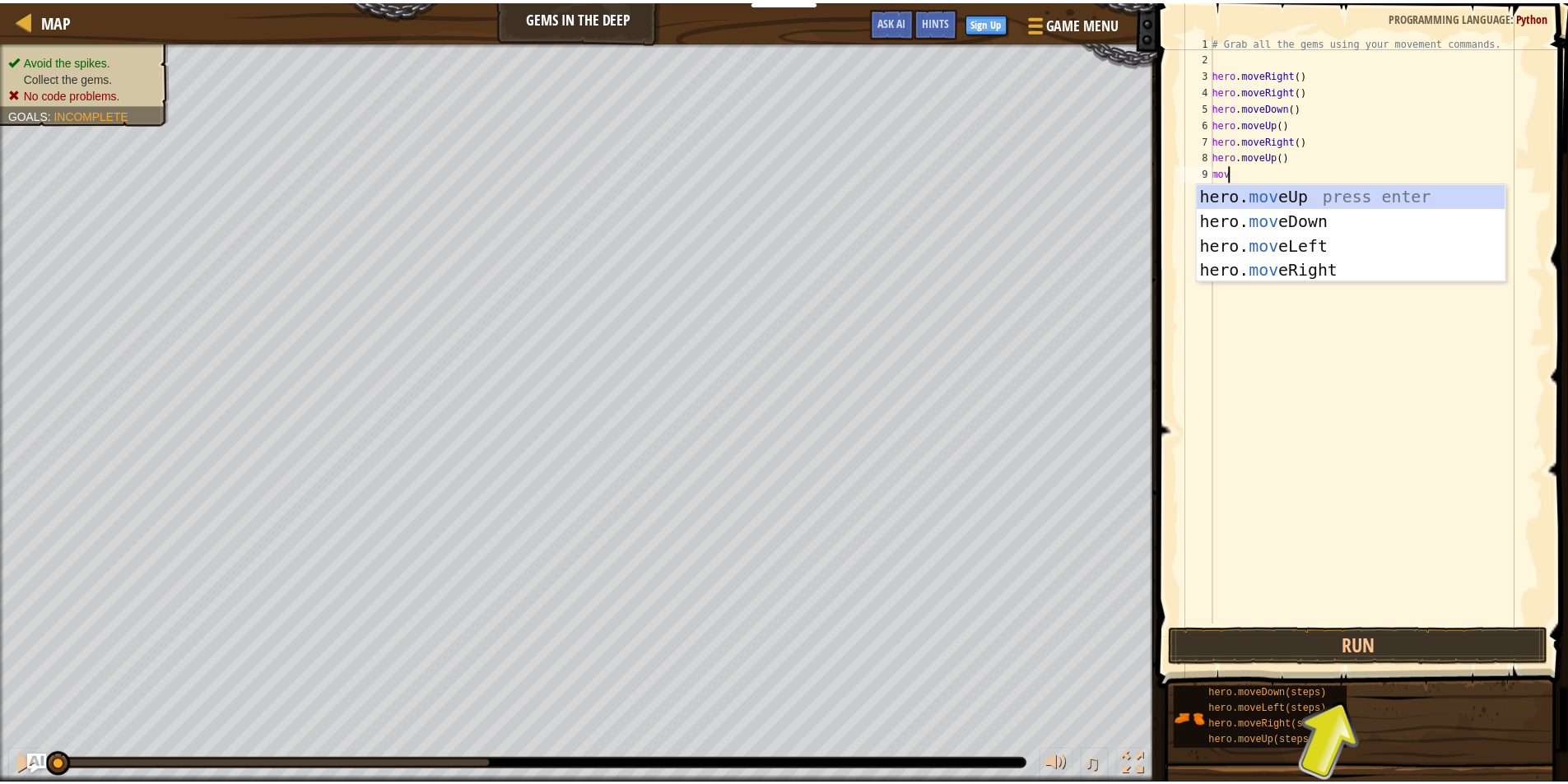
scroll to position [7, 1]
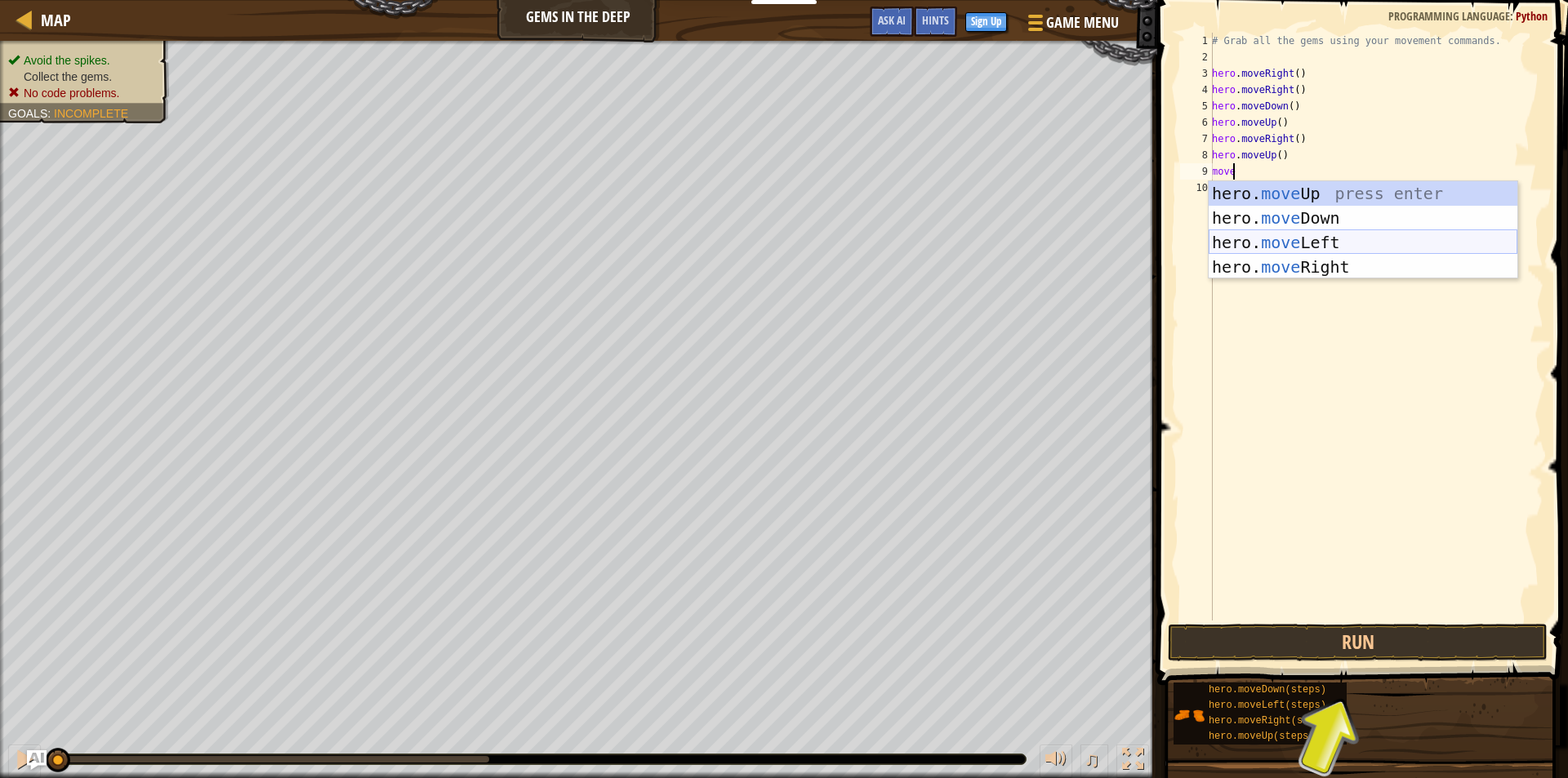
click at [1282, 232] on div "hero. move Up press enter hero. move Down press enter hero. move Left press ent…" at bounding box center [1363, 255] width 309 height 147
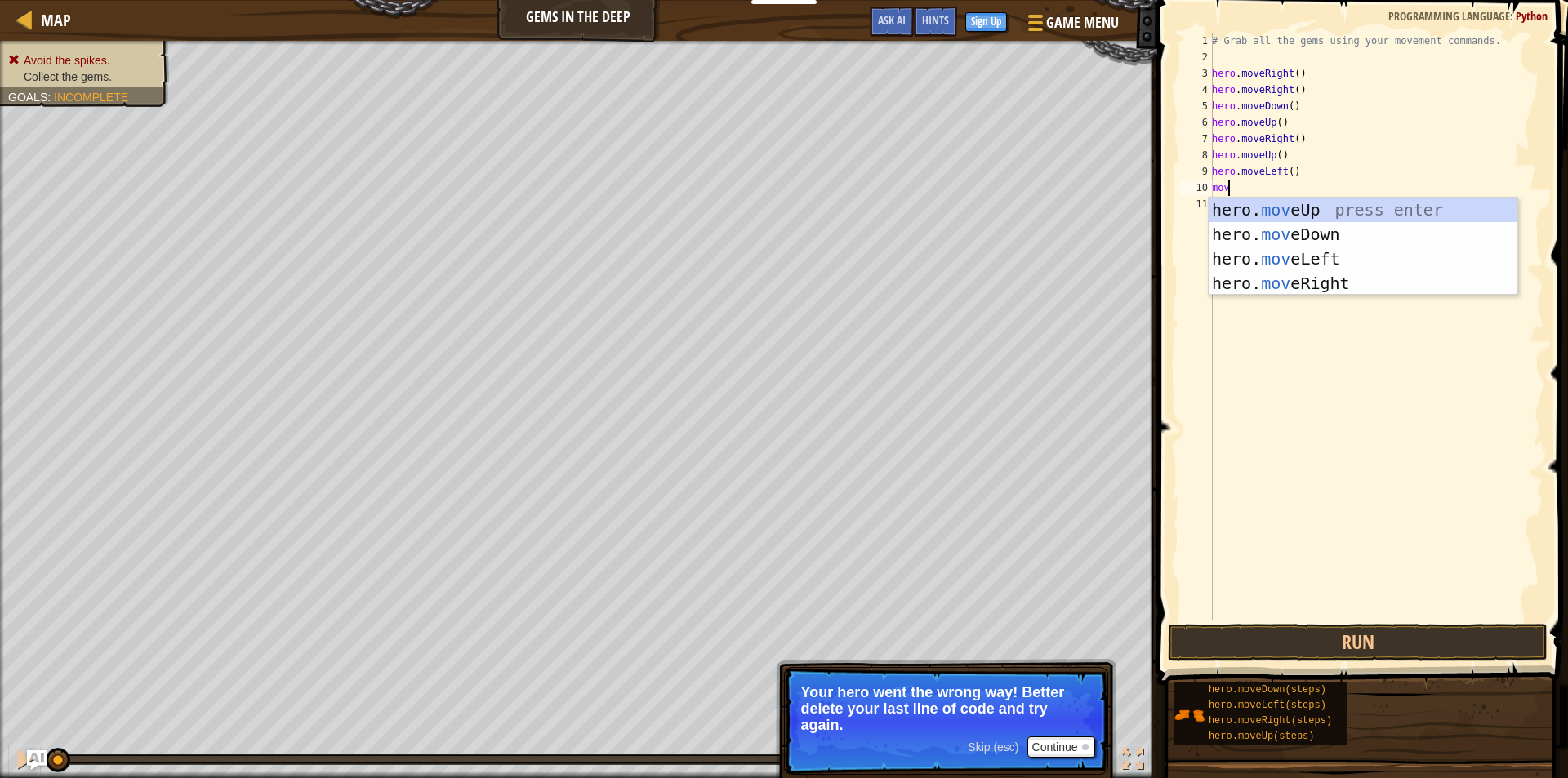
scroll to position [7, 0]
type textarea "m"
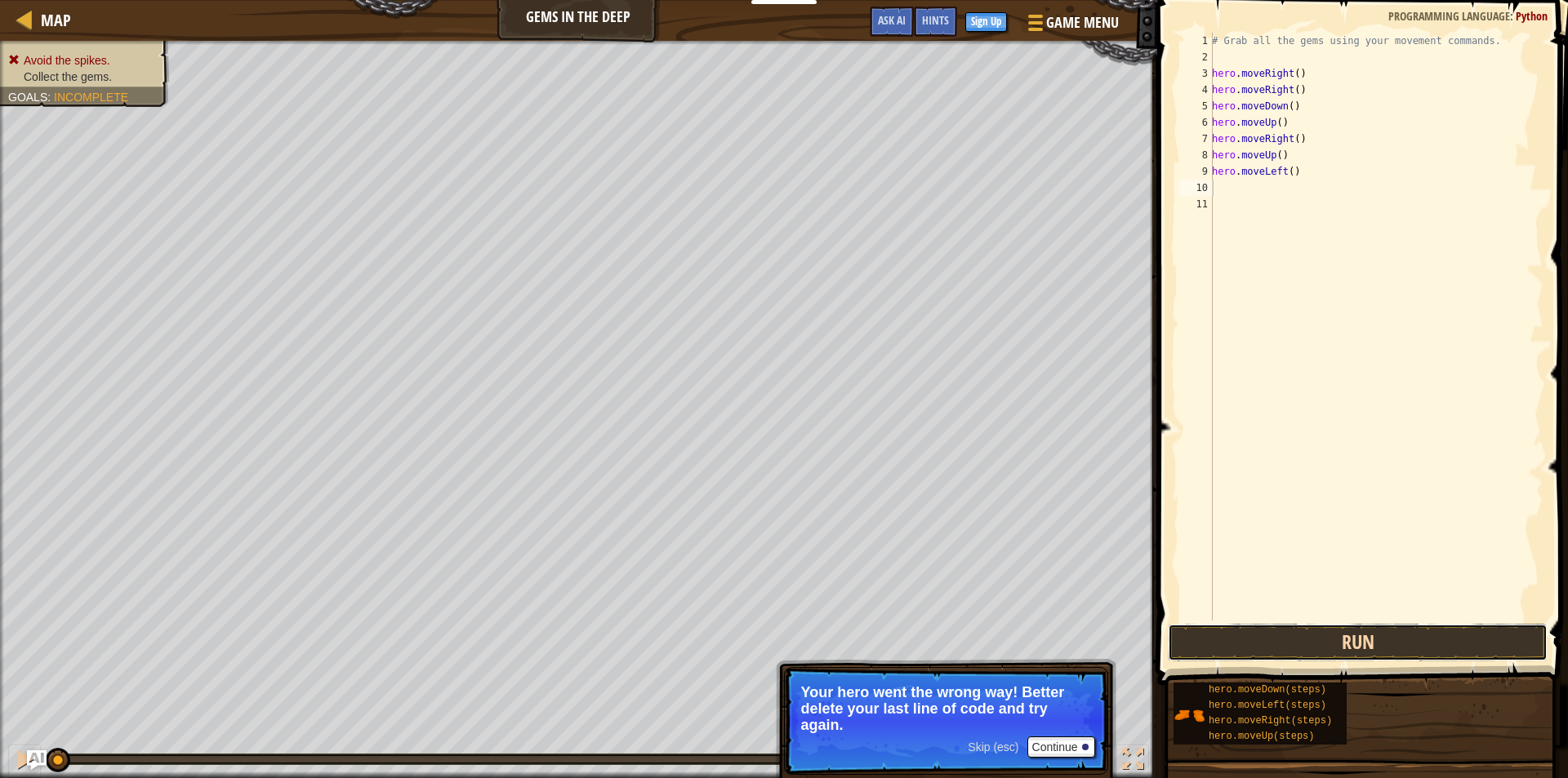
drag, startPoint x: 1243, startPoint y: 643, endPoint x: 1229, endPoint y: 635, distance: 16.1
click at [1242, 643] on button "Run" at bounding box center [1357, 643] width 380 height 38
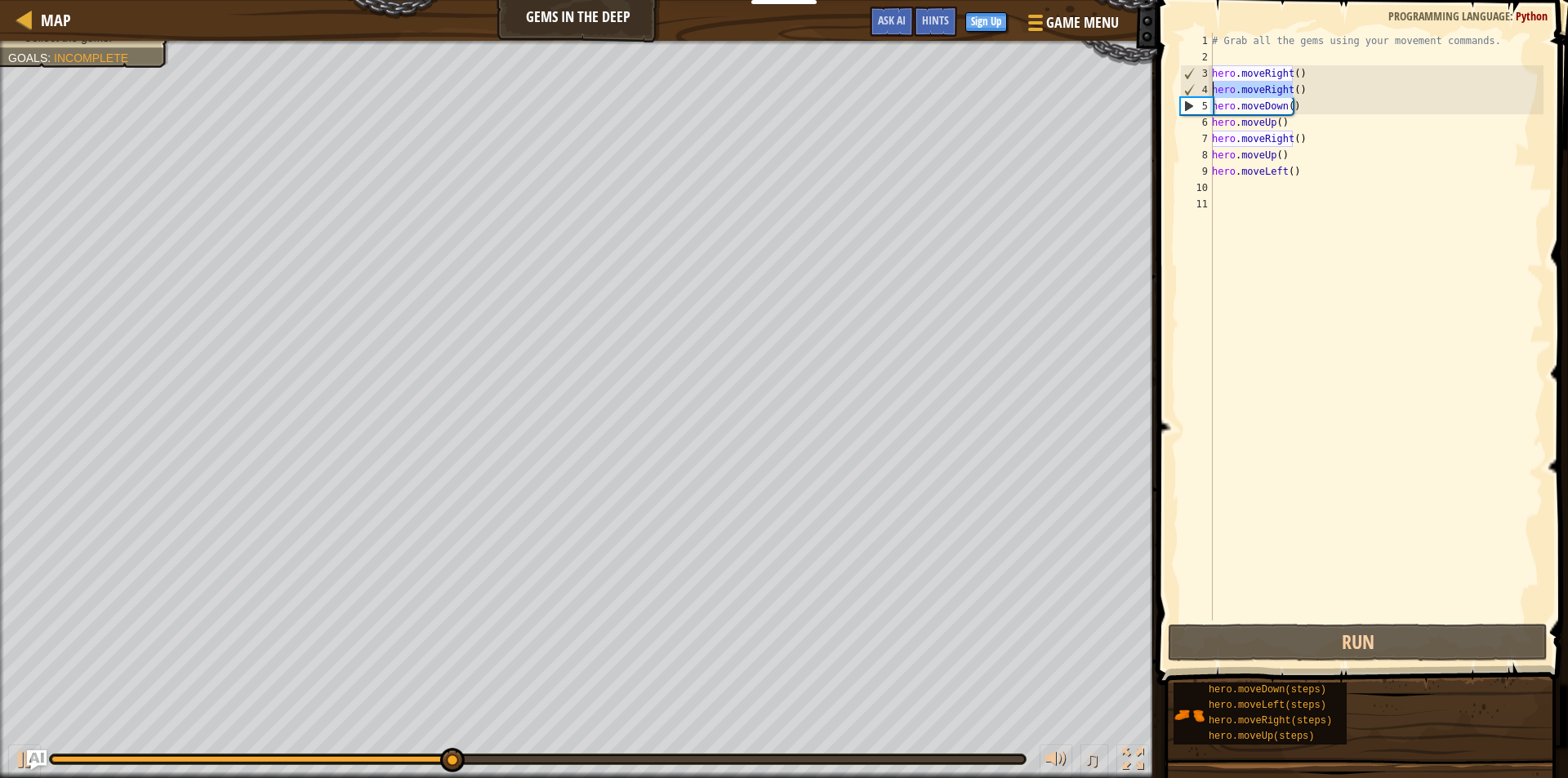
drag, startPoint x: 1295, startPoint y: 90, endPoint x: 1211, endPoint y: 94, distance: 84.1
click at [1211, 94] on div "1 2 3 4 5 6 7 8 9 10 11 # Grab all the gems using your movement commands. hero …" at bounding box center [1360, 327] width 367 height 588
type textarea ")"
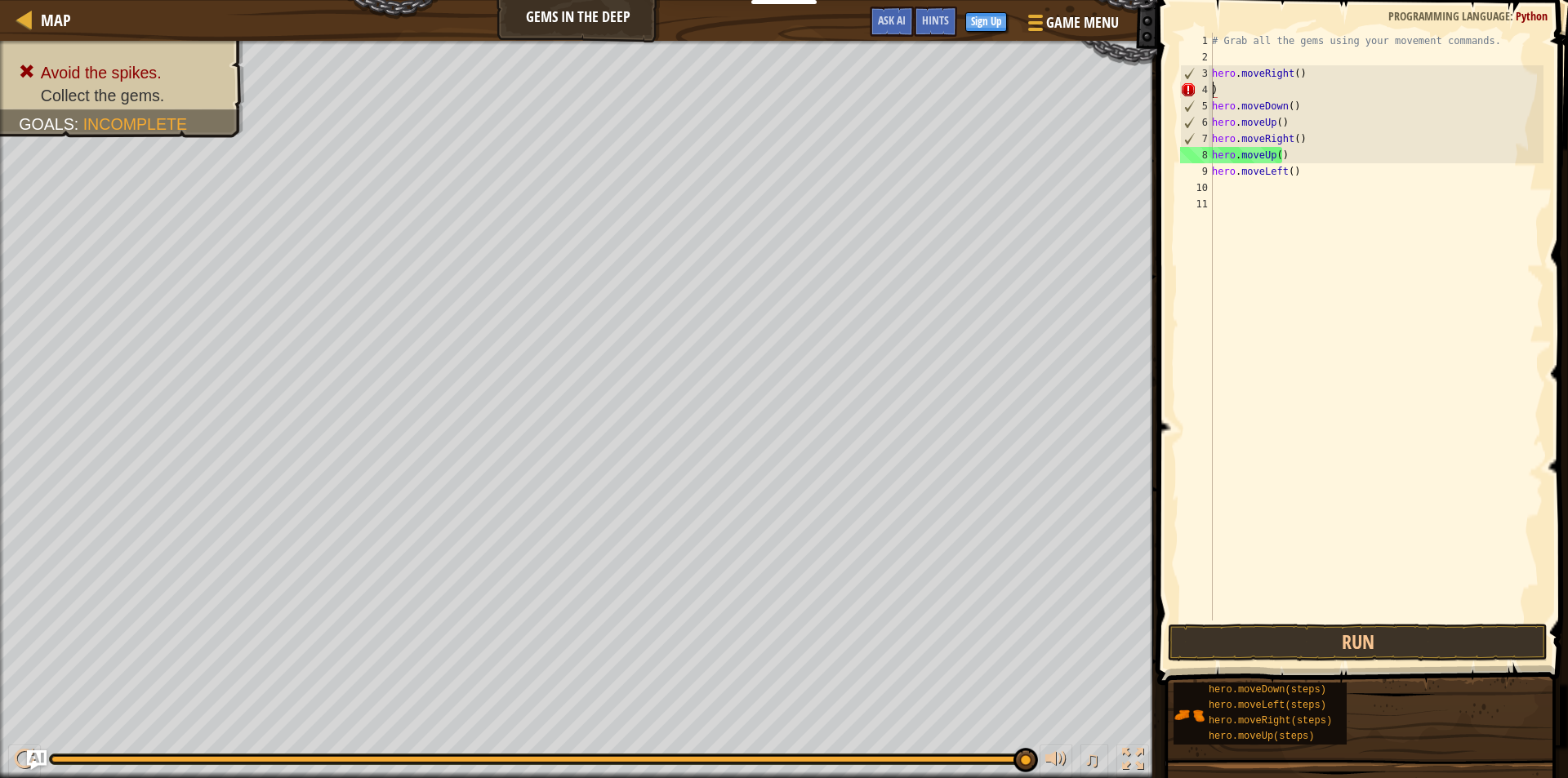
click at [1228, 190] on div "# Grab all the gems using your movement commands. hero . moveRight ( ) ) hero .…" at bounding box center [1376, 343] width 335 height 621
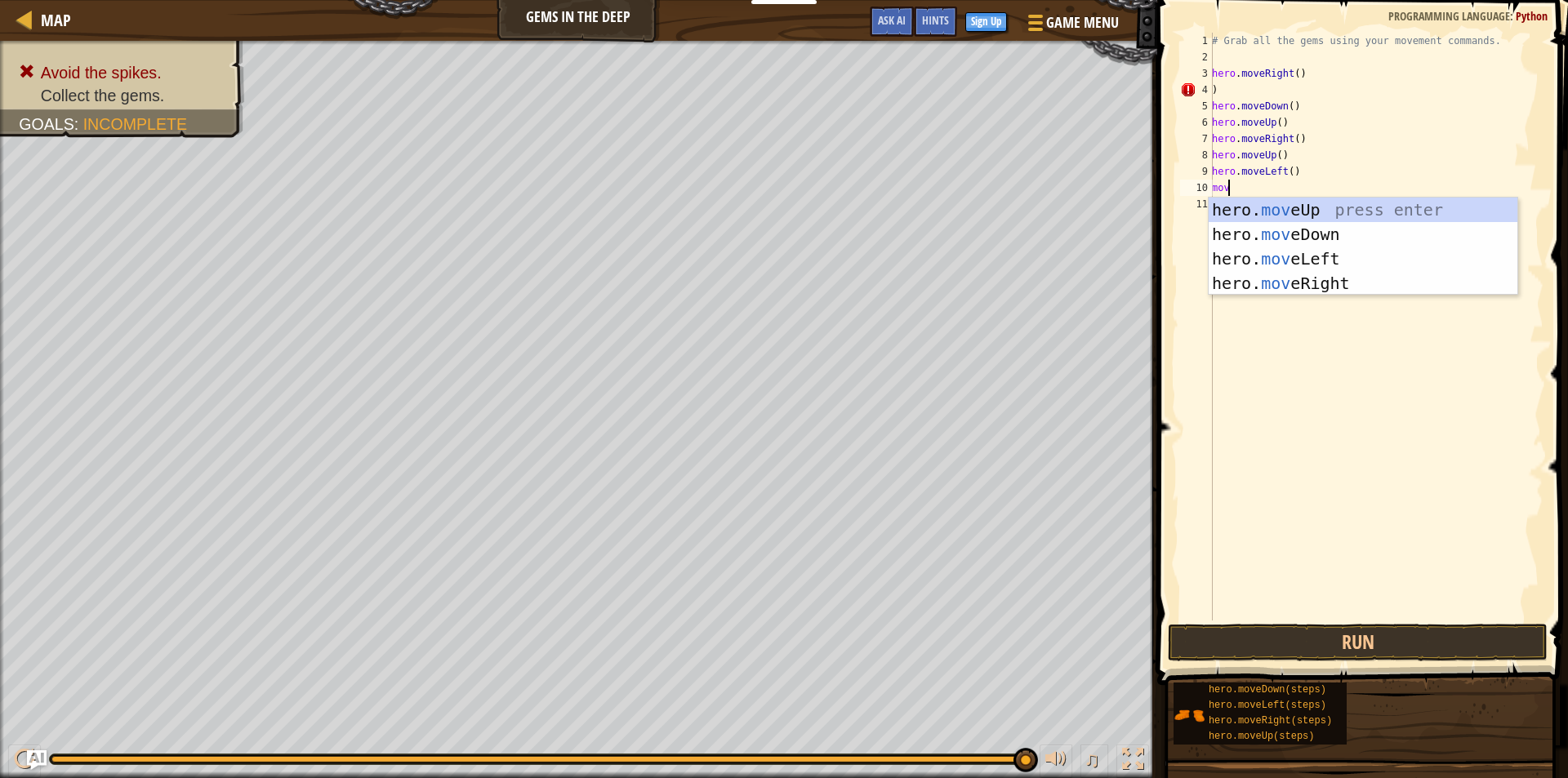
type textarea "move"
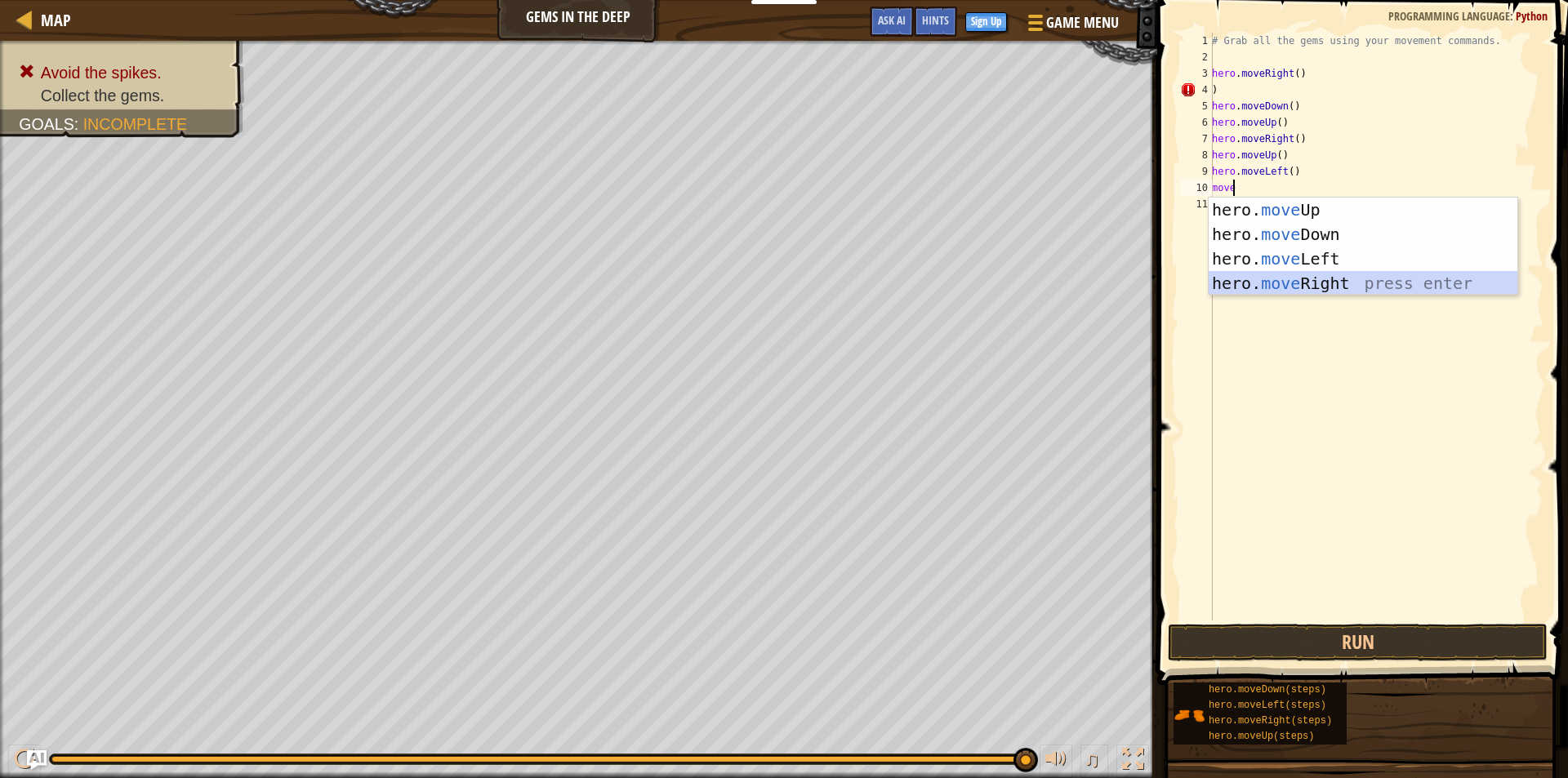
click at [1345, 282] on div "hero. move Up press enter hero. move Down press enter hero. move Left press ent…" at bounding box center [1363, 271] width 309 height 147
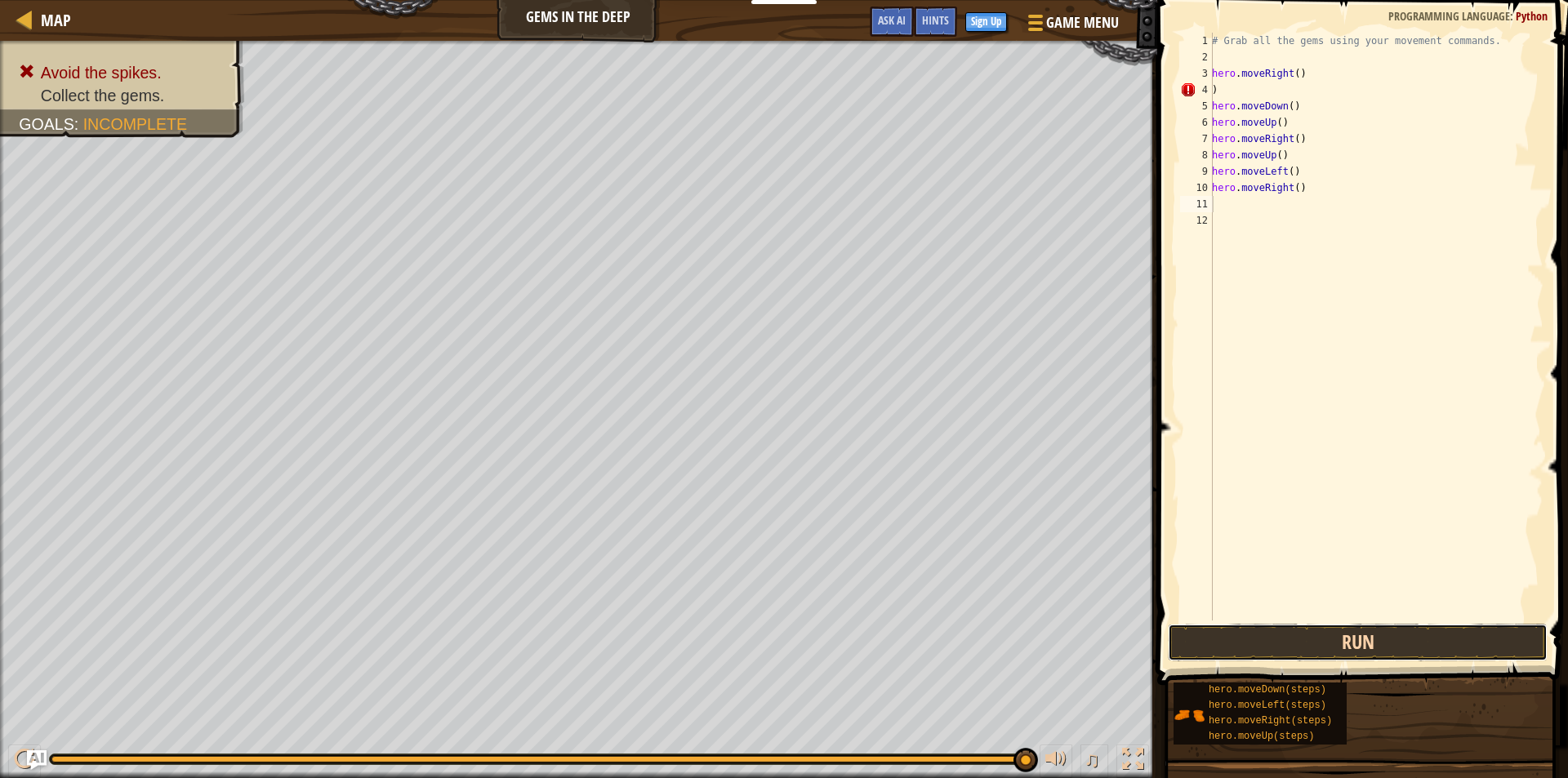
click at [1323, 644] on button "Run" at bounding box center [1357, 643] width 380 height 38
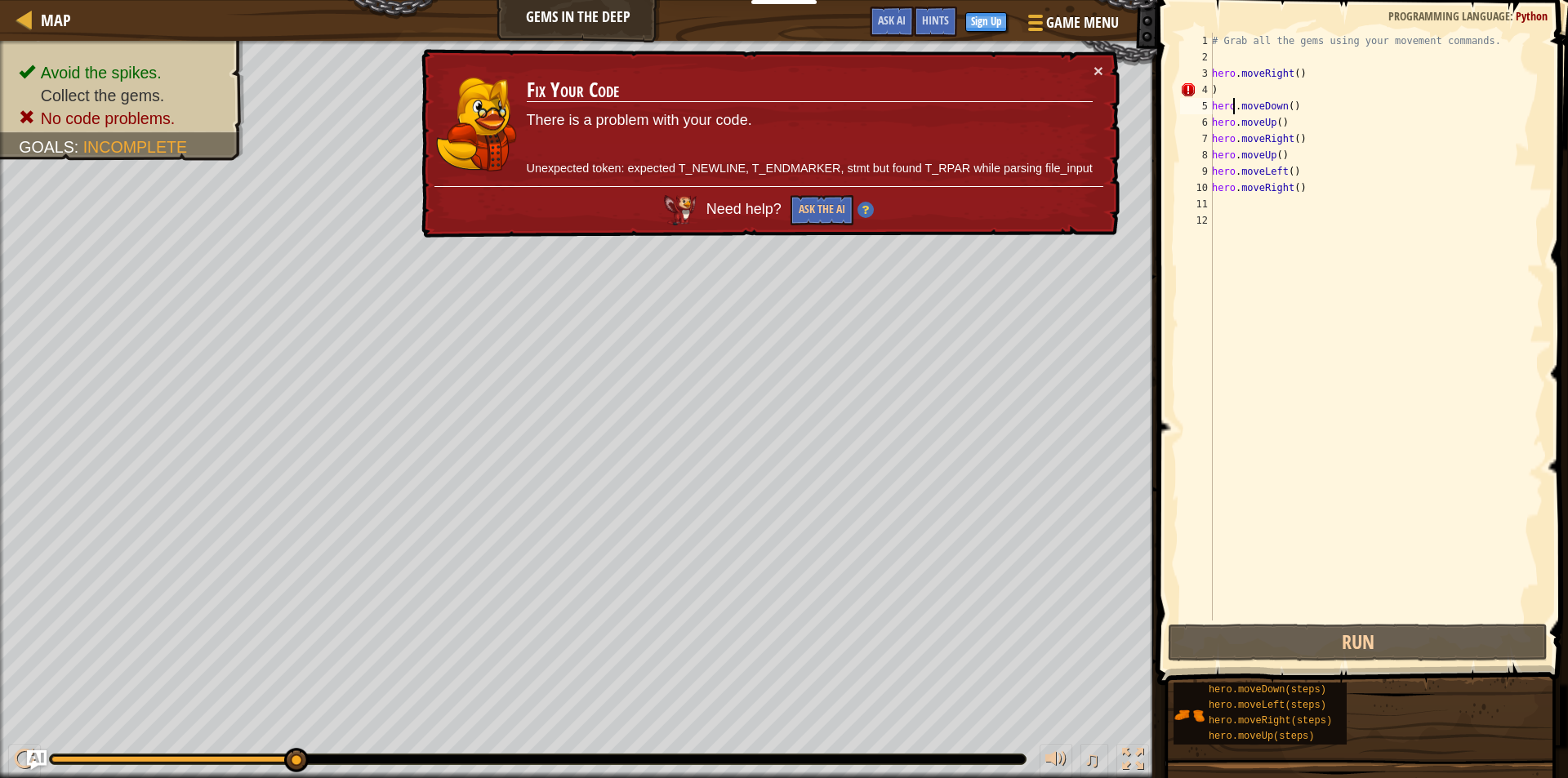
drag, startPoint x: 1246, startPoint y: 96, endPoint x: 1234, endPoint y: 106, distance: 15.6
drag, startPoint x: 1292, startPoint y: 111, endPoint x: 1210, endPoint y: 112, distance: 82.0
drag, startPoint x: 1210, startPoint y: 112, endPoint x: 1191, endPoint y: 113, distance: 19.0
click at [1191, 113] on div "hero.moveDown() 1 2 3 4 5 6 7 8 9 10 11 12 # Grab all the gems using your movem…" at bounding box center [1360, 327] width 367 height 588
click at [799, 205] on button "Ask the AI" at bounding box center [821, 210] width 63 height 30
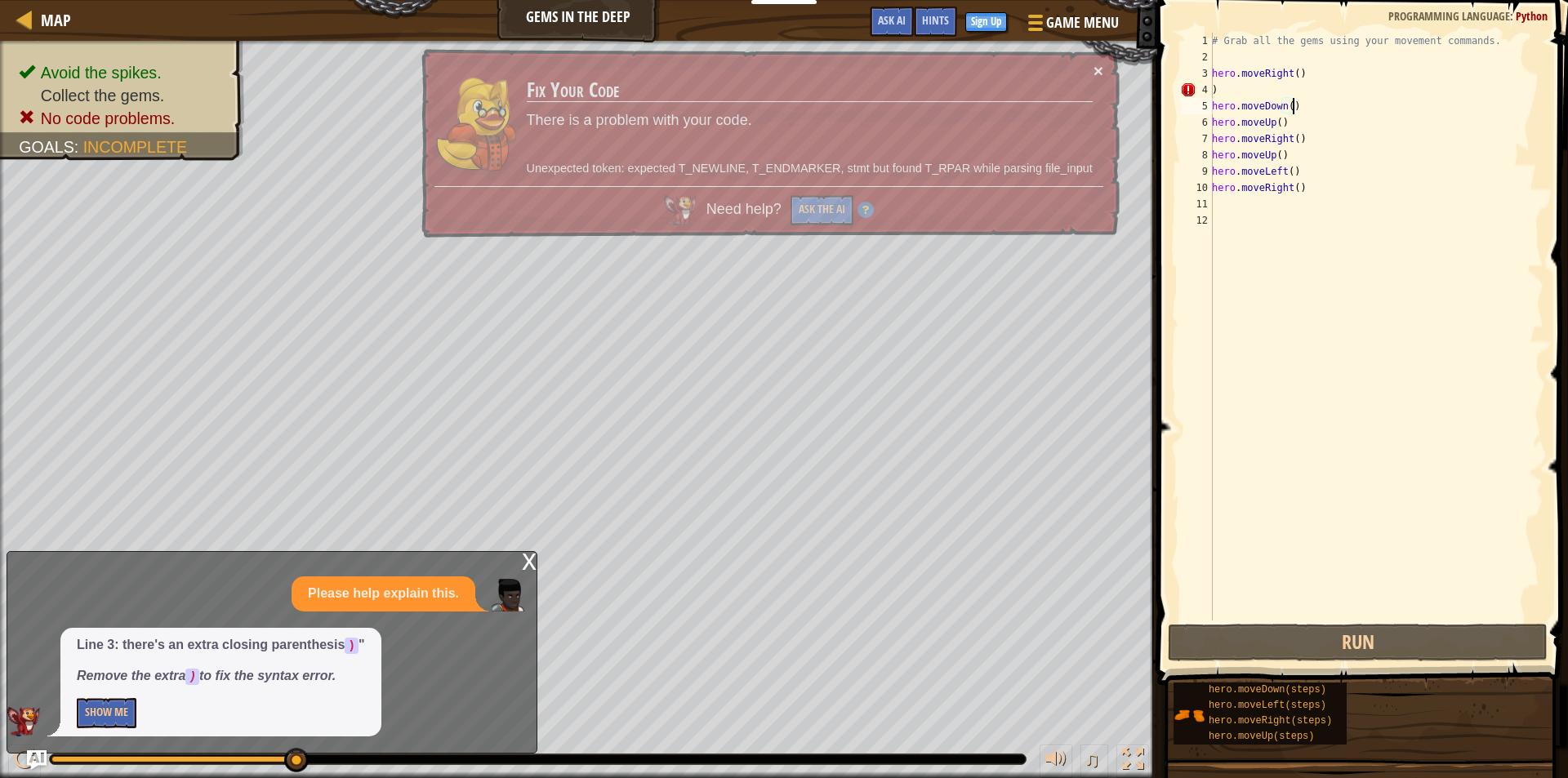
click at [1101, 69] on button "×" at bounding box center [1098, 70] width 10 height 17
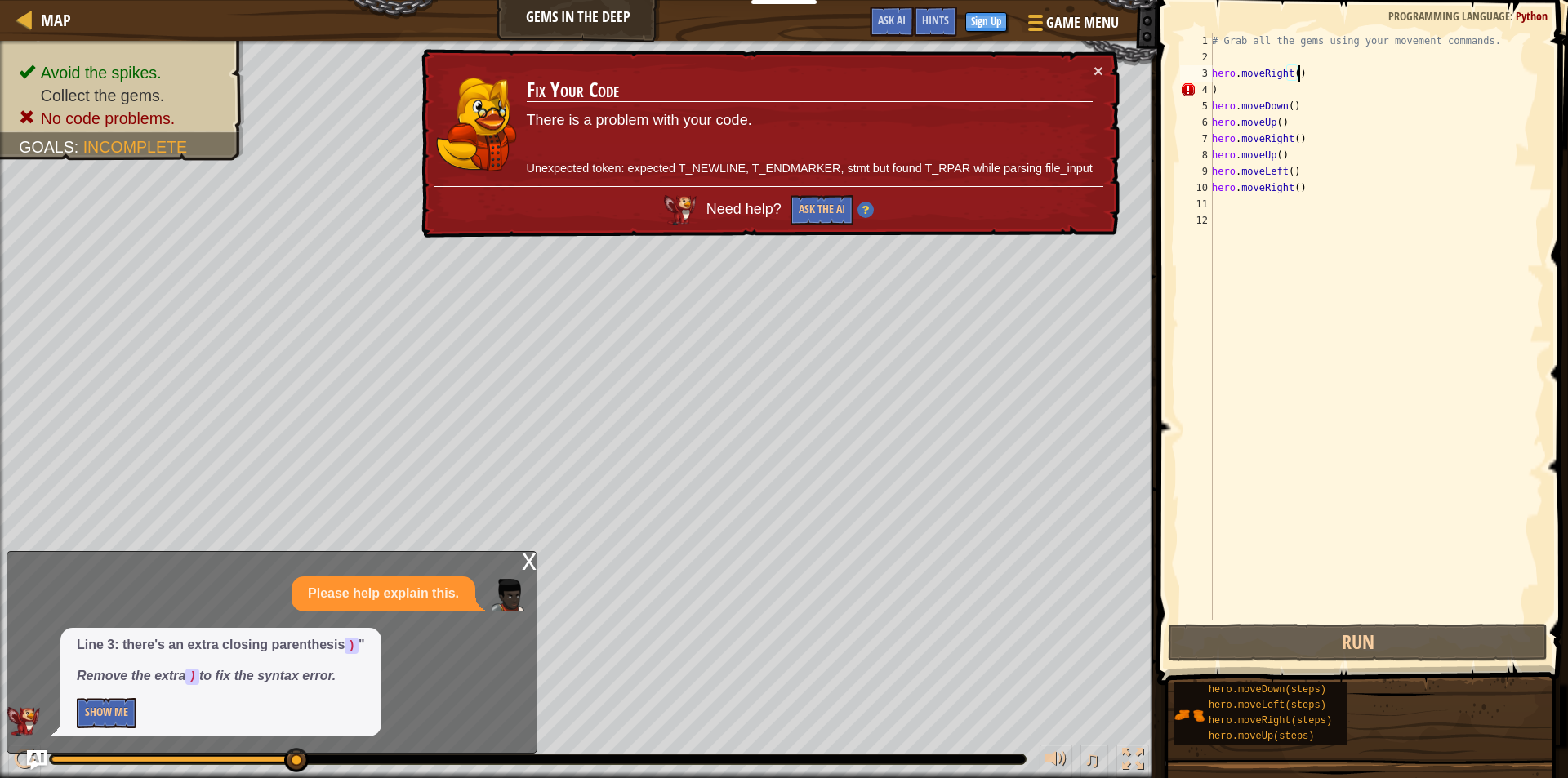
drag, startPoint x: 1296, startPoint y: 73, endPoint x: 1248, endPoint y: 75, distance: 48.0
drag, startPoint x: 1253, startPoint y: 69, endPoint x: 1181, endPoint y: 396, distance: 334.8
click at [1175, 408] on span at bounding box center [1364, 320] width 424 height 733
drag, startPoint x: 1300, startPoint y: 68, endPoint x: 1270, endPoint y: 73, distance: 30.4
drag, startPoint x: 1270, startPoint y: 73, endPoint x: 1304, endPoint y: 69, distance: 34.2
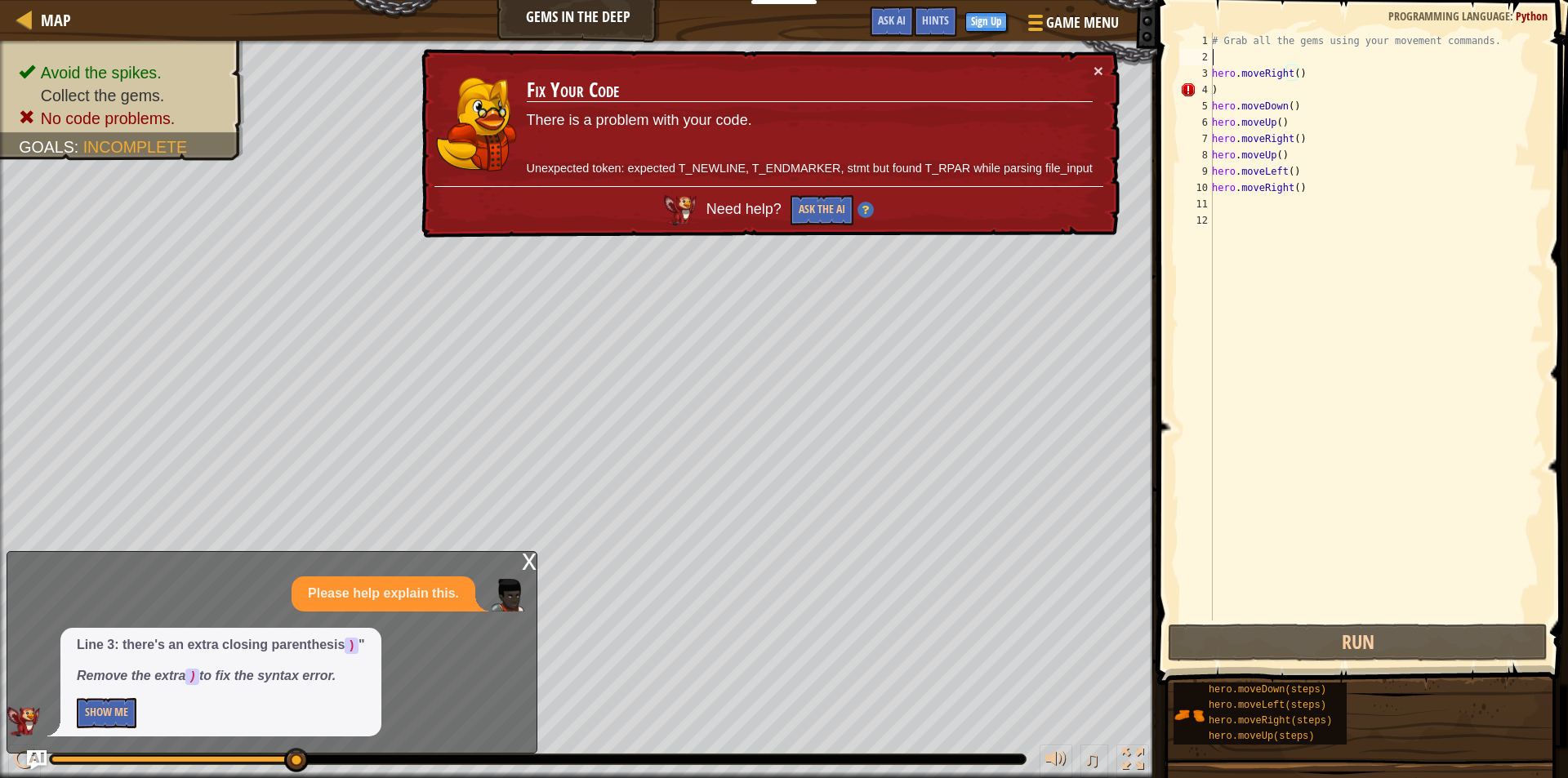
click at [1303, 69] on div "# Grab all the gems using your movement commands. hero . moveRight ( ) ) hero .…" at bounding box center [1376, 343] width 335 height 621
drag, startPoint x: 1303, startPoint y: 74, endPoint x: 1238, endPoint y: 82, distance: 65.5
drag, startPoint x: 1293, startPoint y: 74, endPoint x: 1271, endPoint y: 67, distance: 23.1
click at [1233, 85] on div "# Grab all the gems using your movement commands. hero . moveRight ( ) ) hero .…" at bounding box center [1376, 343] width 335 height 621
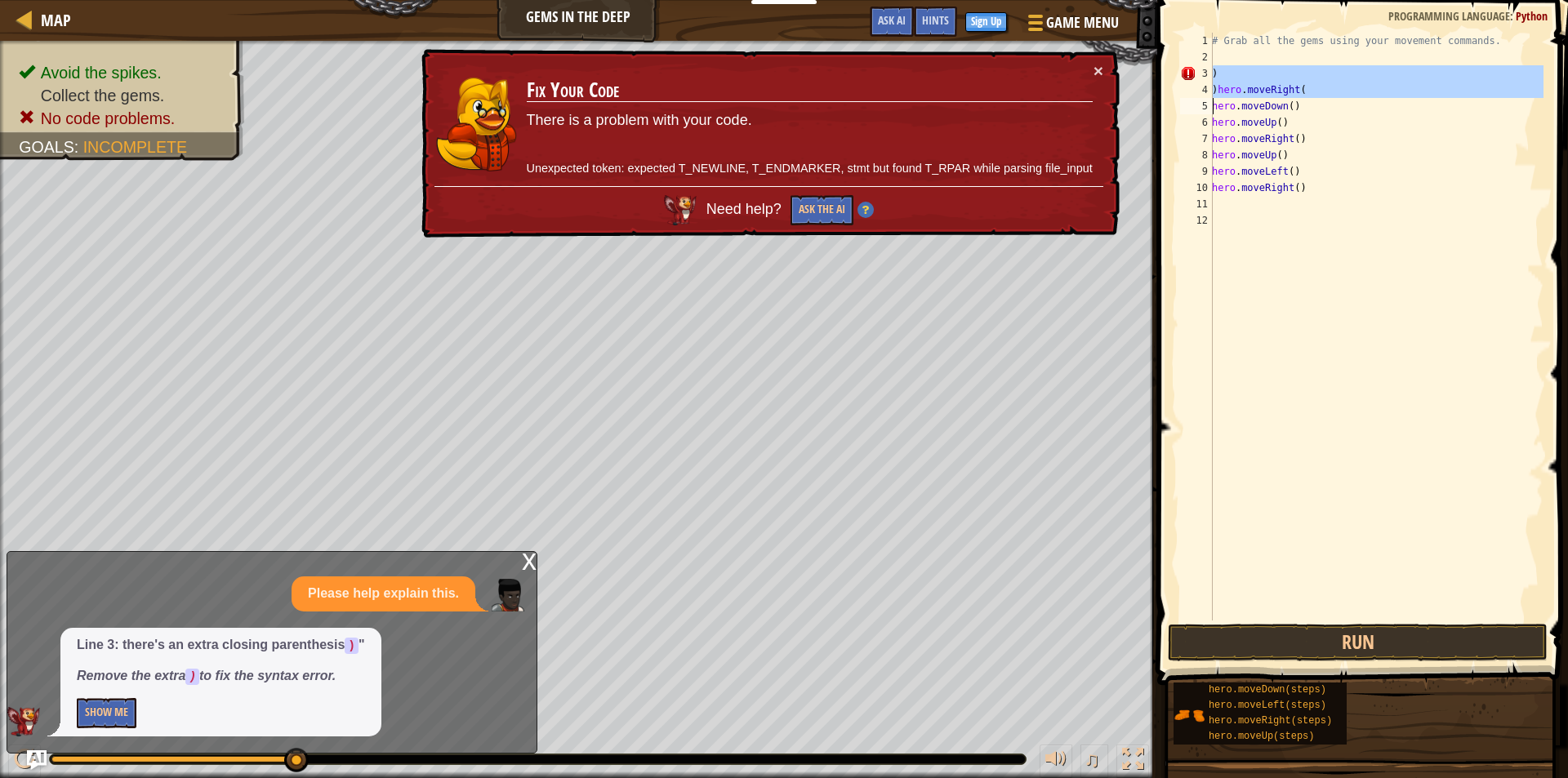
drag, startPoint x: 1211, startPoint y: 71, endPoint x: 1370, endPoint y: 162, distance: 183.2
click at [1372, 162] on div ") )hero.moveRight( 1 2 3 4 5 6 7 8 9 10 11 12 # Grab all the gems using your mo…" at bounding box center [1360, 327] width 367 height 588
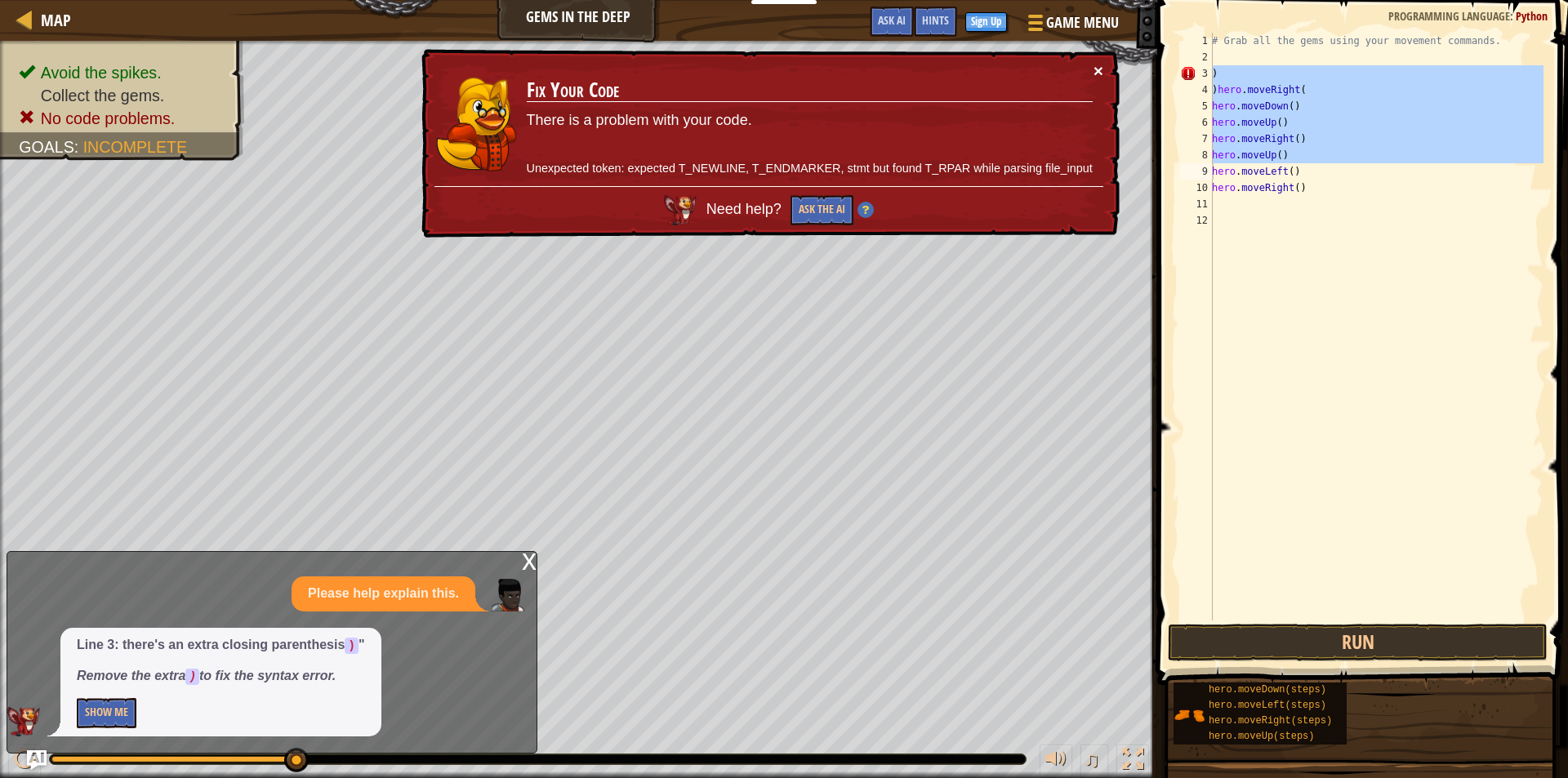
click at [1095, 69] on button "×" at bounding box center [1098, 71] width 10 height 17
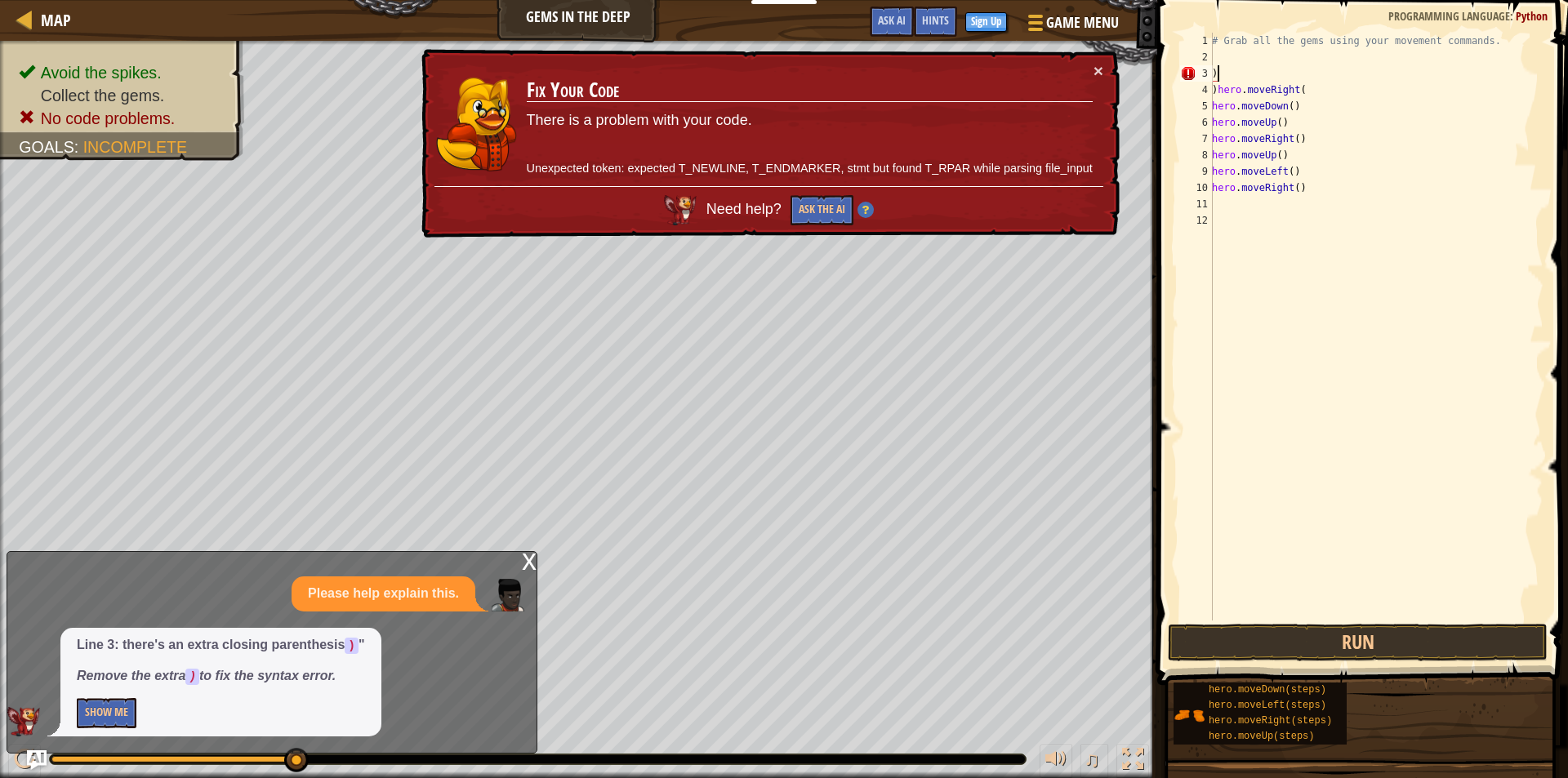
click at [1217, 73] on div "# Grab all the gems using your movement commands. ) ) hero . moveRight ( hero .…" at bounding box center [1376, 343] width 335 height 621
type textarea ")"
click at [1215, 90] on div "# Grab all the gems using your movement commands. ) hero . moveRight ( hero . m…" at bounding box center [1376, 343] width 335 height 621
click at [1298, 89] on div "# Grab all the gems using your movement commands. hero . moveRight ( hero . mov…" at bounding box center [1376, 343] width 335 height 621
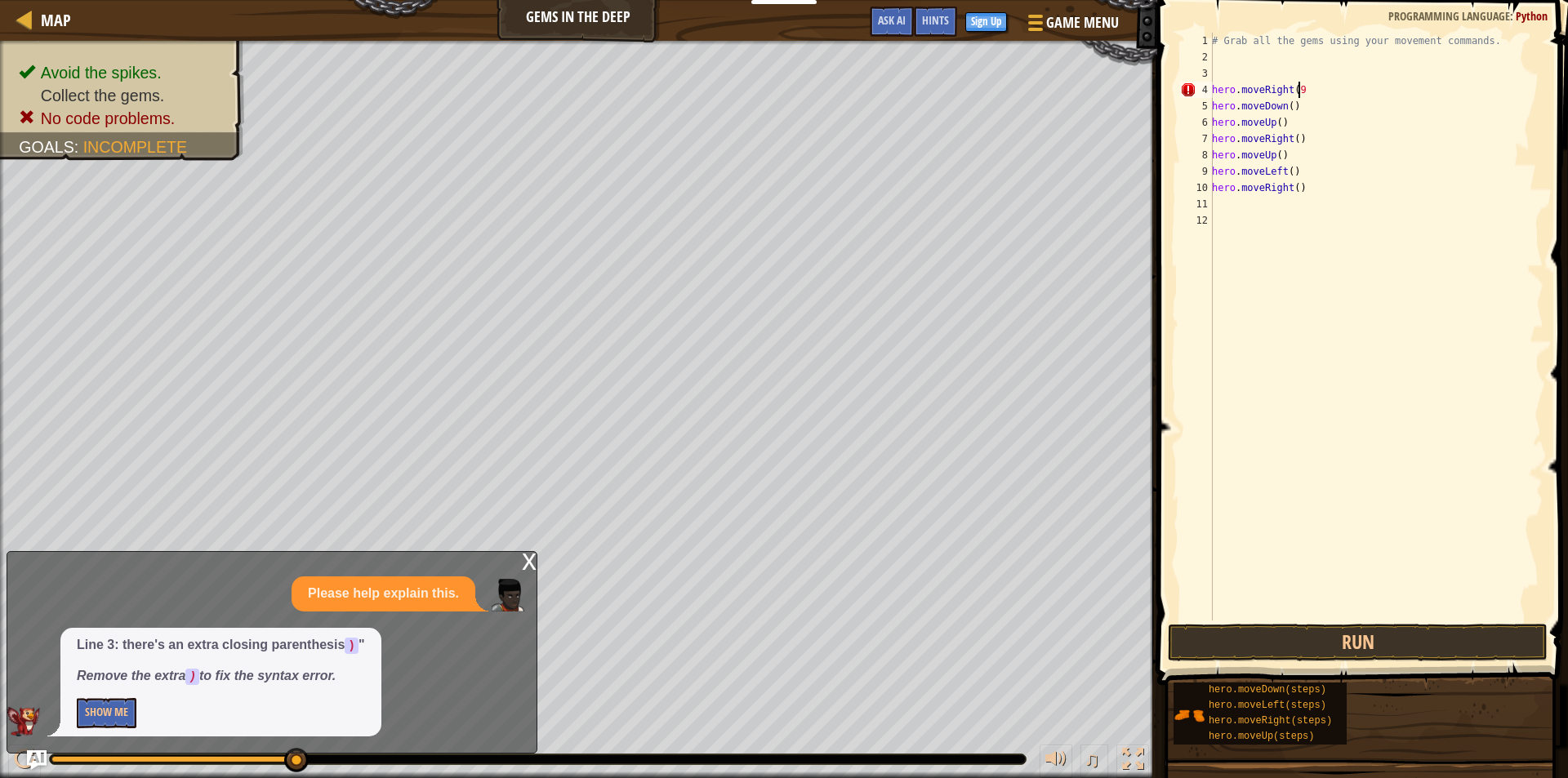
scroll to position [7, 6]
type textarea "hero.moveRight()"
click at [1179, 635] on button "Run" at bounding box center [1357, 643] width 380 height 38
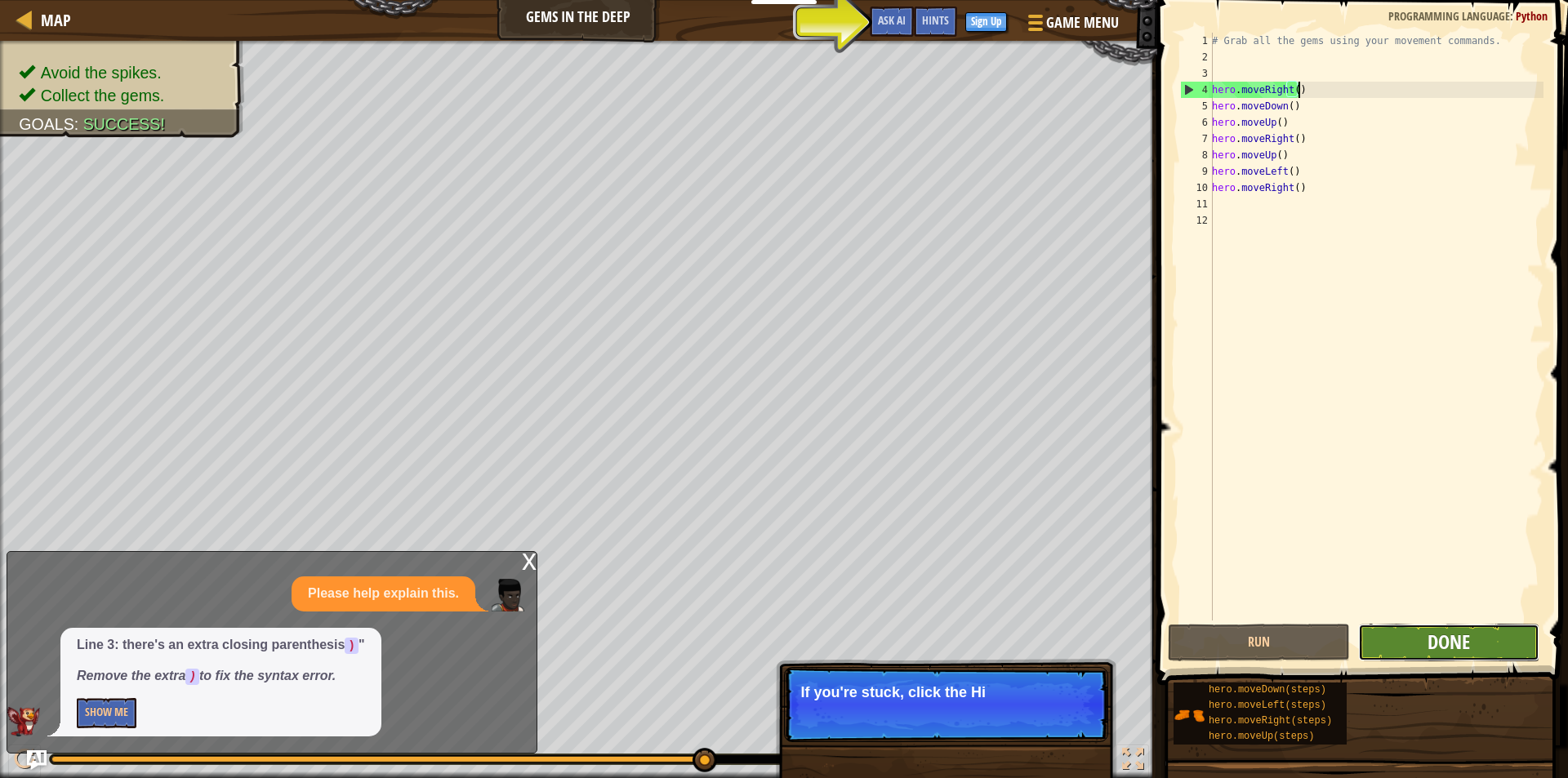
click at [1471, 653] on button "Done" at bounding box center [1449, 643] width 182 height 38
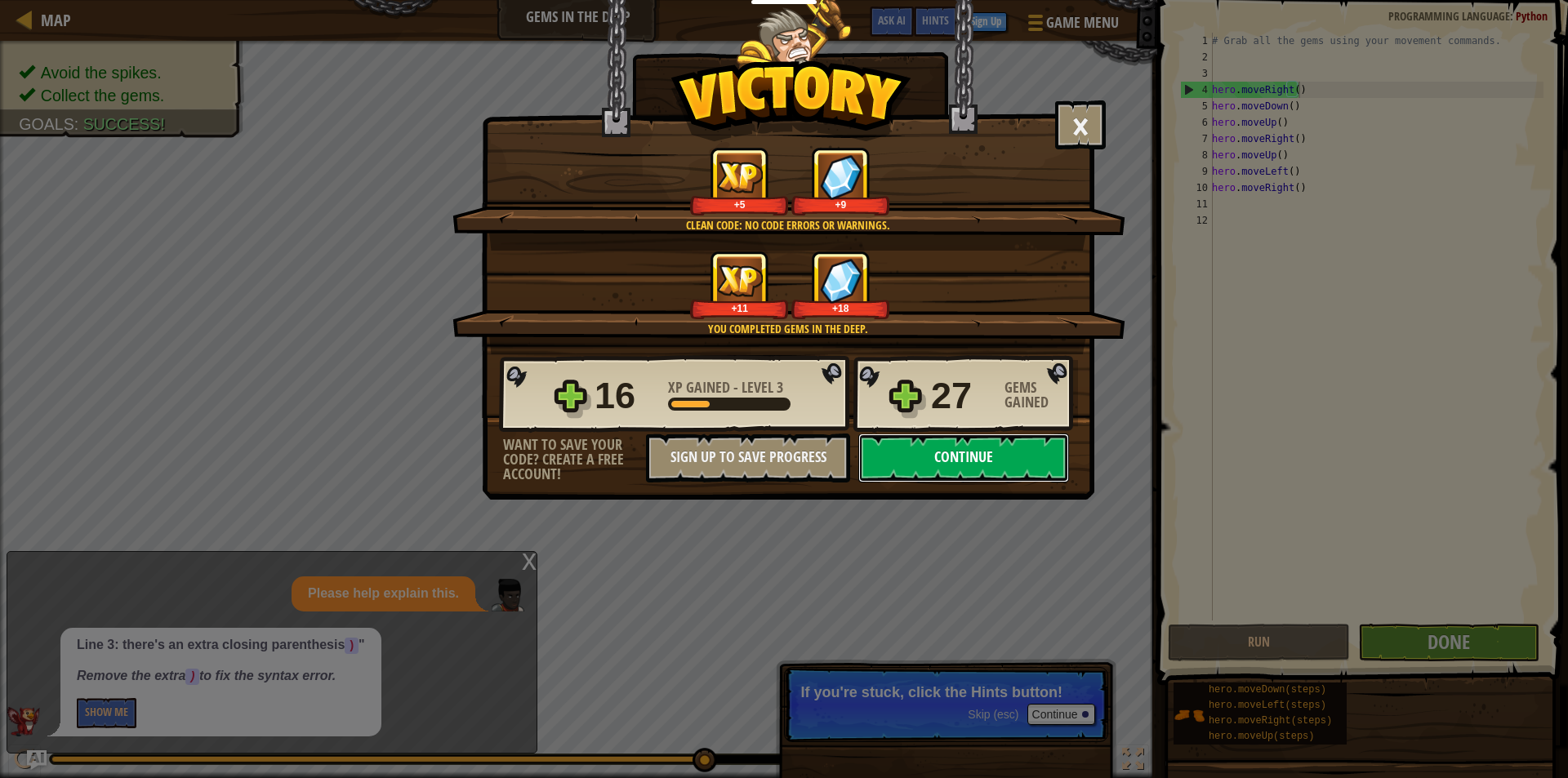
click at [1015, 459] on button "Continue" at bounding box center [964, 457] width 211 height 49
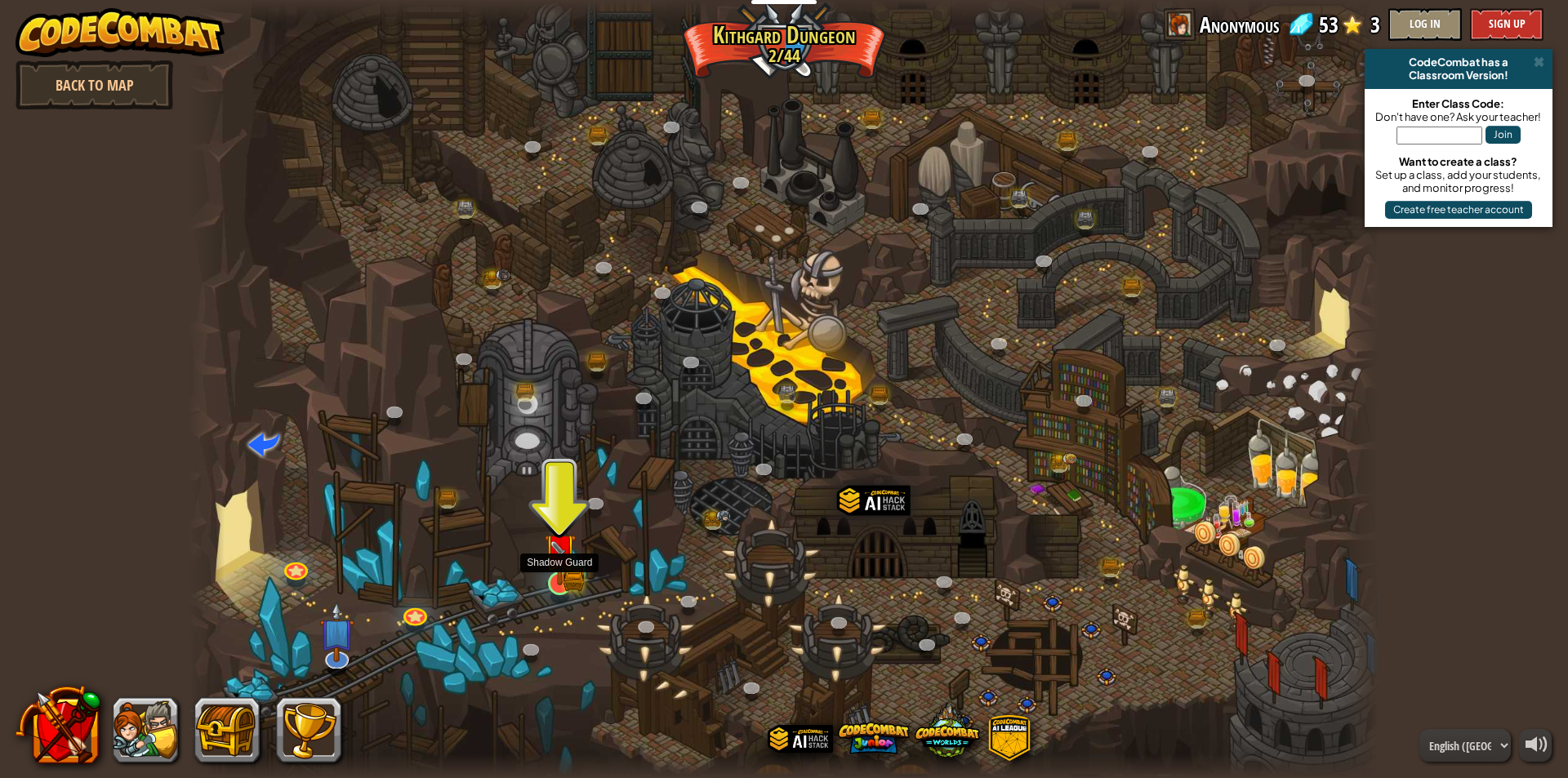
click at [569, 579] on img at bounding box center [559, 549] width 32 height 70
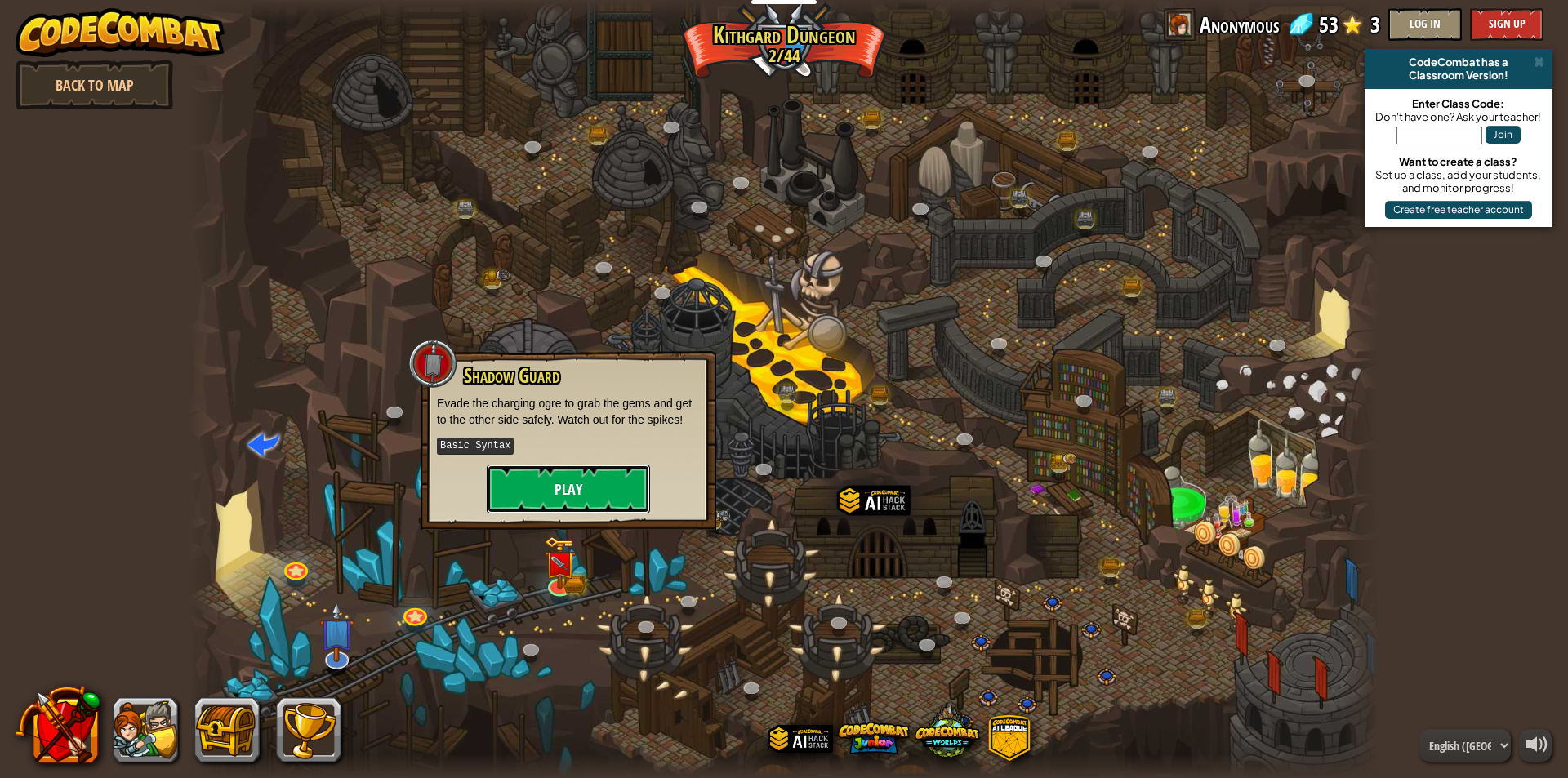
click at [593, 488] on button "Play" at bounding box center [569, 489] width 163 height 49
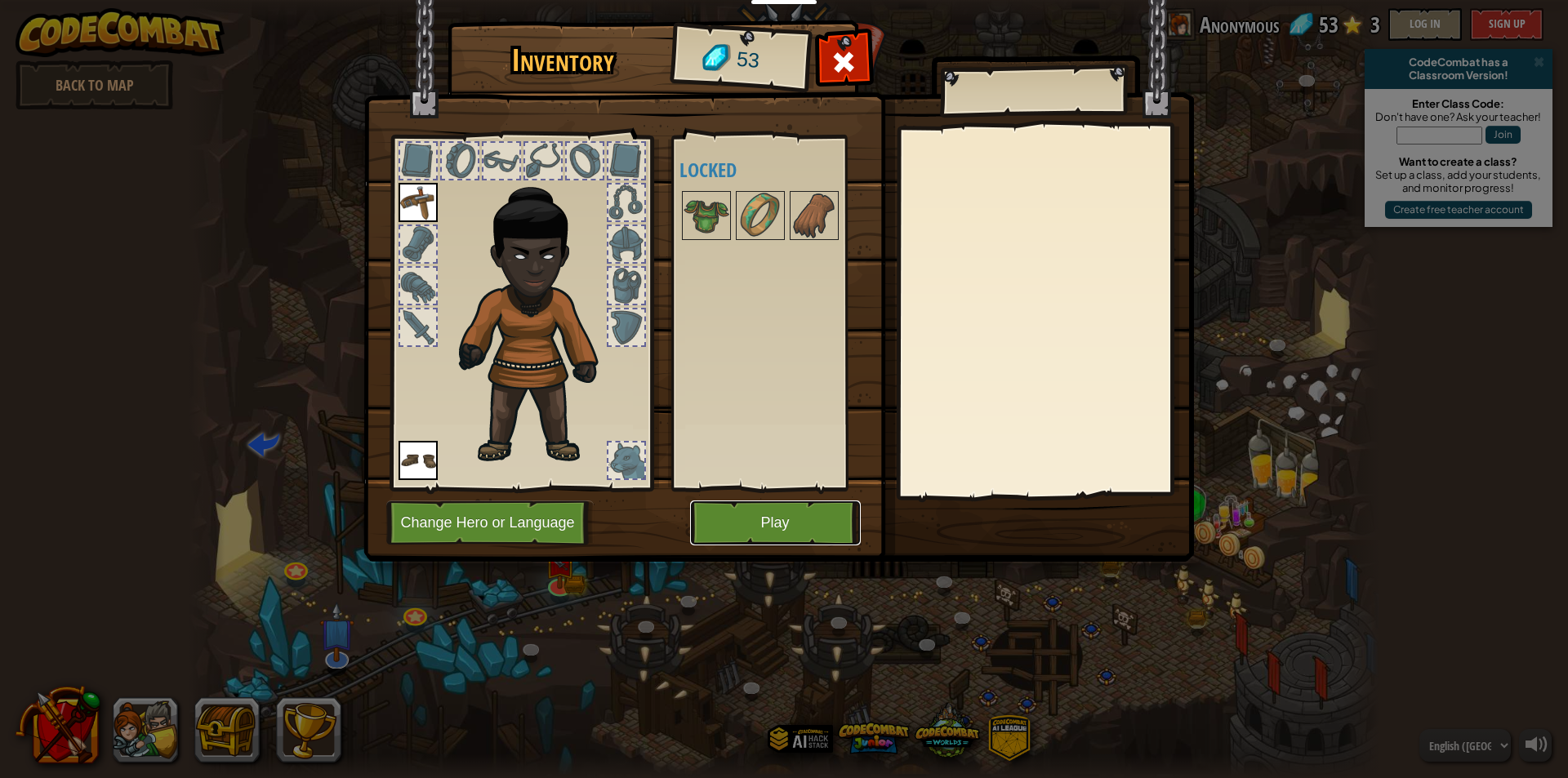
click at [747, 518] on button "Play" at bounding box center [775, 523] width 171 height 45
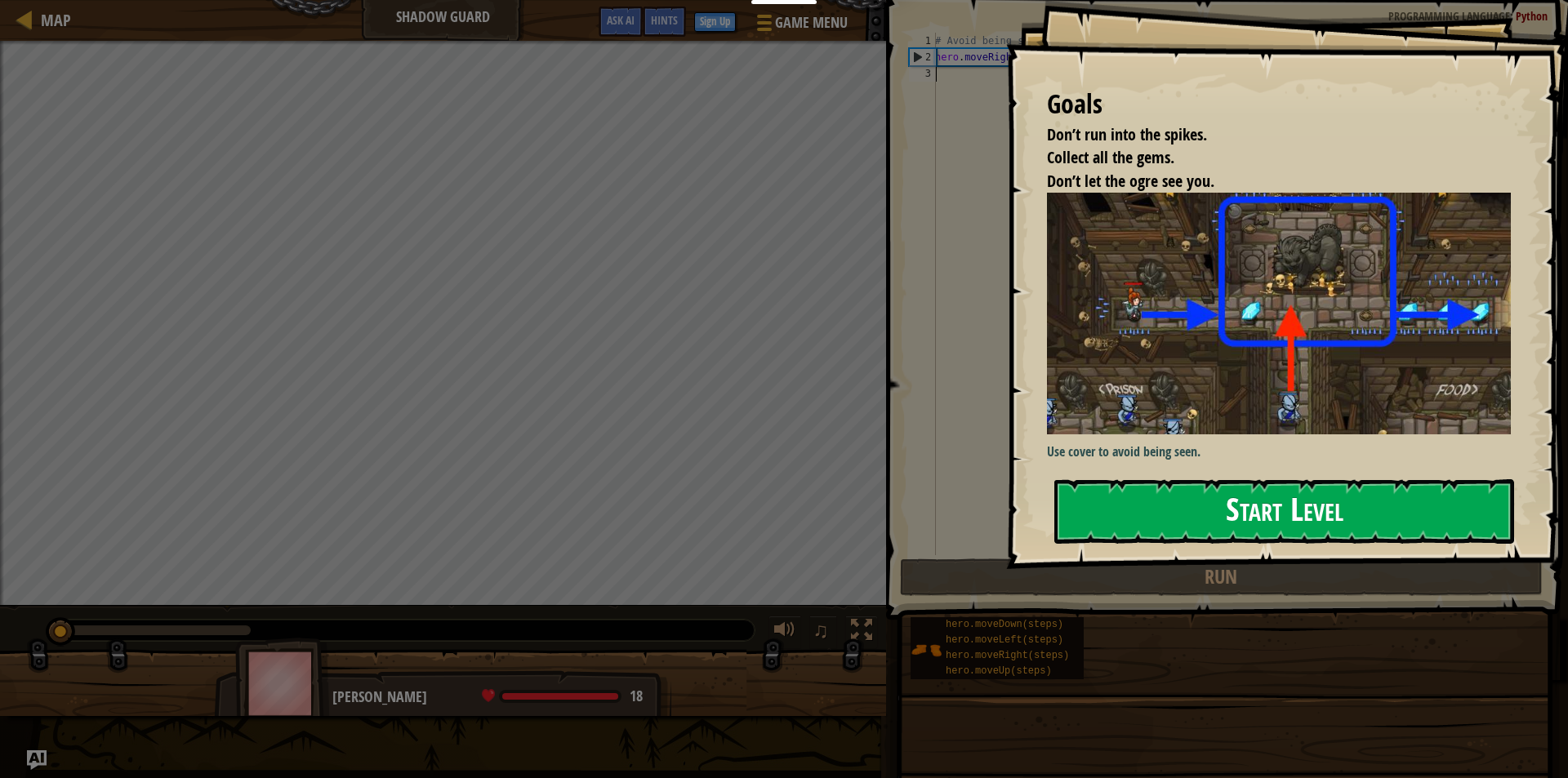
drag, startPoint x: 1069, startPoint y: 510, endPoint x: 1057, endPoint y: 502, distance: 14.4
click at [1067, 510] on button "Start Level" at bounding box center [1284, 512] width 460 height 64
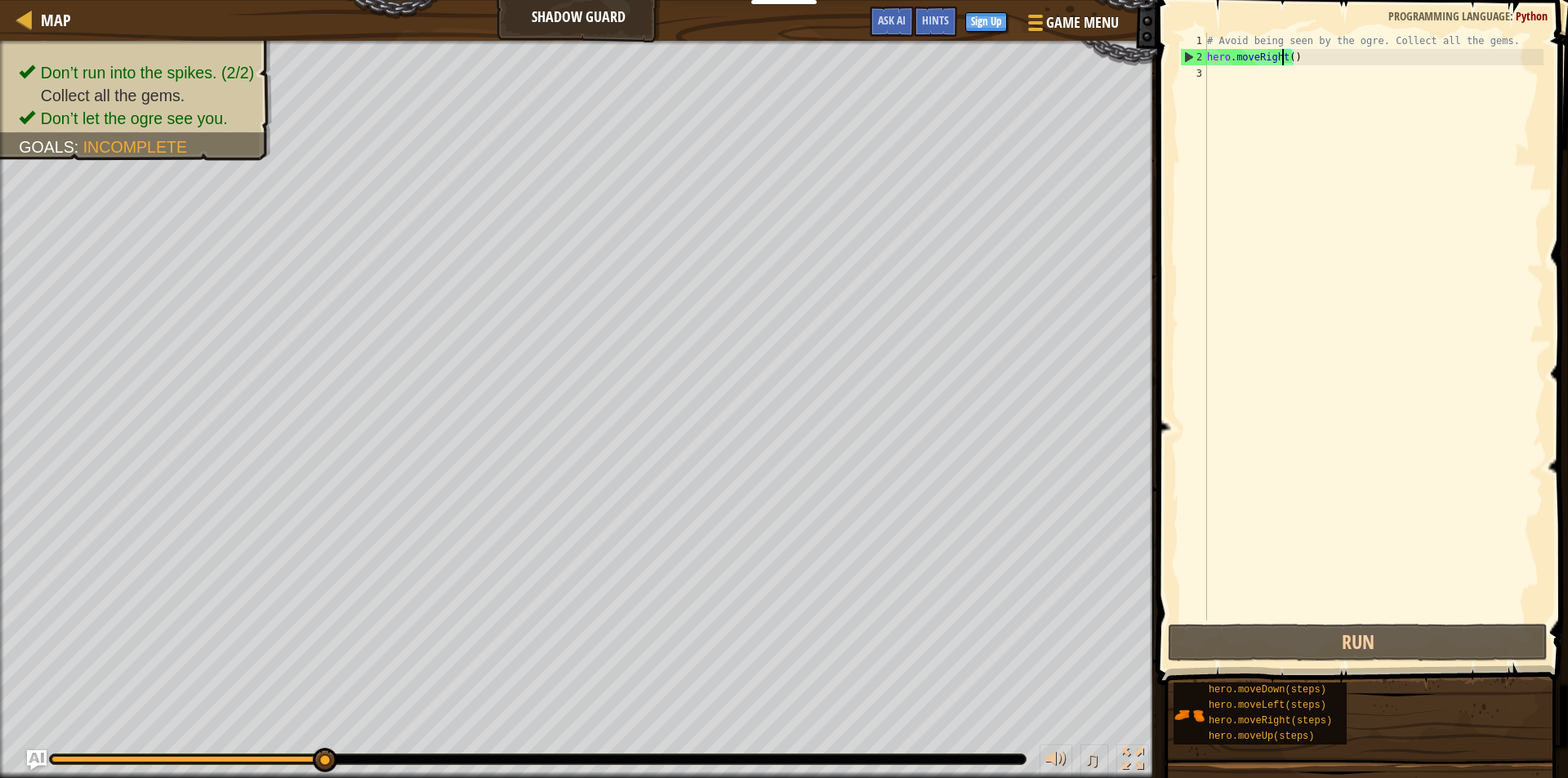
click at [1285, 59] on div "# Avoid being seen by the ogre. Collect all the gems. hero . moveRight ( )" at bounding box center [1374, 343] width 339 height 621
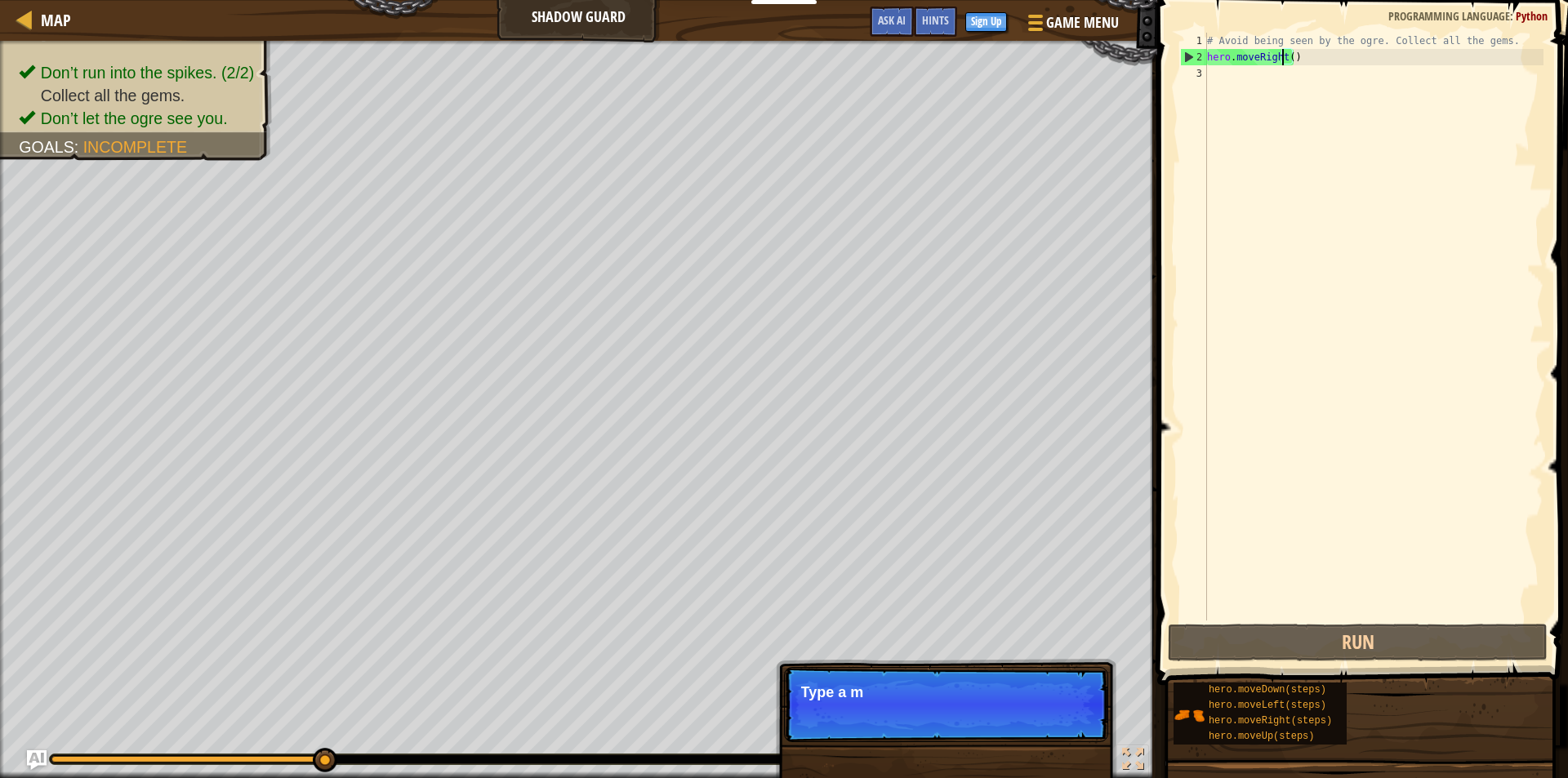
click at [1287, 58] on div "# Avoid being seen by the ogre. Collect all the gems. hero . moveRight ( )" at bounding box center [1374, 343] width 339 height 621
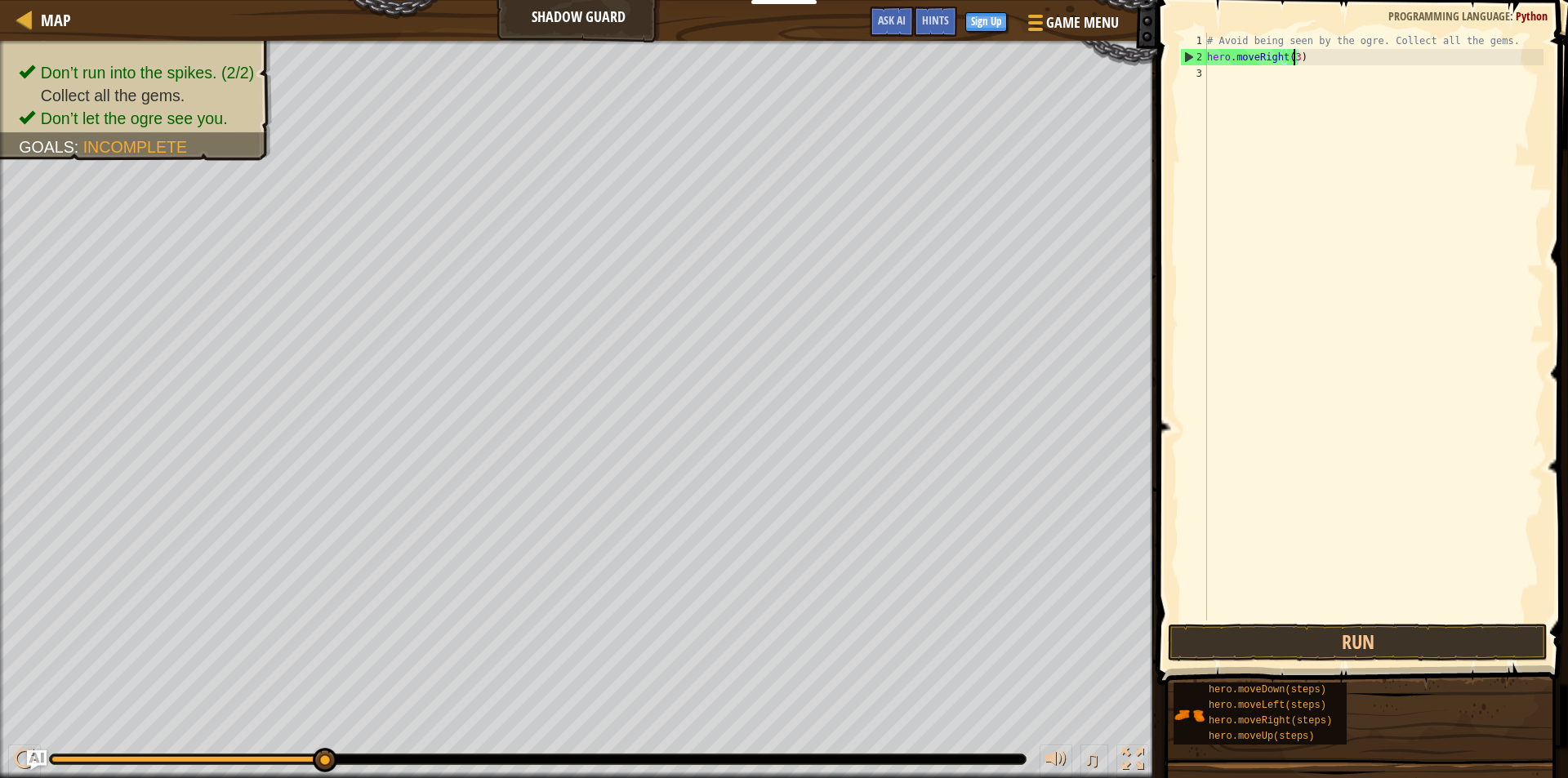
scroll to position [7, 7]
click at [1220, 643] on button "Run" at bounding box center [1357, 643] width 380 height 38
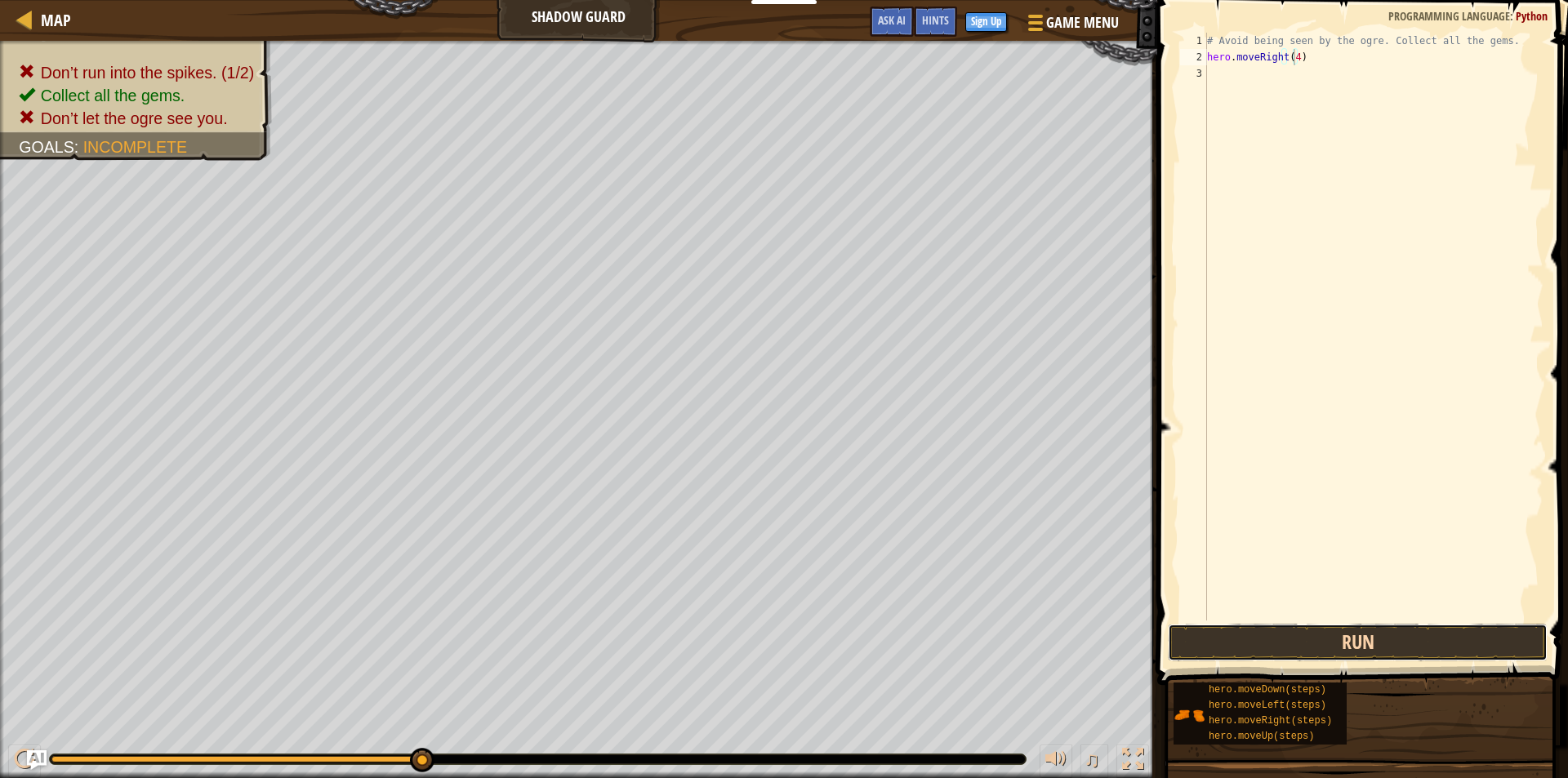
drag, startPoint x: 1397, startPoint y: 640, endPoint x: 1408, endPoint y: 632, distance: 13.6
click at [1397, 640] on button "Run" at bounding box center [1357, 643] width 380 height 38
type textarea "hero.moveRight(2)"
click at [1210, 77] on div "# Avoid being seen by the ogre. Collect all the gems. hero . moveRight ( 2 )" at bounding box center [1374, 343] width 339 height 621
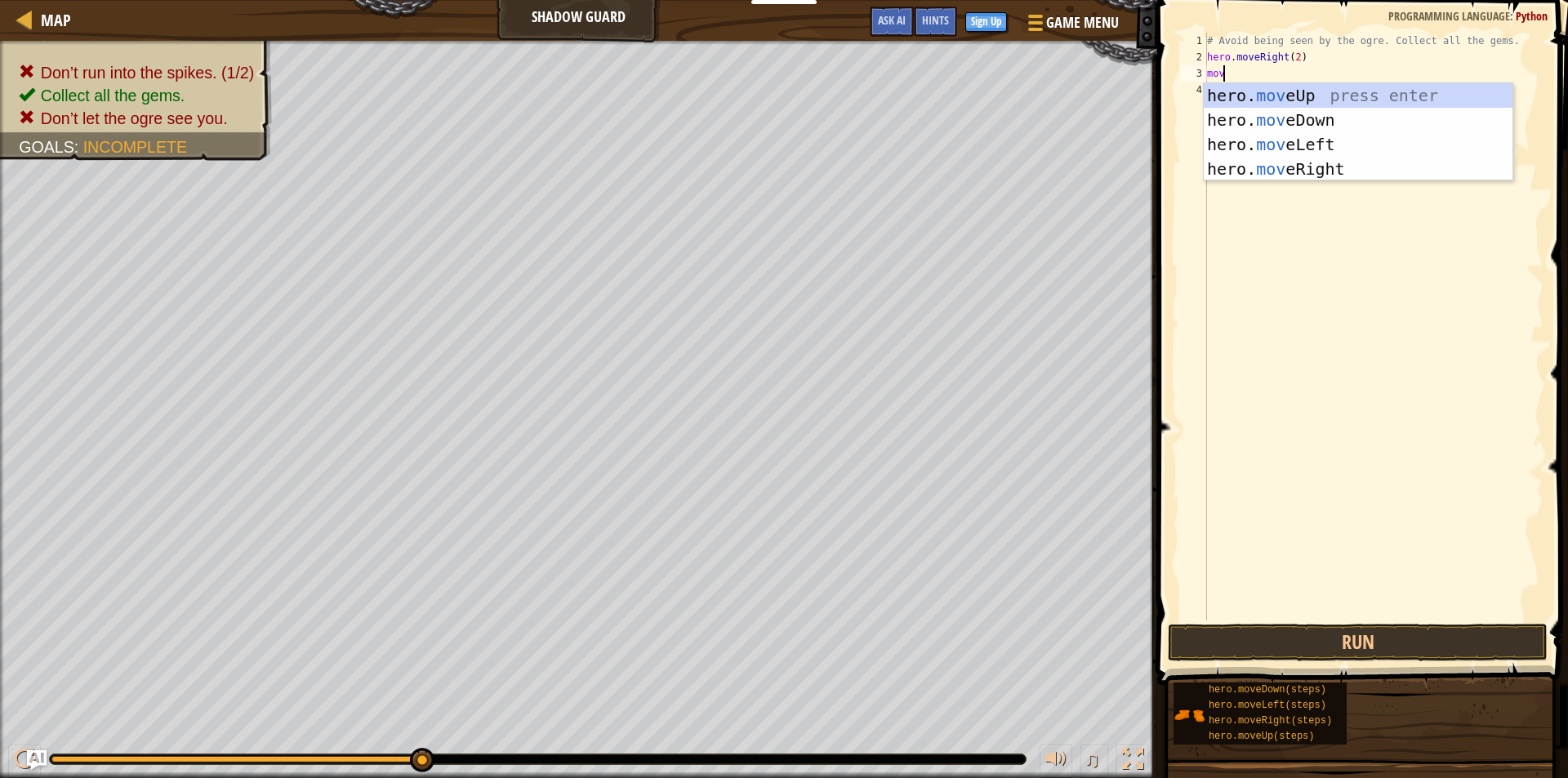
type textarea "move"
click at [1216, 92] on div "hero. move Up press enter hero. move Down press enter hero. move Left press ent…" at bounding box center [1358, 157] width 309 height 147
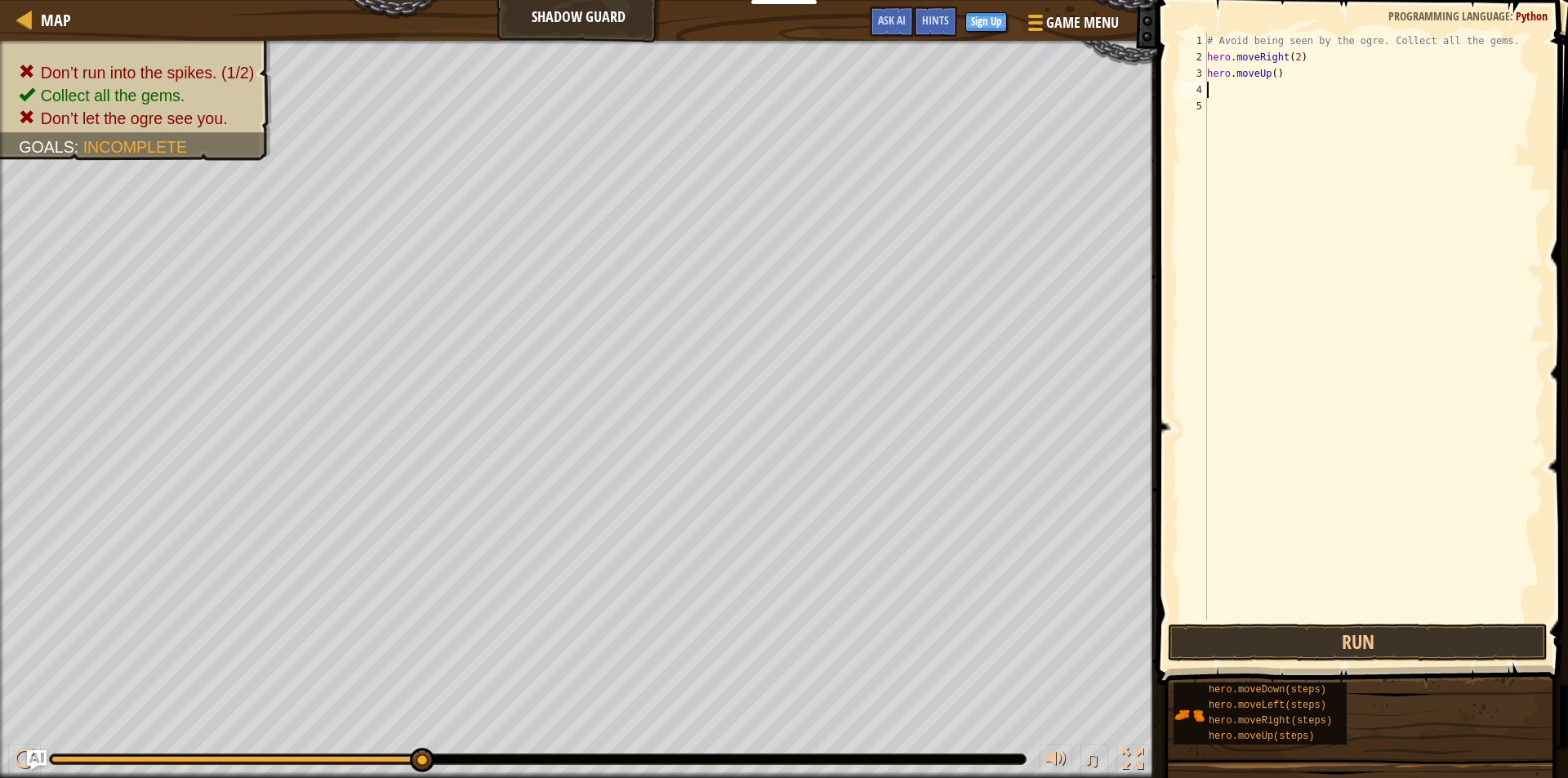
scroll to position [7, 0]
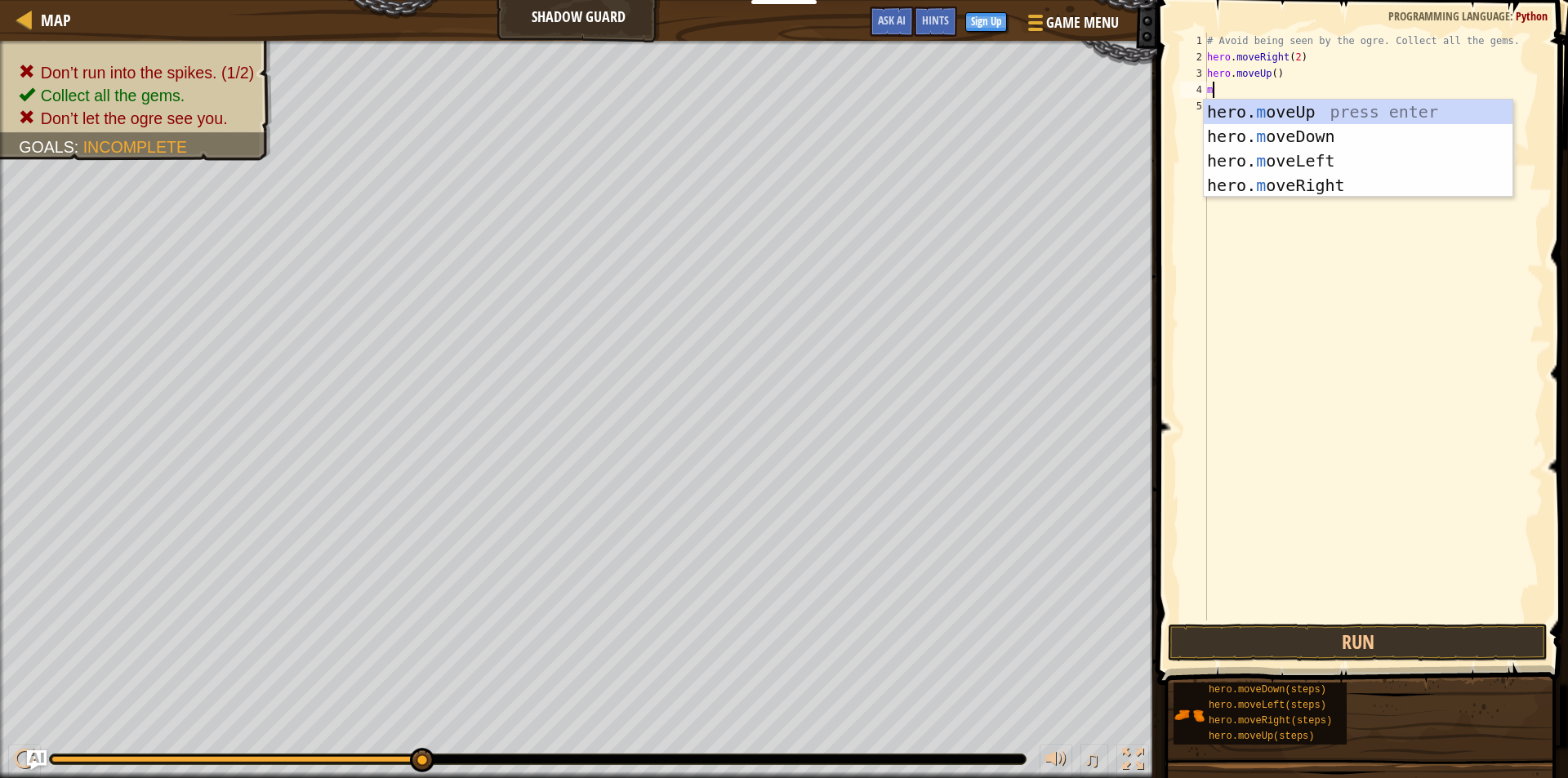
type textarea "mo"
click at [1213, 179] on div "hero. mo veUp press enter hero. mo veDown press enter hero. mo veLeft press ent…" at bounding box center [1358, 173] width 309 height 147
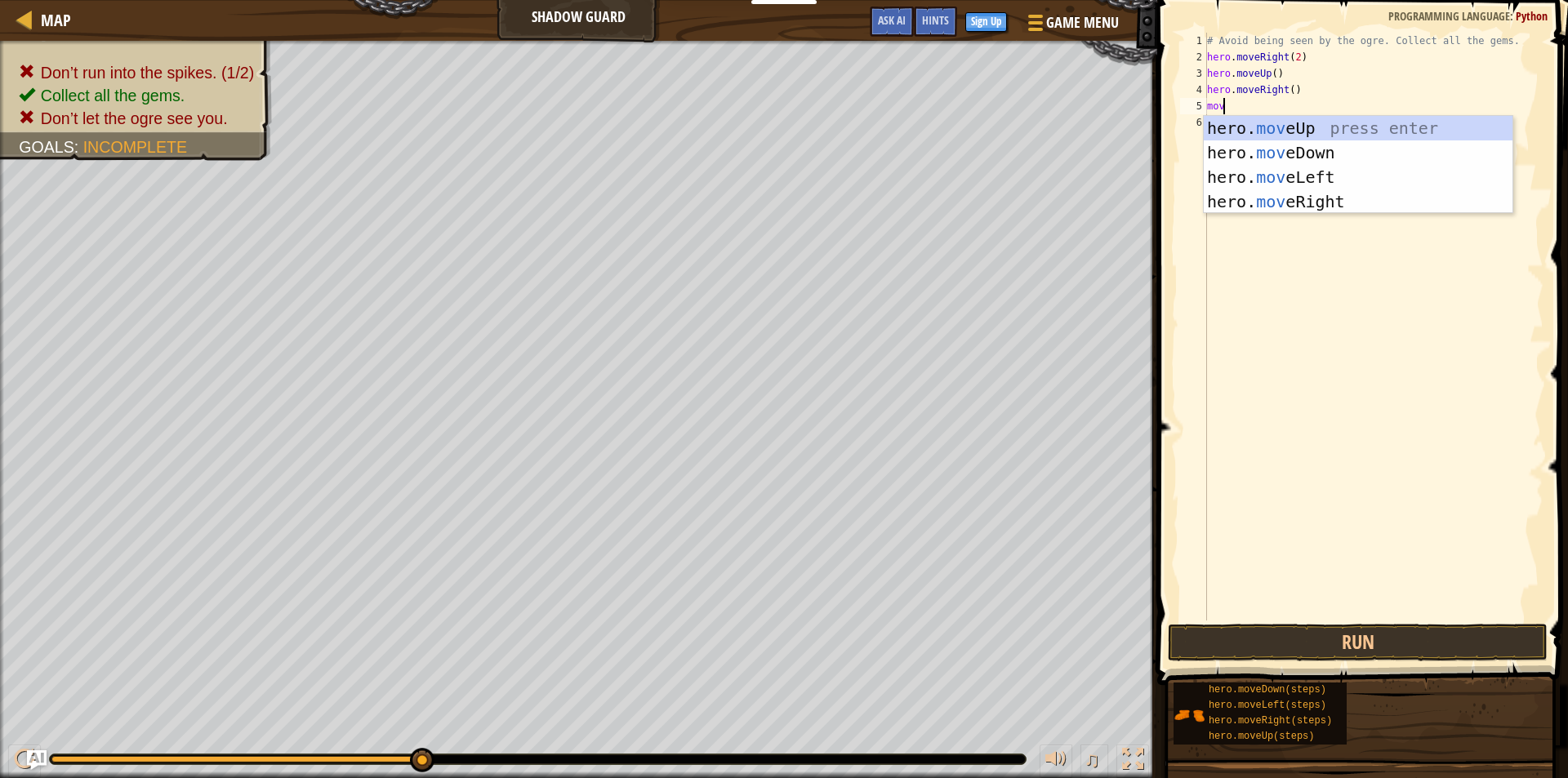
type textarea "move"
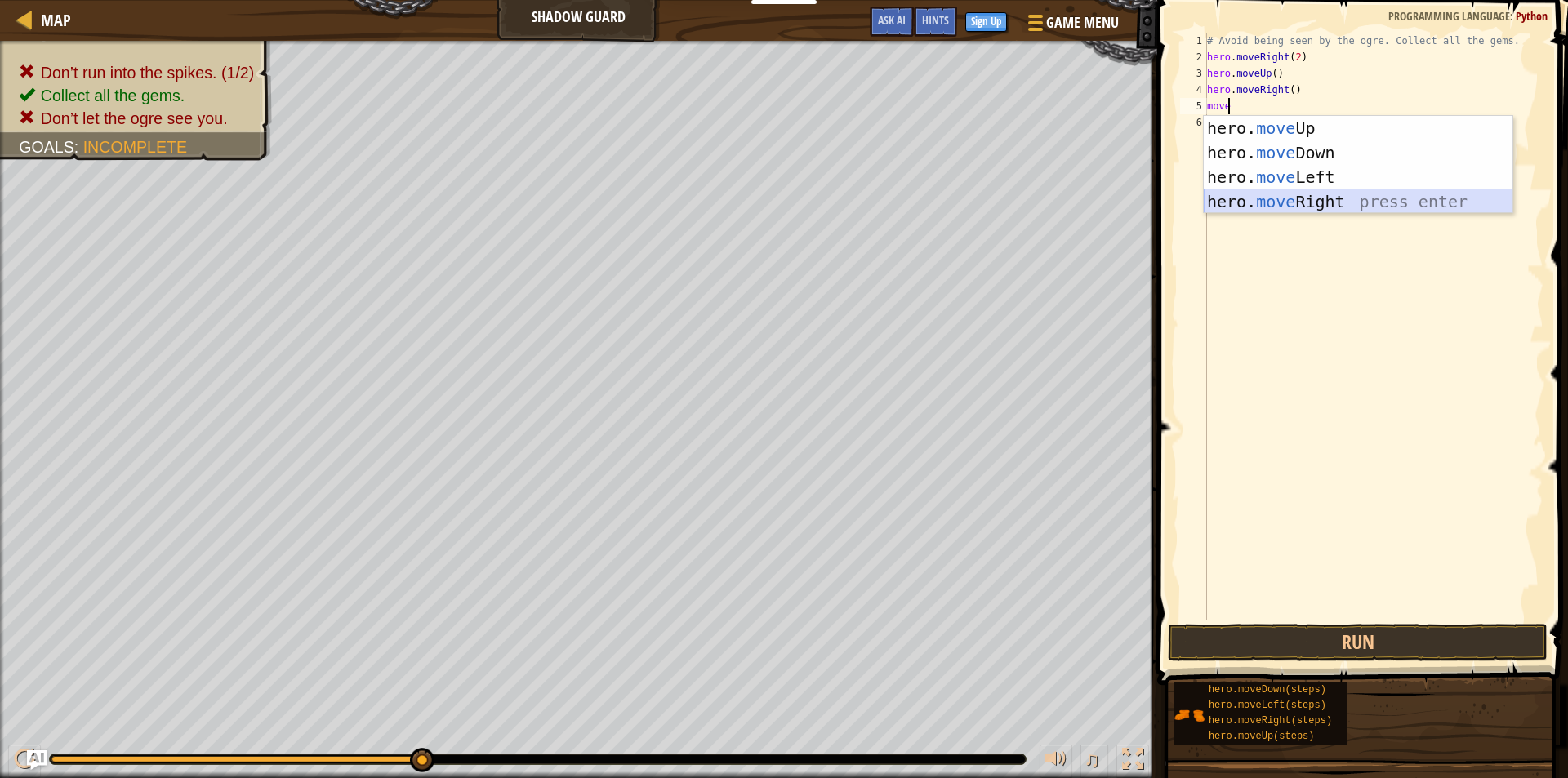
click at [1237, 195] on div "hero. move Up press enter hero. move Down press enter hero. move Left press ent…" at bounding box center [1358, 190] width 309 height 147
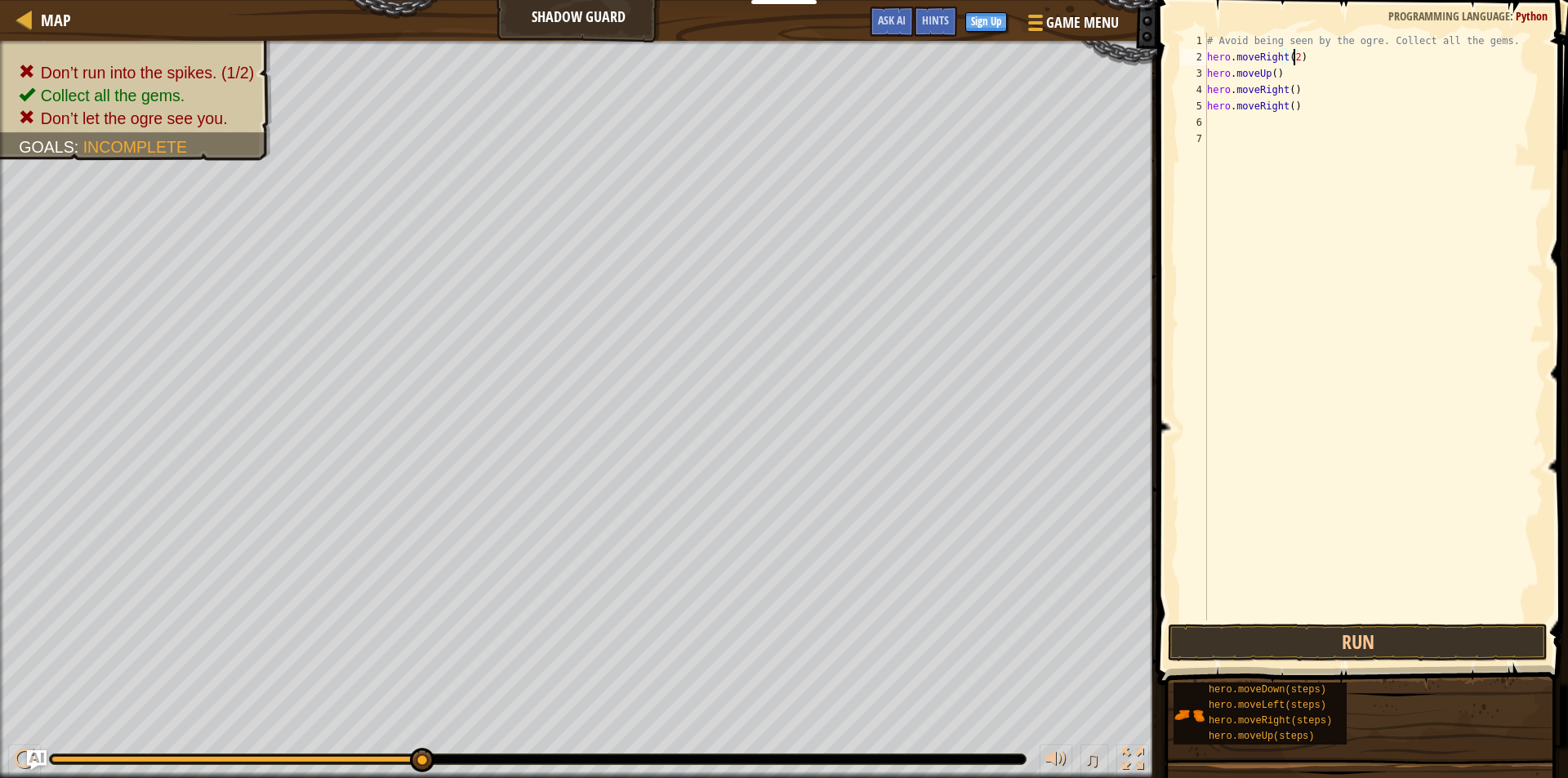
click at [1291, 57] on div "# Avoid being seen by the ogre. Collect all the gems. hero . moveRight ( 2 ) he…" at bounding box center [1374, 343] width 339 height 621
type textarea "hero.moveRight()"
click at [1210, 122] on div "# Avoid being seen by the ogre. Collect all the gems. hero . moveRight ( ) hero…" at bounding box center [1374, 343] width 339 height 621
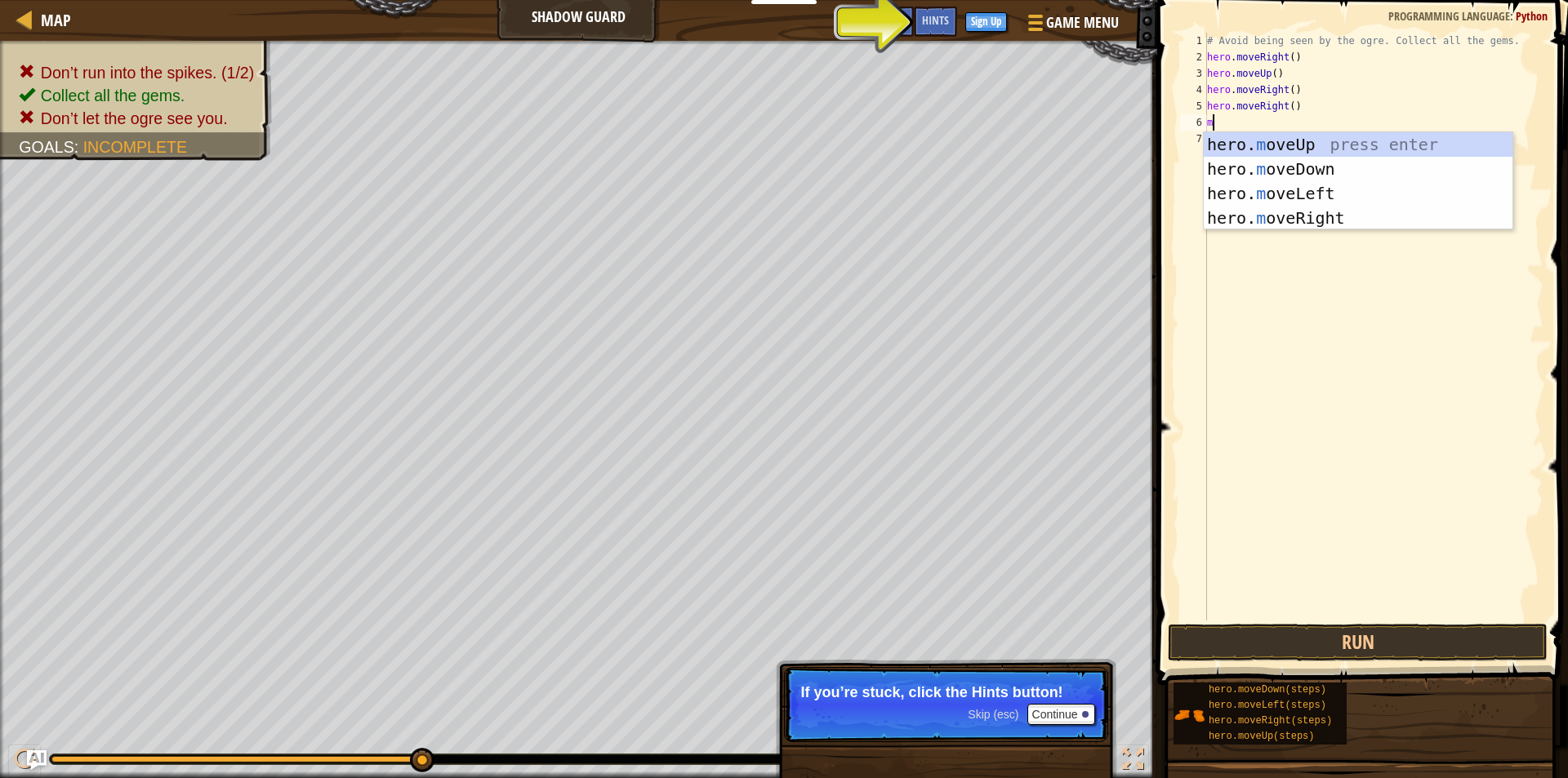
type textarea "mo"
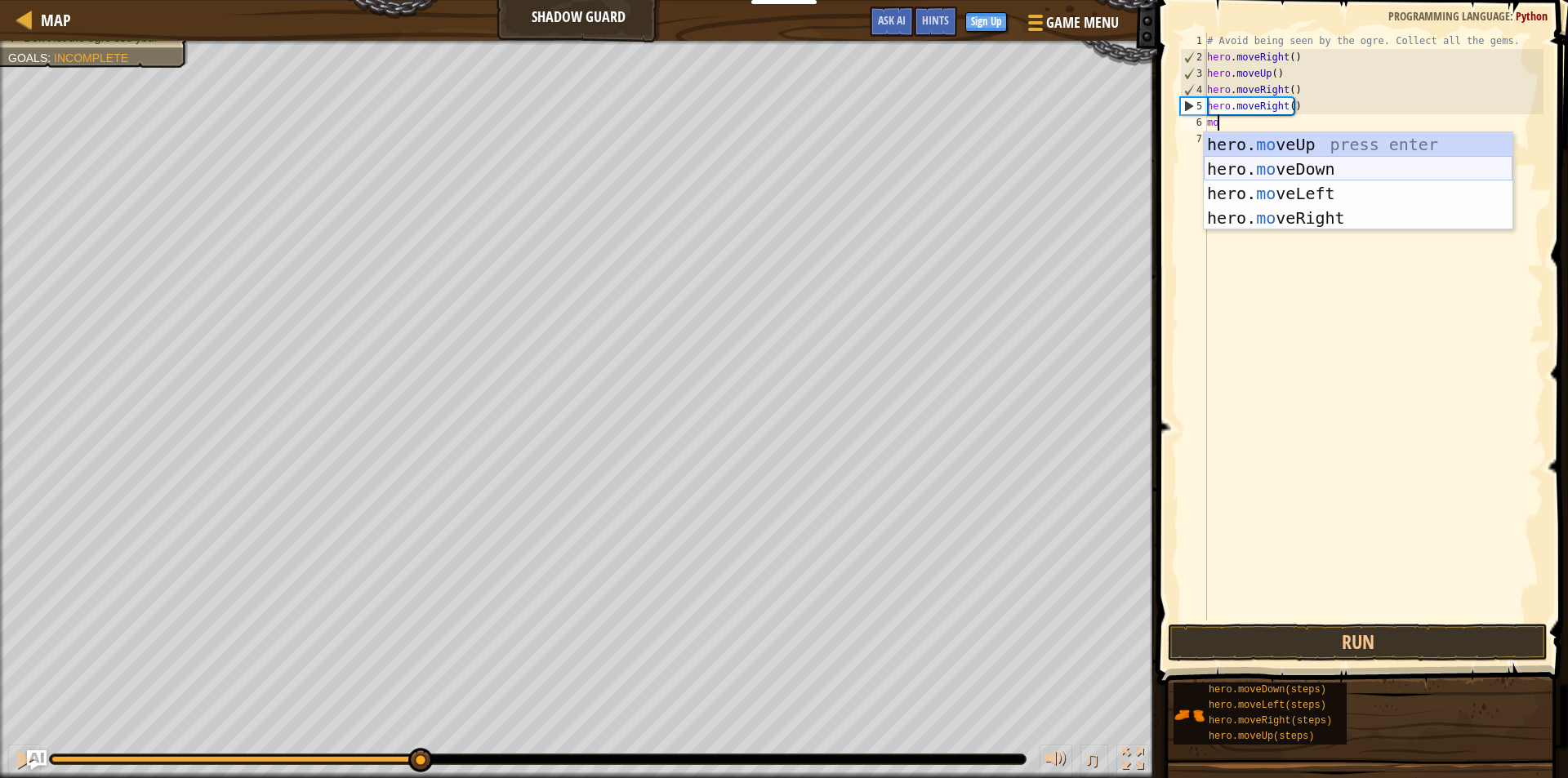
click at [1339, 165] on div "hero. mo veUp press enter hero. mo veDown press enter hero. mo veLeft press ent…" at bounding box center [1358, 206] width 309 height 147
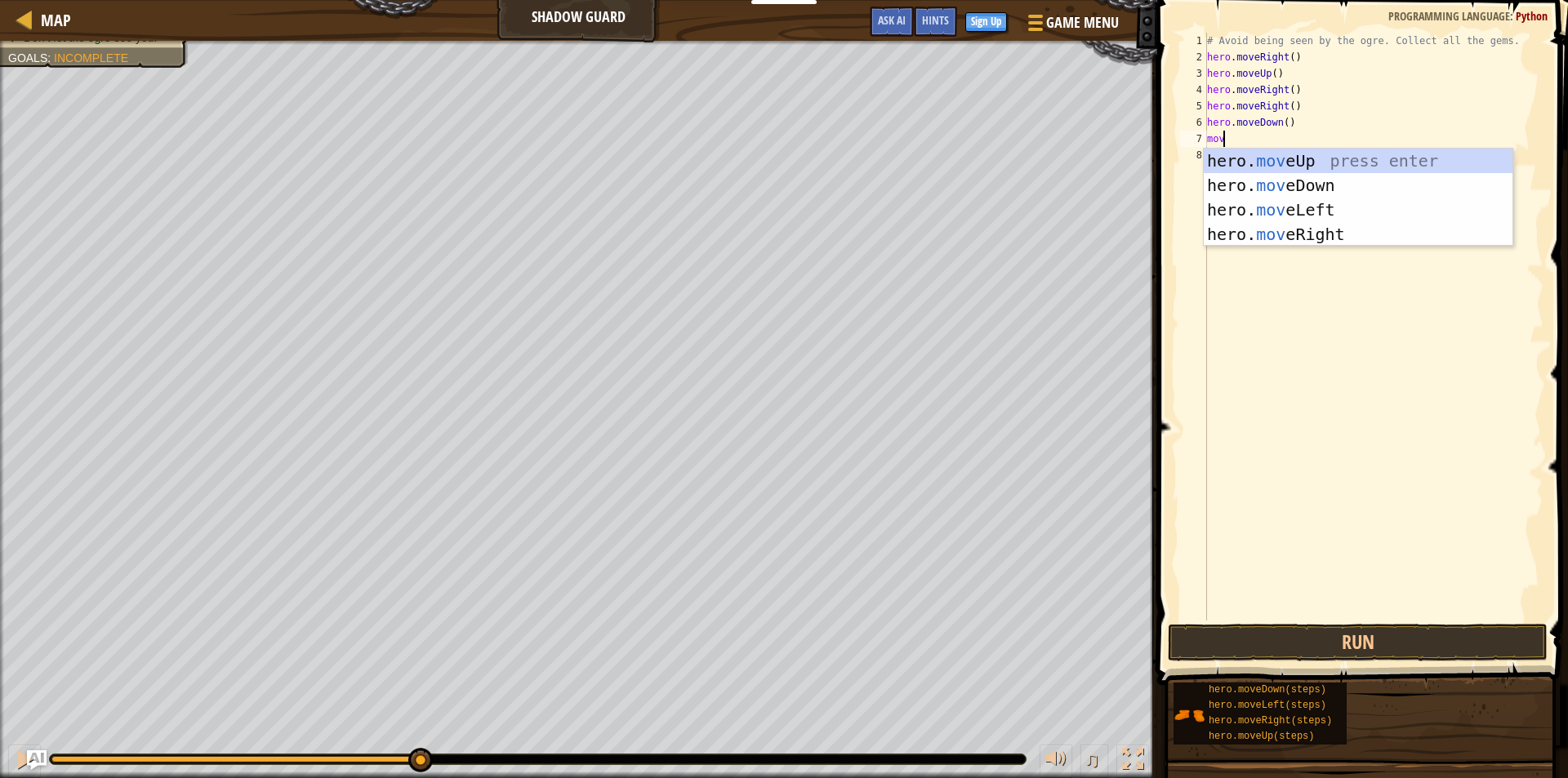
type textarea "move"
